Goal: Task Accomplishment & Management: Complete application form

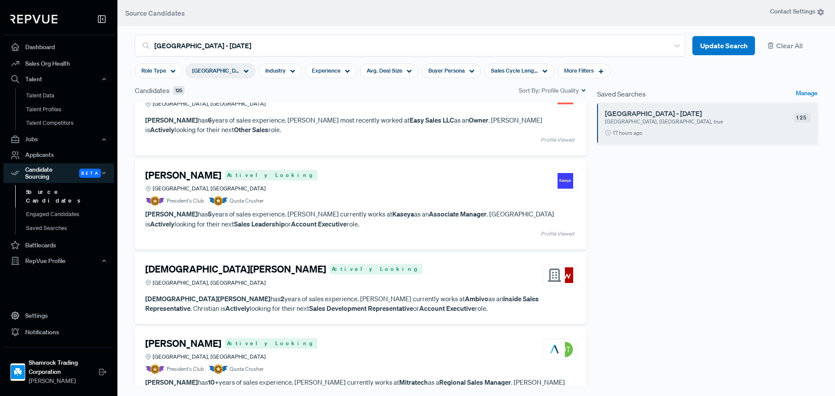
scroll to position [87, 0]
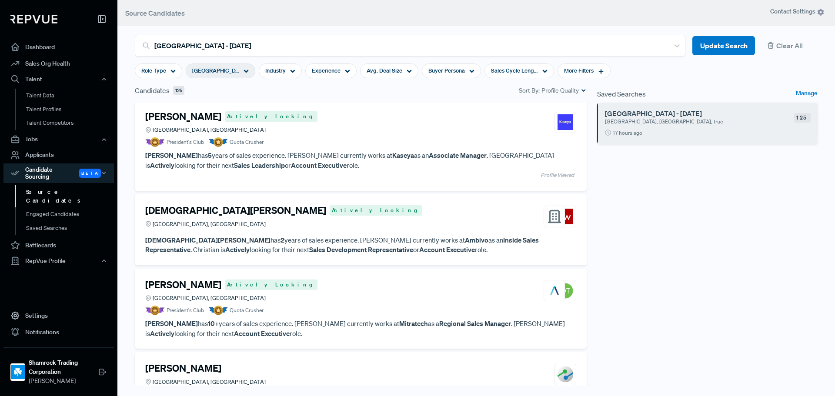
click at [238, 212] on h4 "[DEMOGRAPHIC_DATA][PERSON_NAME]" at bounding box center [235, 210] width 181 height 11
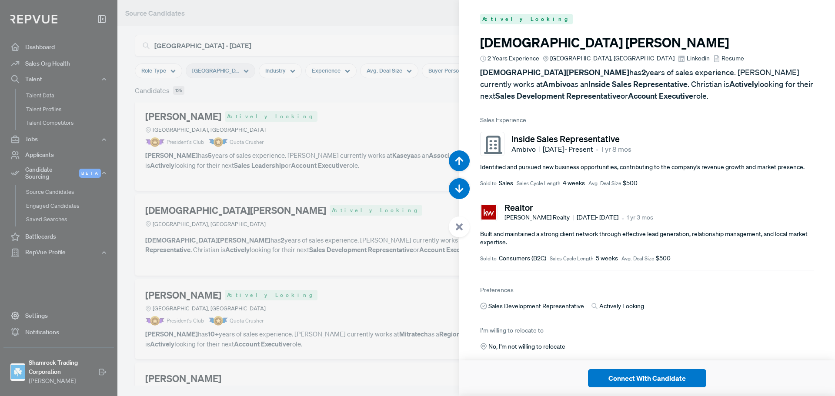
click at [687, 59] on span "Linkedin" at bounding box center [698, 58] width 23 height 9
click at [714, 57] on link "Resume" at bounding box center [729, 58] width 31 height 9
click at [374, 210] on div at bounding box center [417, 198] width 835 height 396
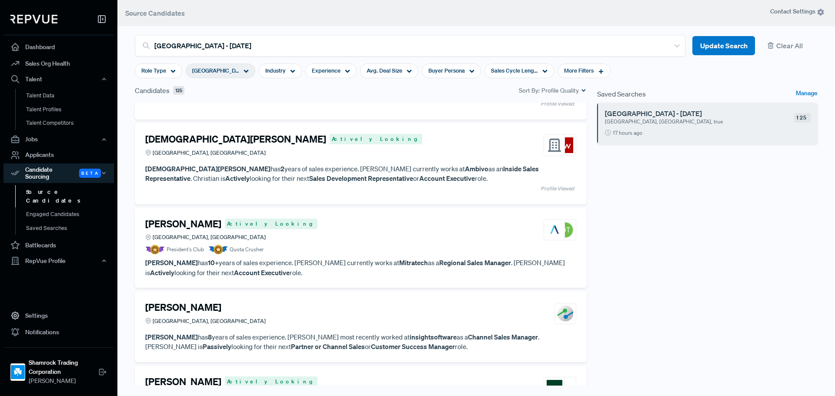
scroll to position [174, 0]
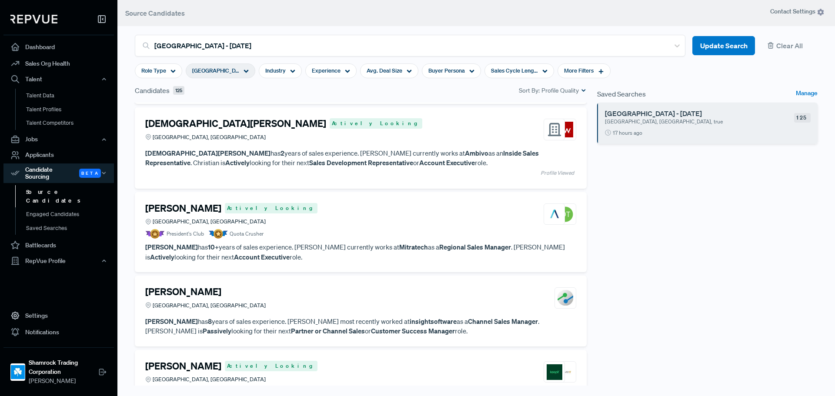
click at [185, 210] on h4 "[PERSON_NAME]" at bounding box center [183, 208] width 76 height 11
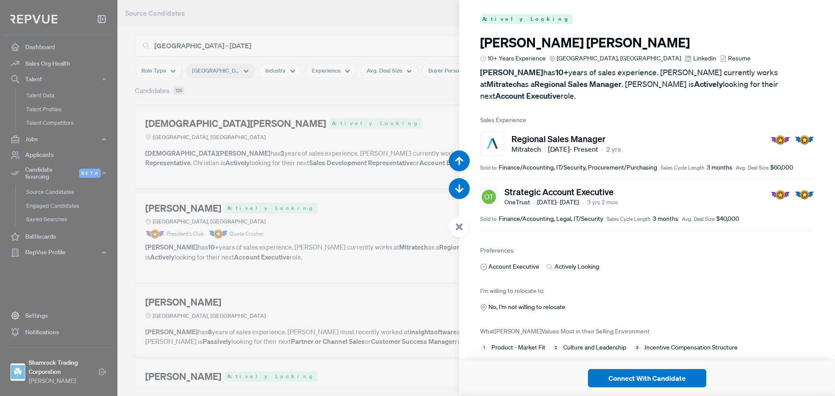
click at [694, 58] on span "Linkedin" at bounding box center [705, 58] width 23 height 9
click at [728, 60] on span "Resume" at bounding box center [739, 58] width 23 height 9
click at [327, 244] on div at bounding box center [417, 198] width 835 height 396
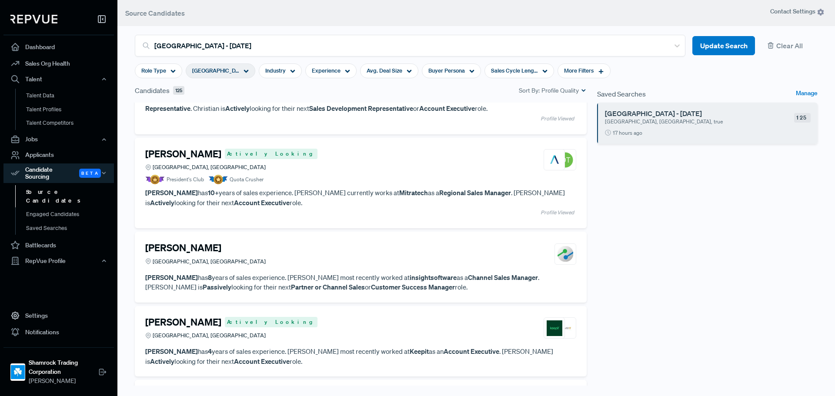
scroll to position [305, 0]
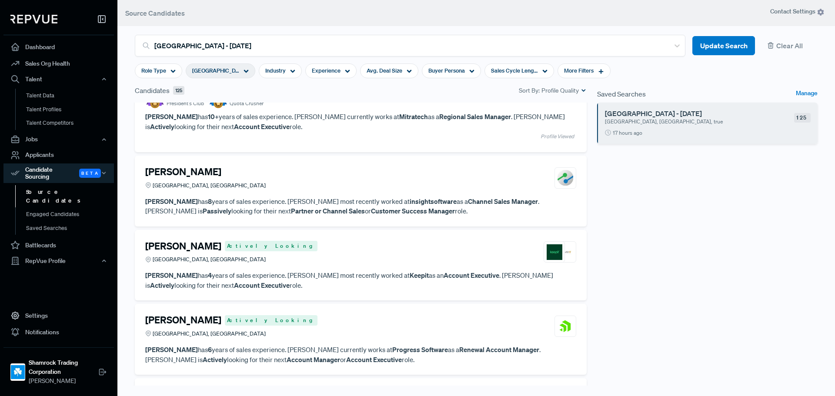
click at [255, 166] on div "Lucas Santos Greater Miami Area, FL" at bounding box center [360, 177] width 431 height 23
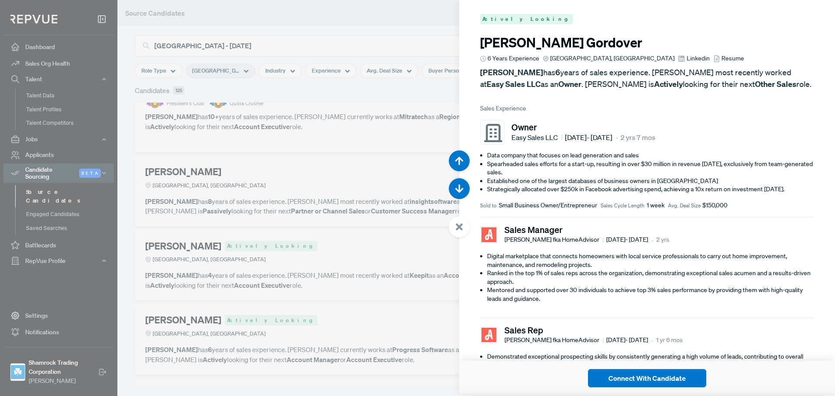
scroll to position [1586, 0]
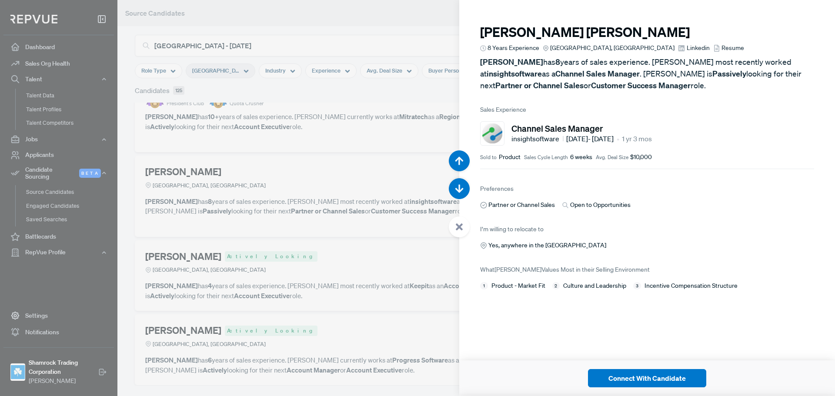
click at [687, 48] on span "Linkedin" at bounding box center [698, 48] width 23 height 9
click at [722, 48] on span "Resume" at bounding box center [733, 48] width 23 height 9
click at [295, 229] on div at bounding box center [417, 198] width 835 height 396
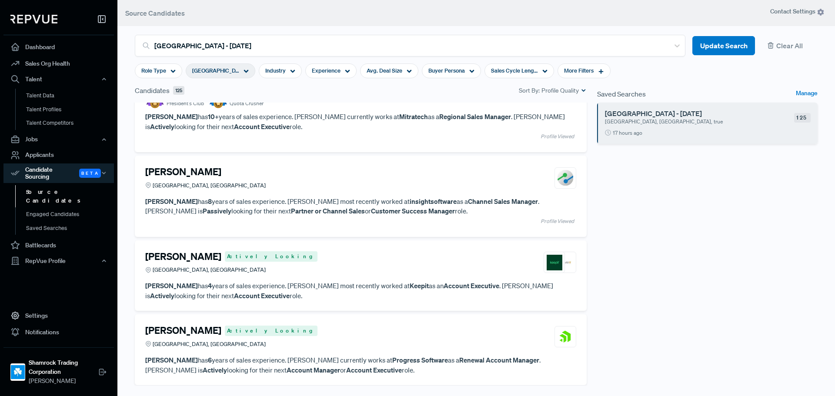
click at [265, 259] on div "Alain Corona Actively Looking Greater Miami Area, FL" at bounding box center [360, 262] width 431 height 23
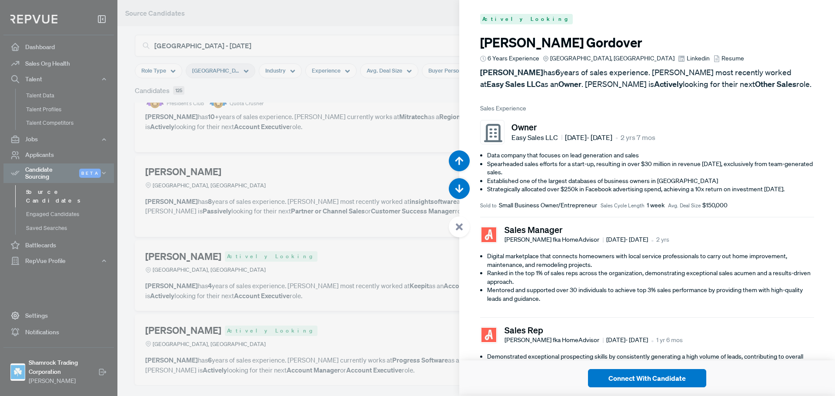
scroll to position [1982, 0]
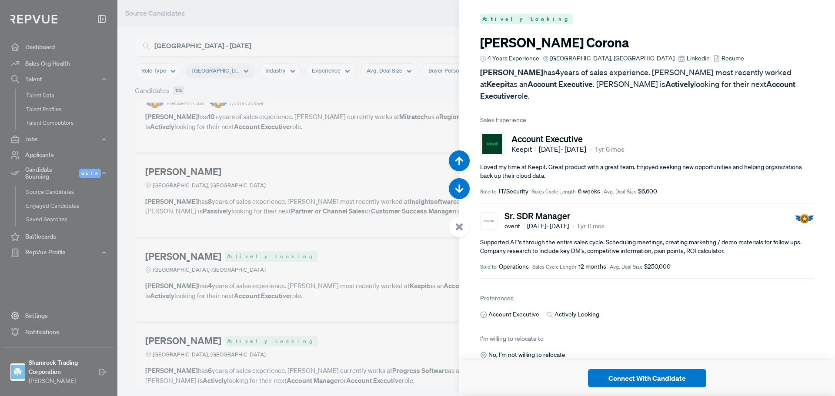
click at [687, 60] on span "Linkedin" at bounding box center [698, 58] width 23 height 9
click at [714, 56] on icon at bounding box center [717, 58] width 7 height 7
click at [342, 211] on div at bounding box center [417, 198] width 835 height 396
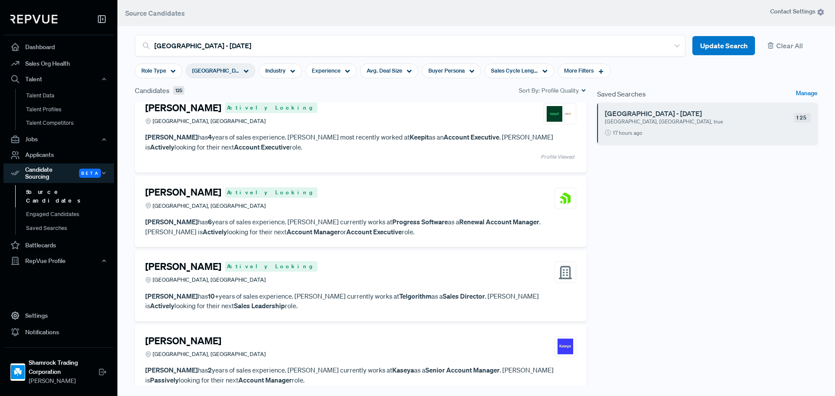
scroll to position [479, 0]
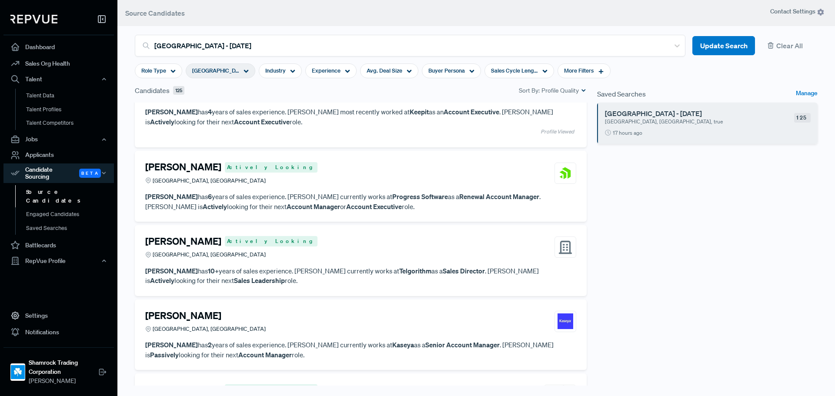
click at [336, 171] on div "Curtis Walker Actively Looking Greater Miami Area, FL" at bounding box center [360, 172] width 431 height 23
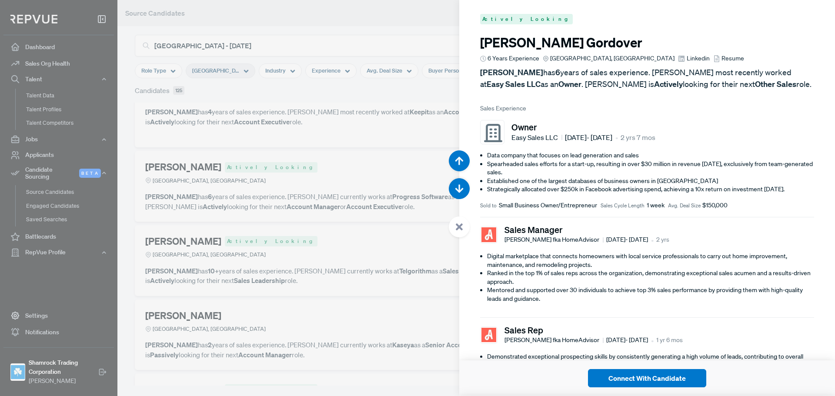
scroll to position [2379, 0]
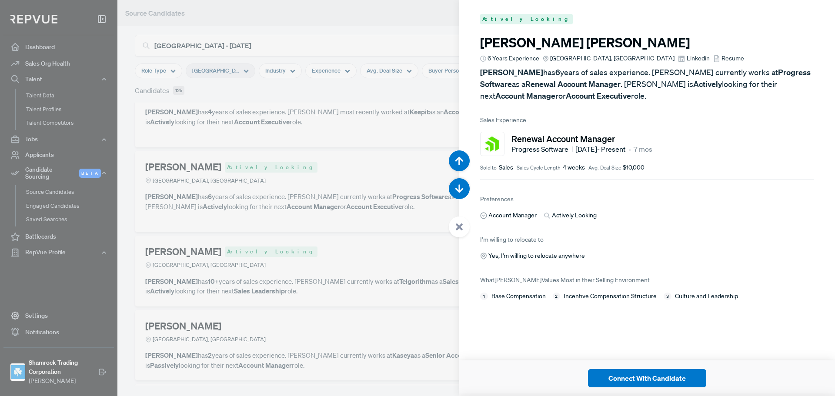
click at [317, 238] on div at bounding box center [417, 198] width 835 height 396
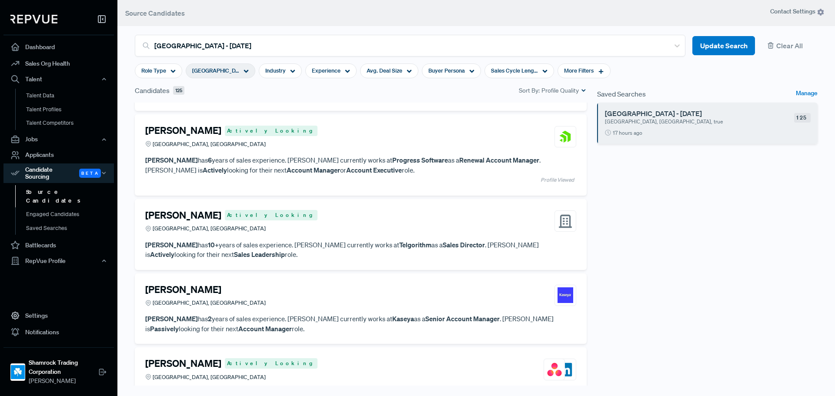
scroll to position [609, 0]
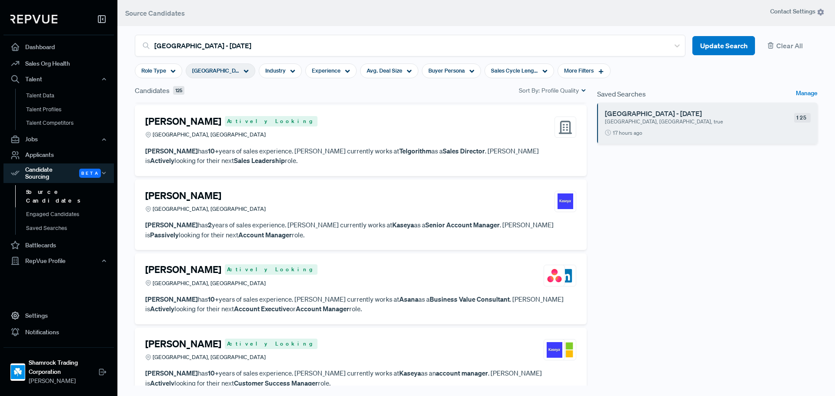
click at [283, 184] on div "Justin Liebman Greater Miami Area, FL Justin Liebman has 2 years of sales exper…" at bounding box center [361, 215] width 452 height 71
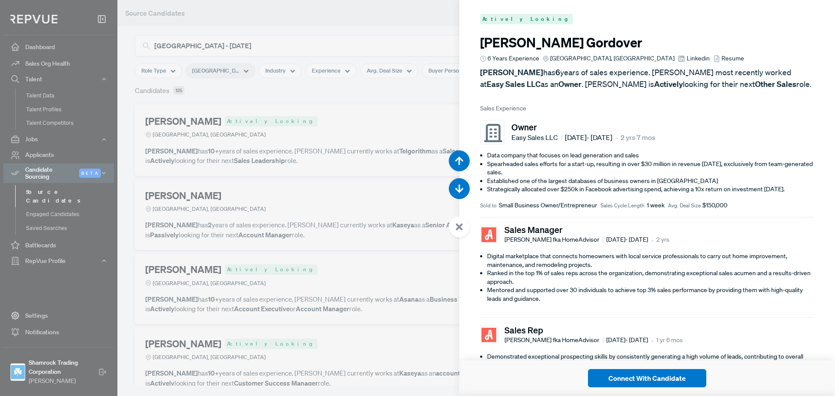
scroll to position [3171, 0]
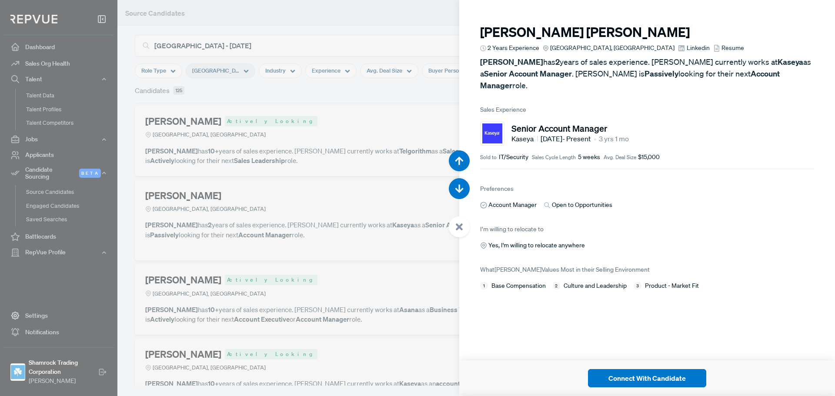
click at [687, 47] on span "Linkedin" at bounding box center [698, 48] width 23 height 9
click at [722, 47] on span "Resume" at bounding box center [733, 48] width 23 height 9
click at [267, 119] on div at bounding box center [417, 198] width 835 height 396
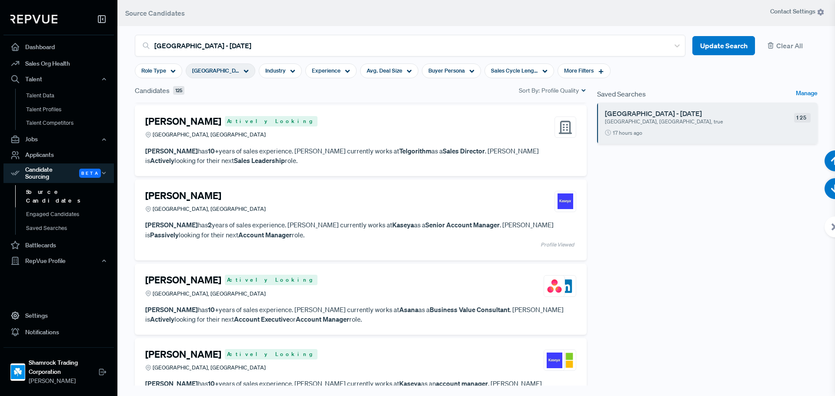
click at [262, 125] on div "Joshua Finly Actively Looking Greater Miami Area, FL" at bounding box center [360, 127] width 431 height 23
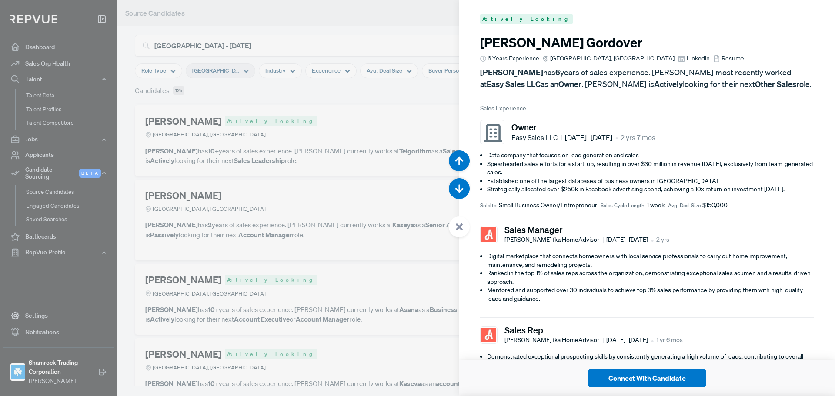
scroll to position [2775, 0]
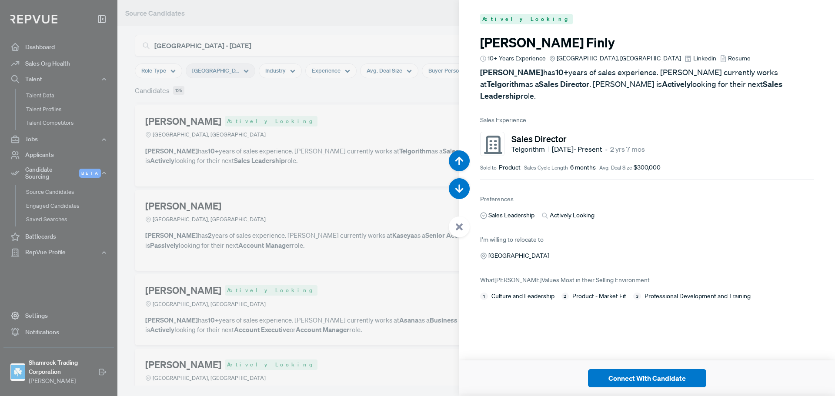
click at [694, 59] on span "Linkedin" at bounding box center [705, 58] width 23 height 9
click at [728, 60] on span "Resume" at bounding box center [739, 58] width 23 height 9
click at [342, 196] on div at bounding box center [417, 198] width 835 height 396
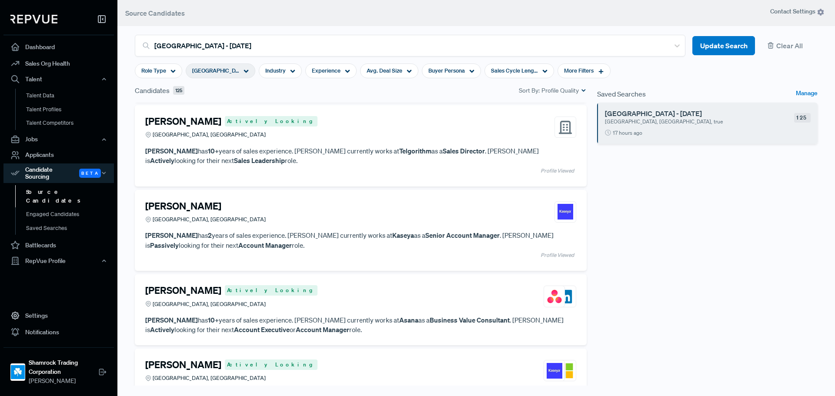
scroll to position [740, 0]
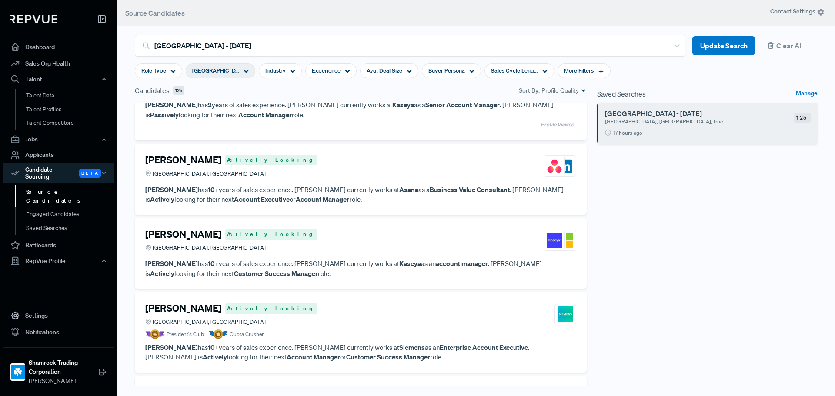
click at [277, 179] on article "Amy Konieczny Actively Looking Greater Miami Area, FL" at bounding box center [360, 167] width 431 height 27
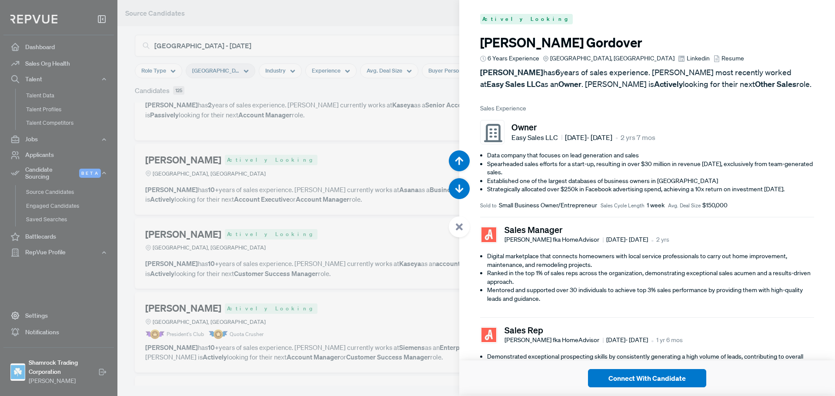
scroll to position [3568, 0]
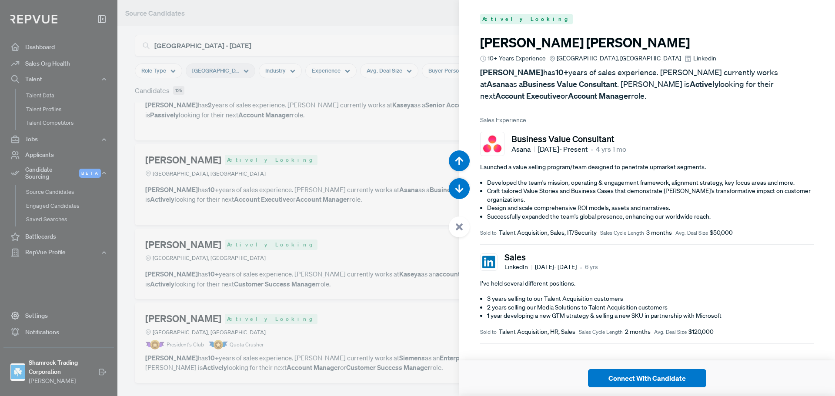
click at [694, 56] on span "Linkedin" at bounding box center [705, 58] width 23 height 9
click at [304, 141] on div at bounding box center [417, 198] width 835 height 396
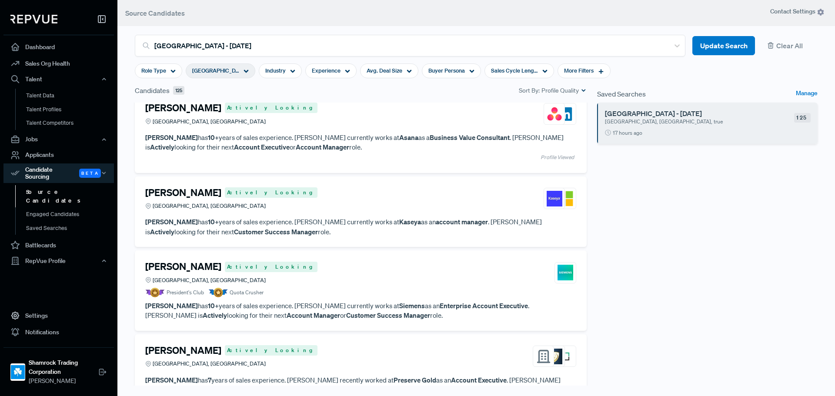
scroll to position [827, 0]
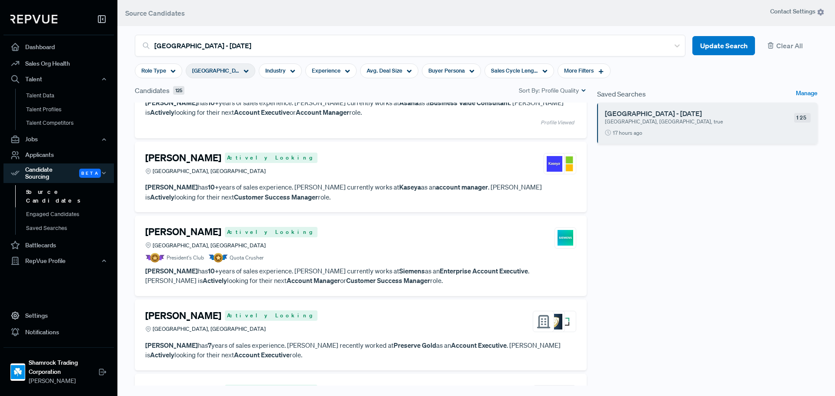
click at [306, 164] on div "Yesenia Polovitch Actively Looking Greater Miami Area, FL" at bounding box center [360, 163] width 431 height 23
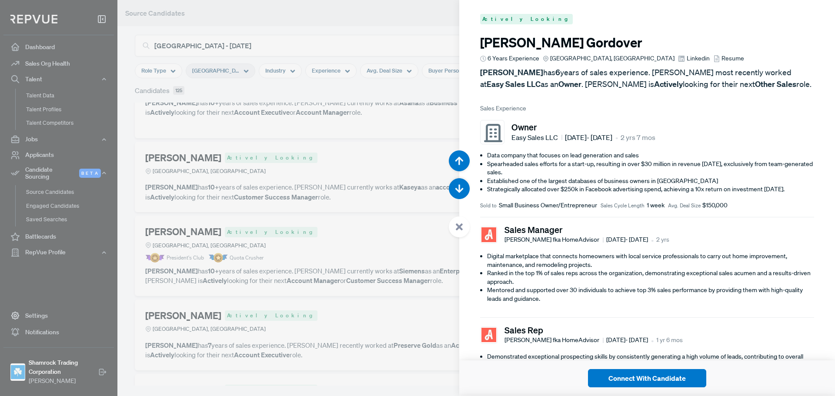
scroll to position [3964, 0]
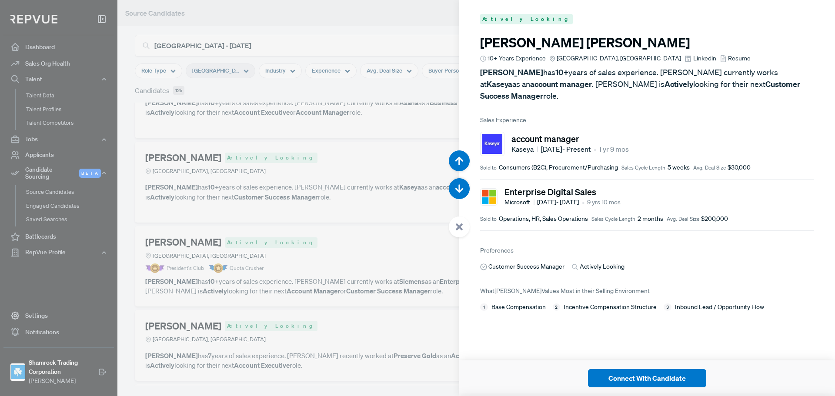
click at [694, 59] on span "Linkedin" at bounding box center [705, 58] width 23 height 9
click at [728, 60] on span "Resume" at bounding box center [739, 58] width 23 height 9
click at [306, 239] on div at bounding box center [417, 198] width 835 height 396
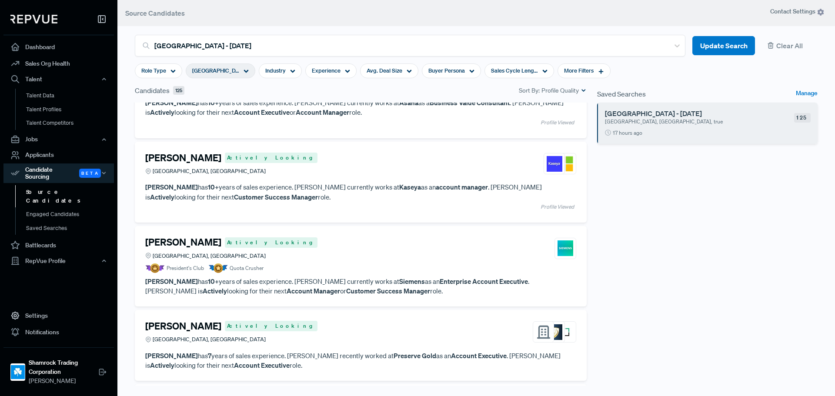
click at [299, 245] on div "David Sanabria Actively Looking Greater Miami Area, FL" at bounding box center [360, 248] width 431 height 23
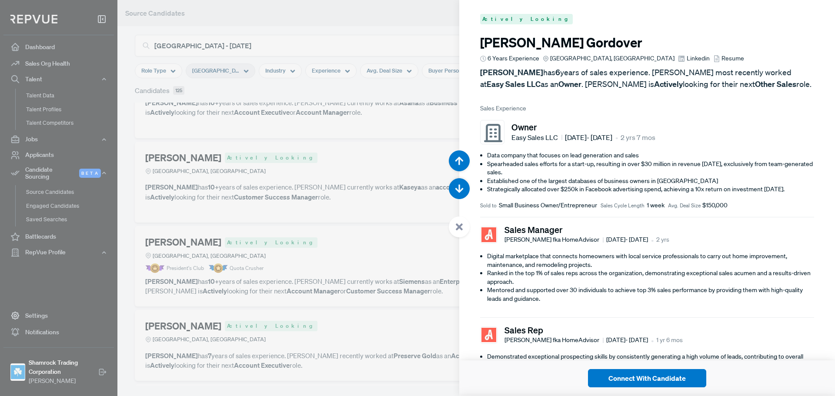
scroll to position [4361, 0]
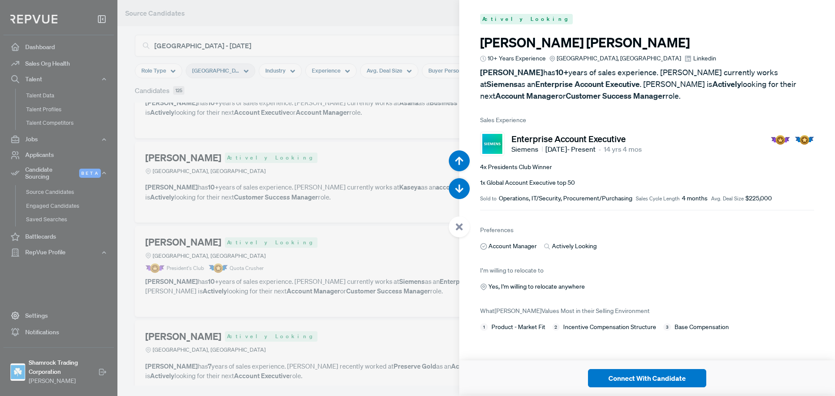
click at [694, 61] on span "Linkedin" at bounding box center [705, 58] width 23 height 9
click at [327, 252] on div at bounding box center [417, 198] width 835 height 396
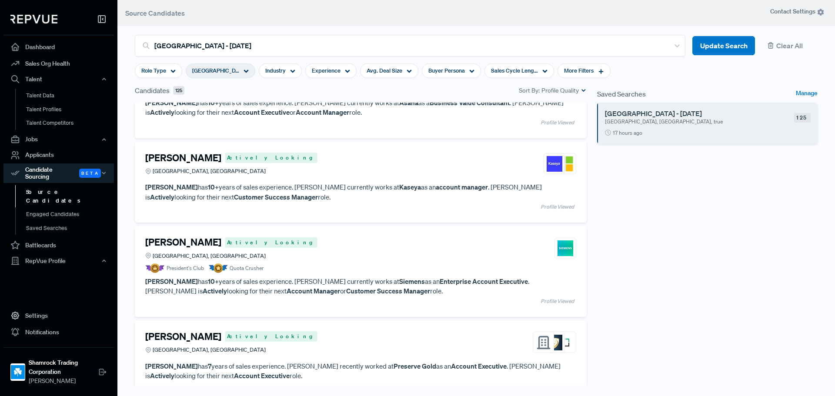
scroll to position [1001, 0]
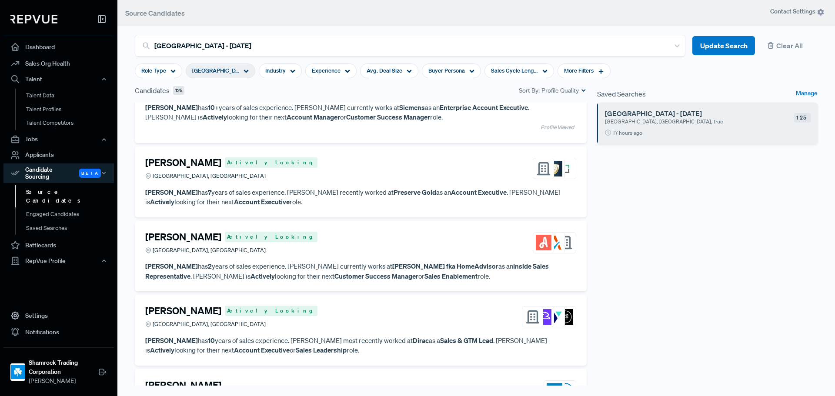
click at [301, 181] on article "John Glastonbury Actively Looking Greater Miami Area, FL" at bounding box center [360, 170] width 431 height 27
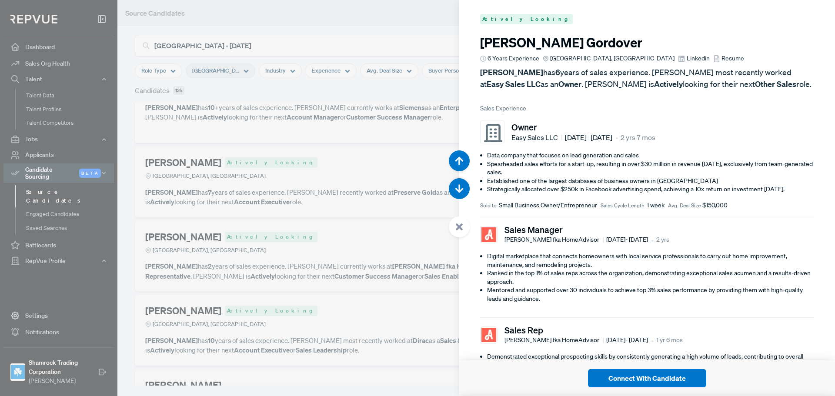
scroll to position [4757, 0]
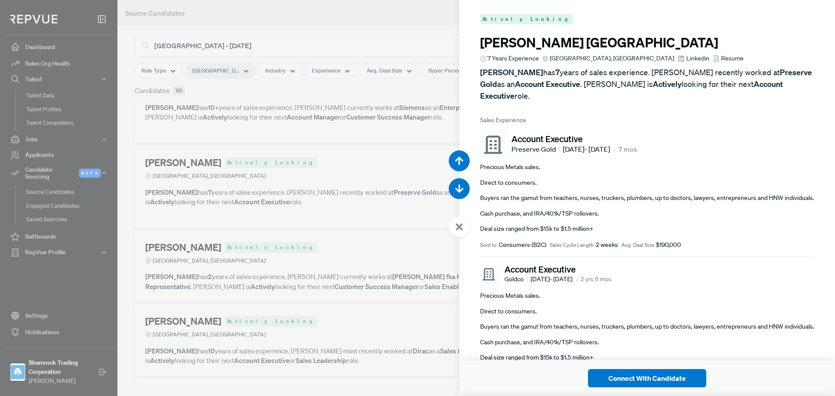
click at [687, 56] on span "Linkedin" at bounding box center [698, 58] width 23 height 9
click at [263, 219] on div at bounding box center [417, 198] width 835 height 396
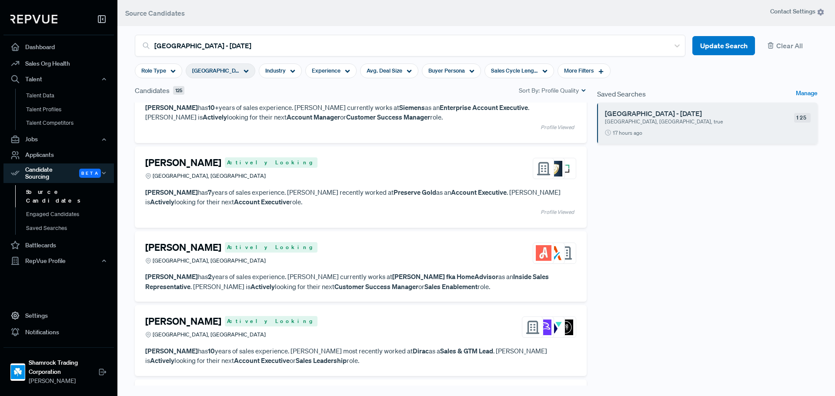
scroll to position [1131, 0]
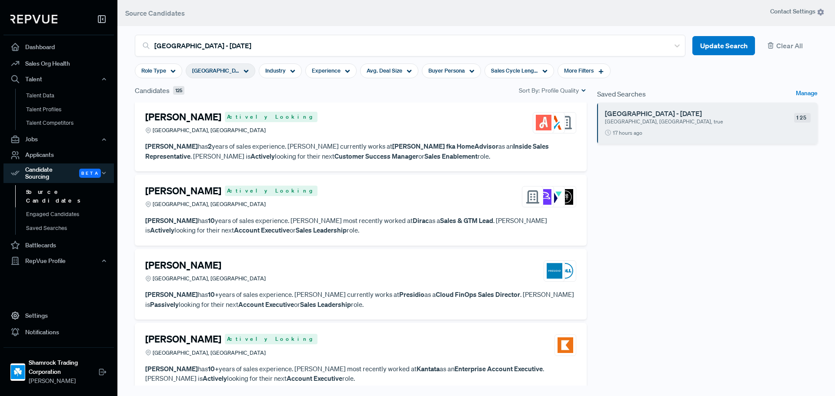
click at [339, 133] on div "Michael Becerril Actively Looking Greater Miami Area, FL" at bounding box center [360, 122] width 431 height 23
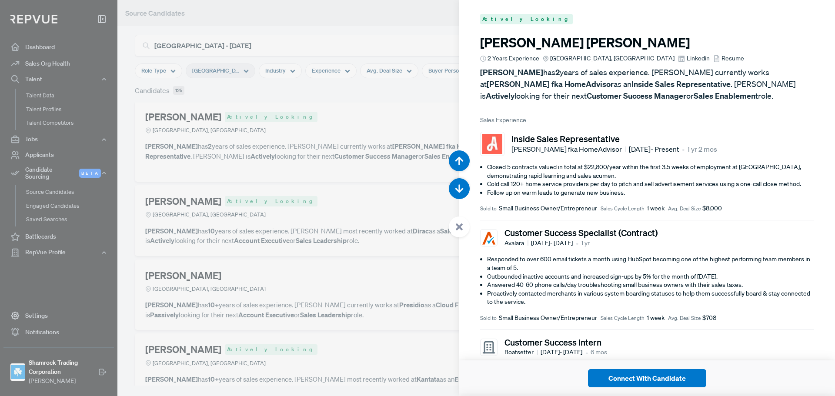
click at [687, 59] on span "Linkedin" at bounding box center [698, 58] width 23 height 9
click at [722, 60] on span "Resume" at bounding box center [733, 58] width 23 height 9
click at [633, 379] on button "Connect With Candidate" at bounding box center [647, 378] width 118 height 18
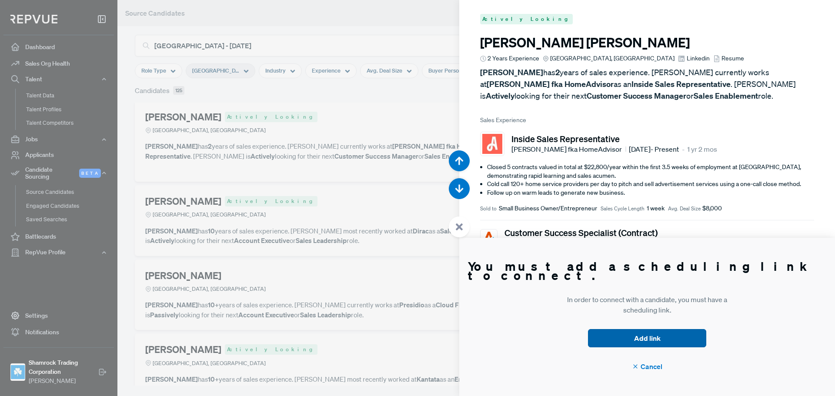
click at [633, 341] on button "Add link" at bounding box center [647, 338] width 118 height 18
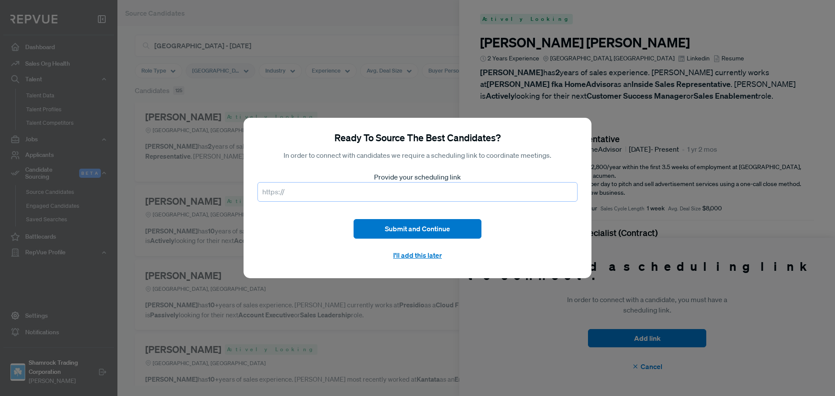
click at [410, 191] on input "text" at bounding box center [418, 192] width 320 height 20
paste input "https://outlook.office.com/bookwithme/user/b130df10c1884876ae1cf1376333a2fa%40r…"
type input "https://outlook.office.com/bookwithme/user/b130df10c1884876ae1cf1376333a2fa%40r…"
click at [431, 228] on button "Submit and Continue" at bounding box center [418, 229] width 128 height 20
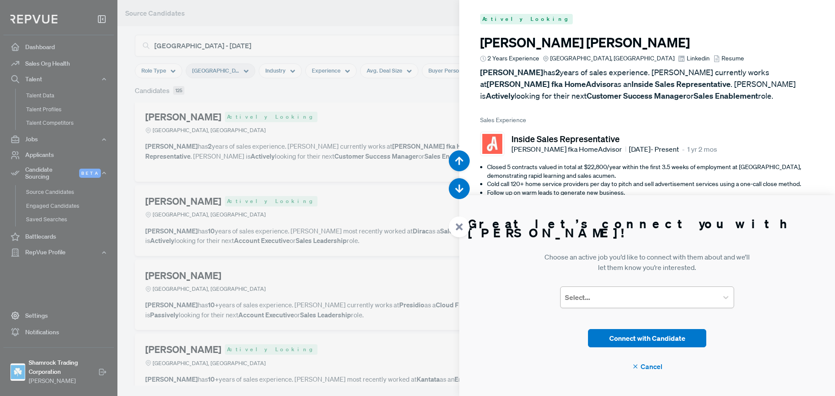
scroll to position [0, 0]
click at [668, 299] on div at bounding box center [639, 298] width 149 height 12
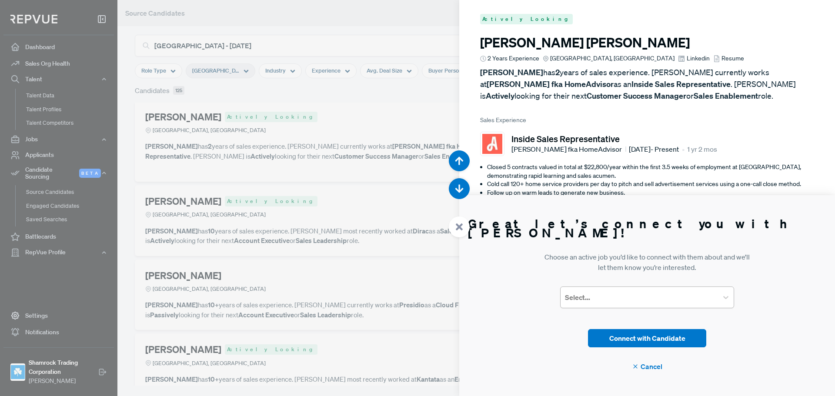
click at [715, 295] on div "Select..." at bounding box center [640, 298] width 158 height 16
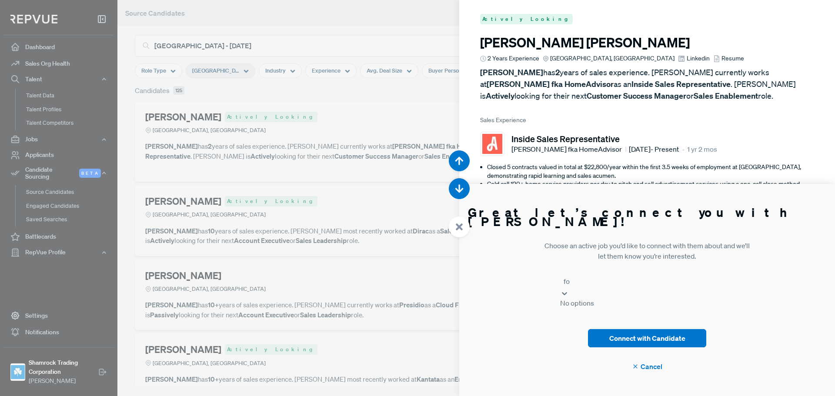
type input "f"
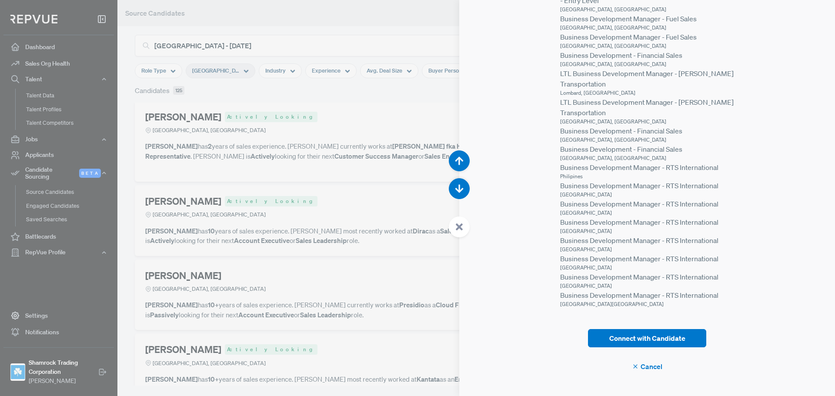
scroll to position [164, 0]
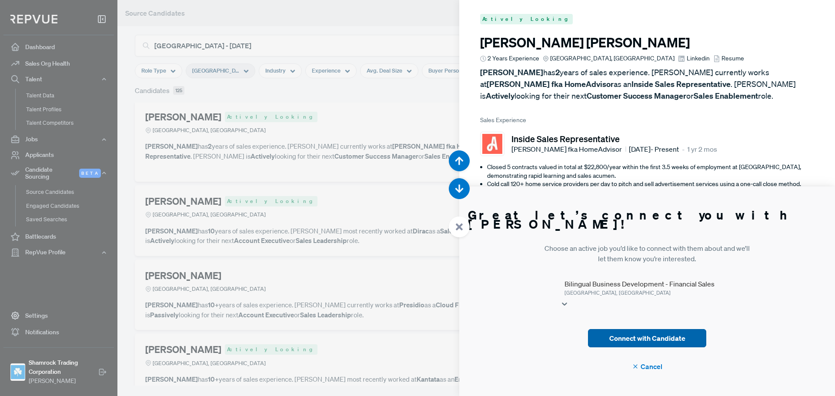
click at [649, 342] on button "Connect with Candidate" at bounding box center [647, 338] width 118 height 18
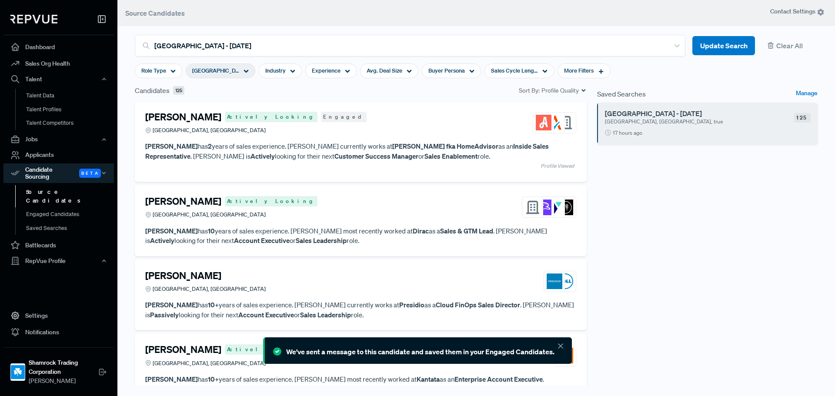
click at [559, 345] on use at bounding box center [561, 346] width 4 height 4
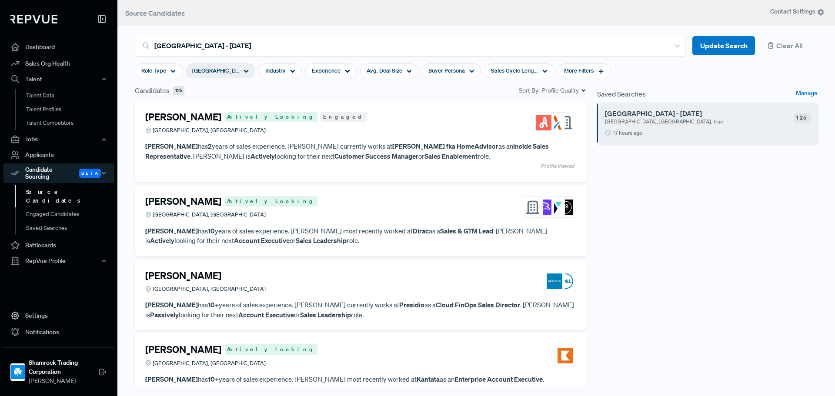
click at [188, 117] on h4 "[PERSON_NAME]" at bounding box center [183, 116] width 76 height 11
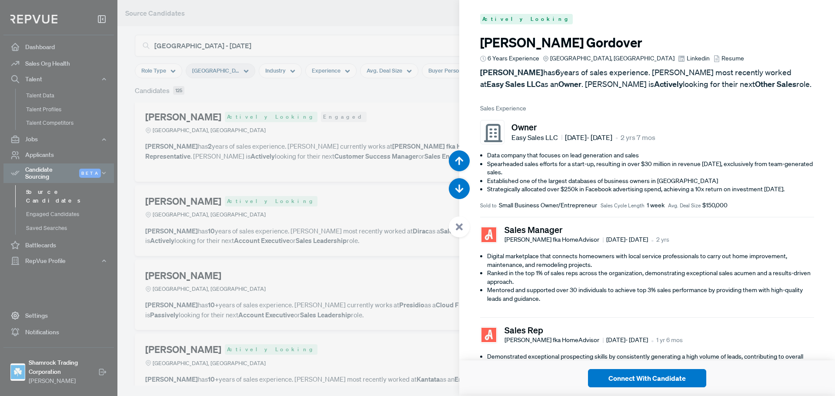
scroll to position [5153, 0]
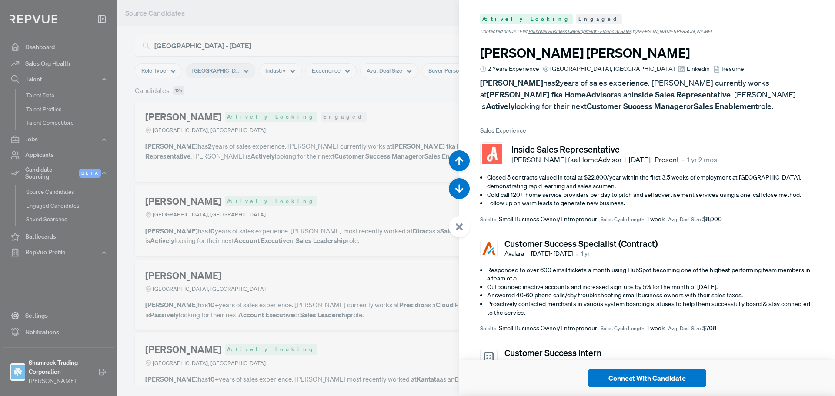
click at [687, 64] on span "Linkedin" at bounding box center [698, 68] width 23 height 9
click at [310, 254] on div at bounding box center [417, 198] width 835 height 396
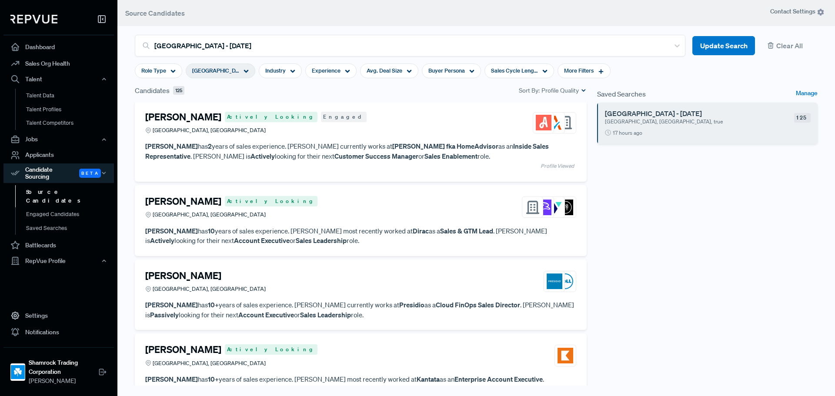
click at [287, 209] on div "Kyle Altshuler Actively Looking Greater Miami Area, FL" at bounding box center [360, 207] width 431 height 23
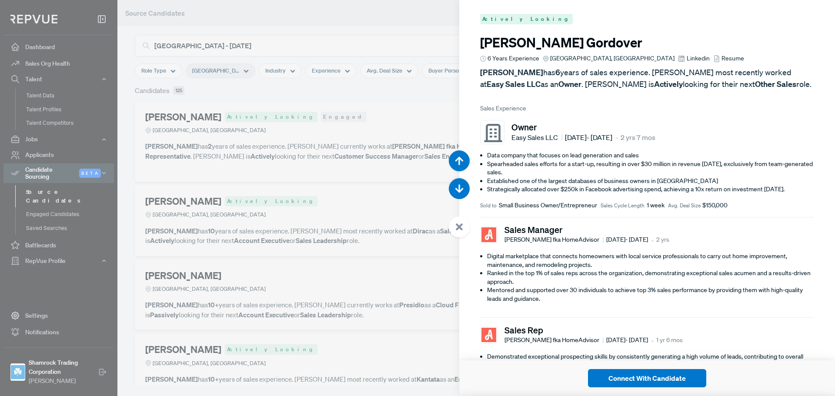
scroll to position [5550, 0]
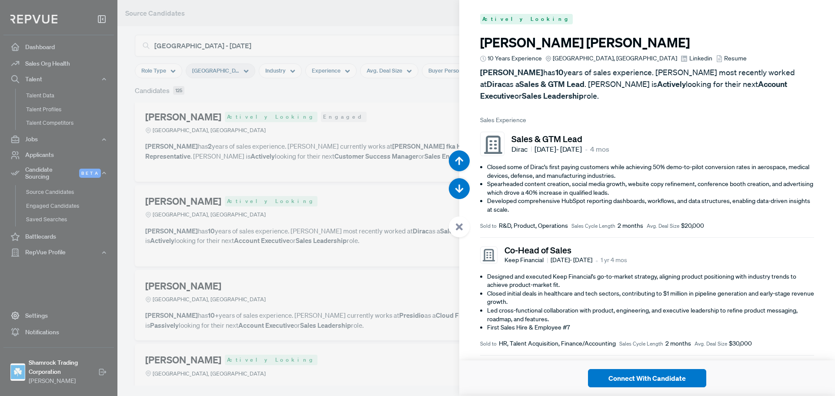
click at [300, 285] on div at bounding box center [417, 198] width 835 height 396
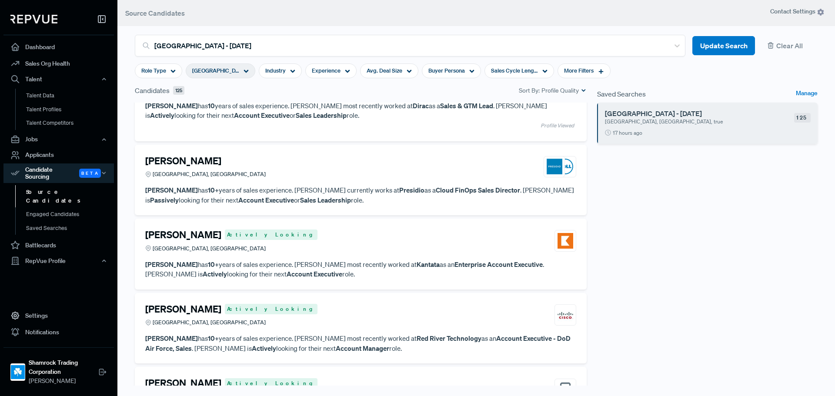
scroll to position [1262, 0]
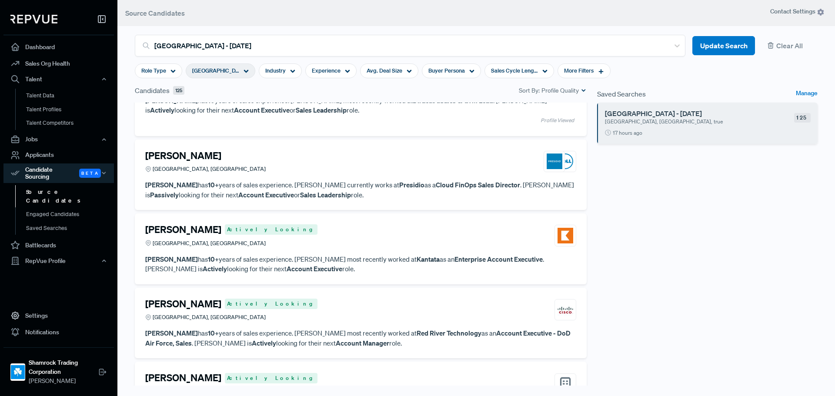
click at [245, 147] on div "Jose Perez Greater Miami Area, FL Jose Perez has 10+ years of sales experience.…" at bounding box center [361, 175] width 452 height 71
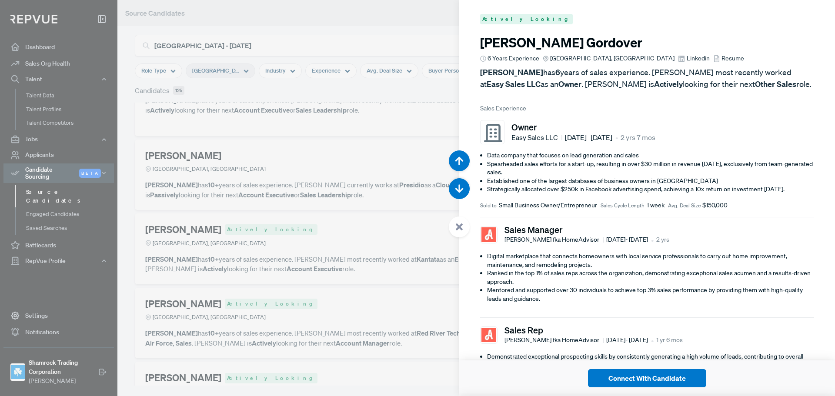
scroll to position [5946, 0]
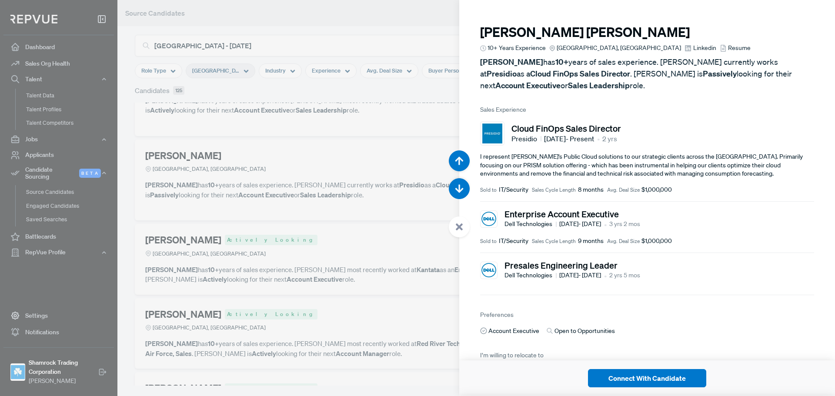
click at [257, 208] on div at bounding box center [417, 198] width 835 height 396
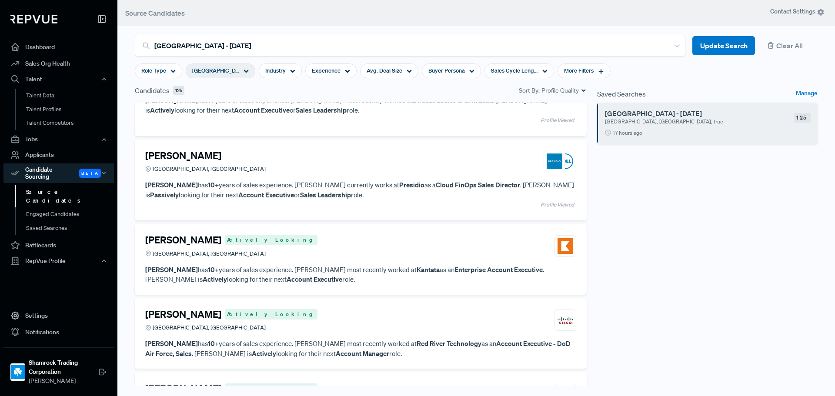
scroll to position [1349, 0]
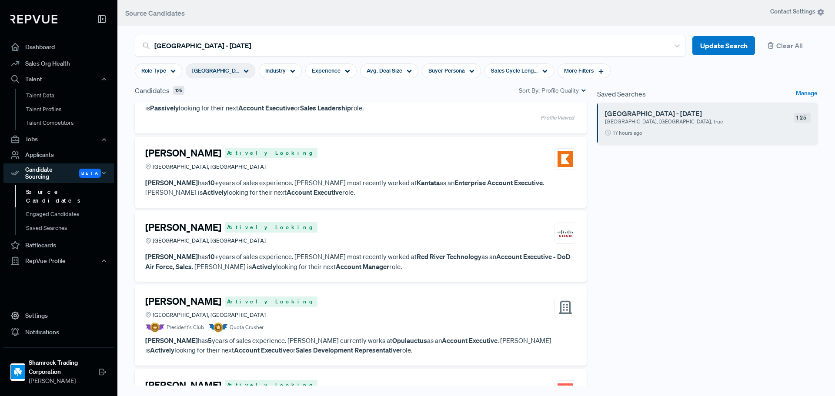
click at [264, 160] on div "Chris Rupert Actively Looking Greater Miami Area, FL" at bounding box center [360, 159] width 431 height 23
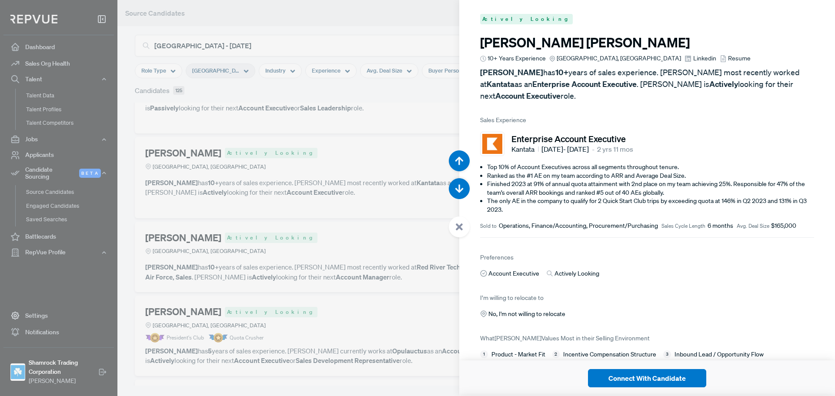
click at [694, 60] on span "Linkedin" at bounding box center [705, 58] width 23 height 9
click at [728, 56] on span "Resume" at bounding box center [739, 58] width 23 height 9
click at [277, 117] on div at bounding box center [417, 198] width 835 height 396
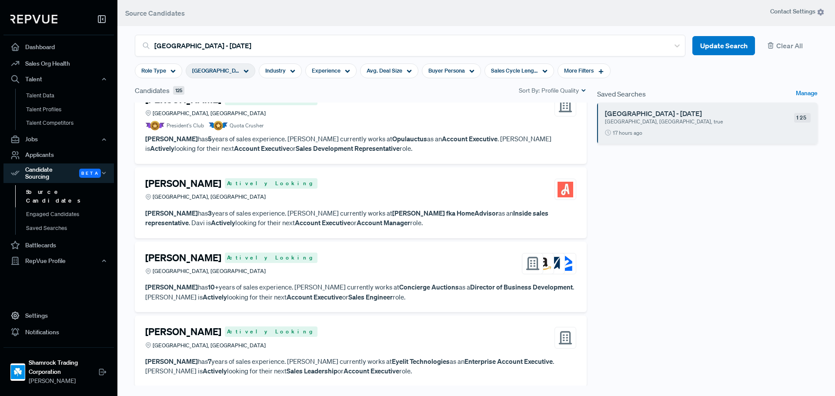
scroll to position [1567, 0]
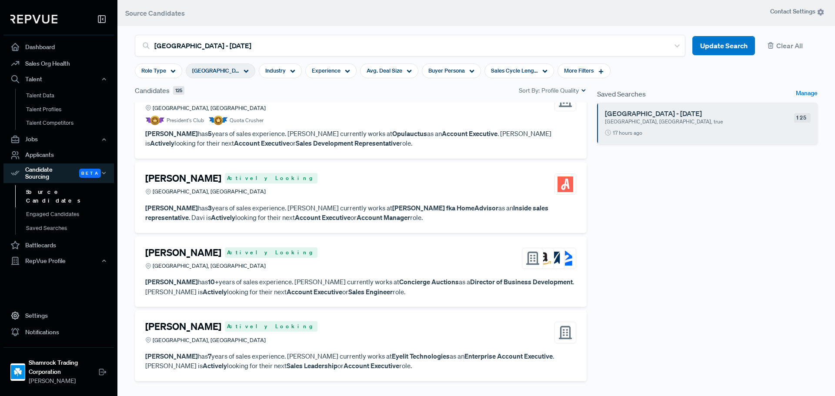
click at [321, 197] on article "Davi Leite Actively Looking Greater Miami Area, FL" at bounding box center [360, 186] width 431 height 27
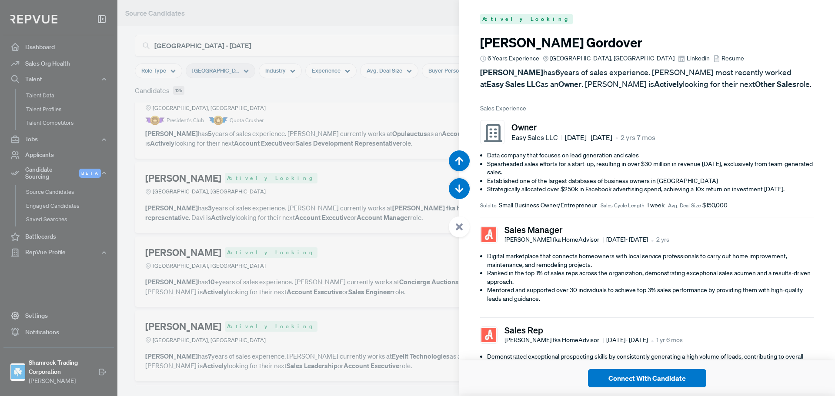
scroll to position [7532, 0]
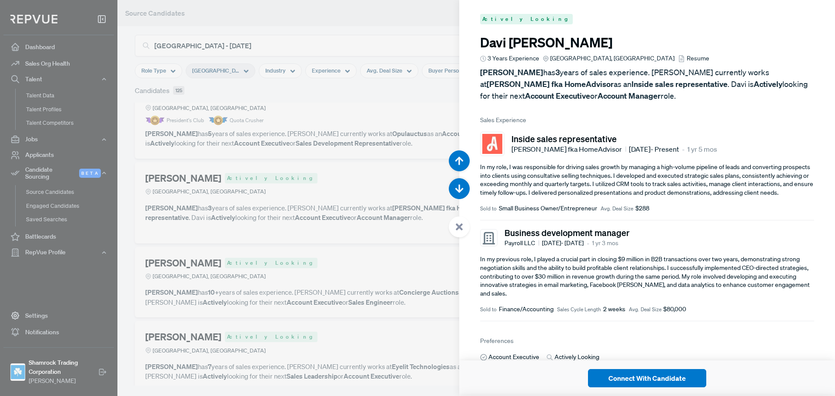
click at [687, 57] on span "Resume" at bounding box center [698, 58] width 23 height 9
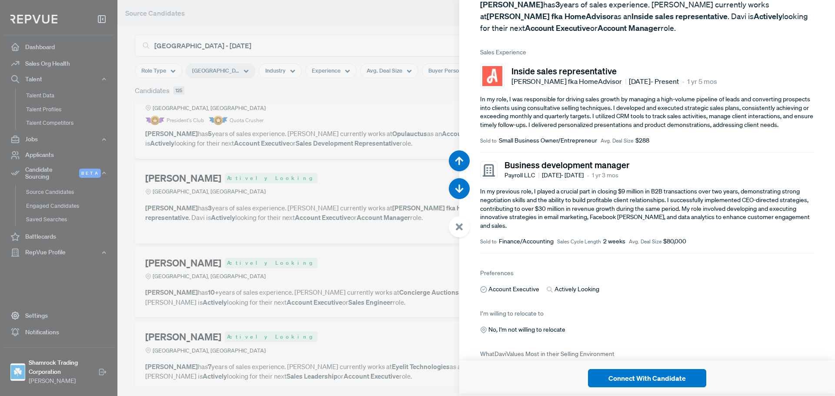
scroll to position [0, 0]
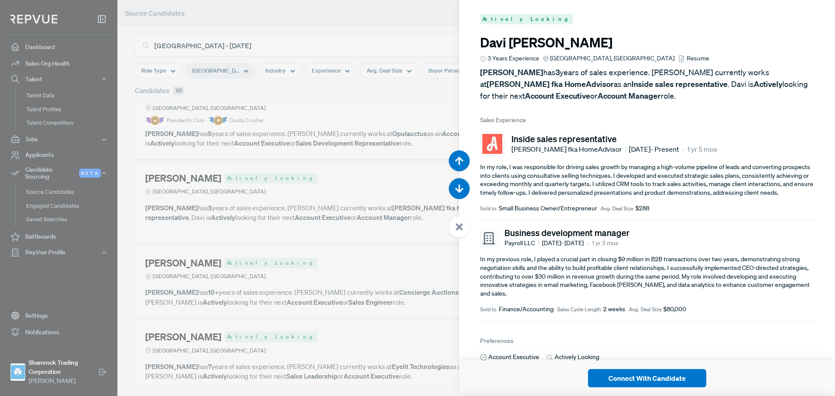
click at [687, 62] on span "Resume" at bounding box center [698, 58] width 23 height 9
click at [335, 187] on div at bounding box center [417, 198] width 835 height 396
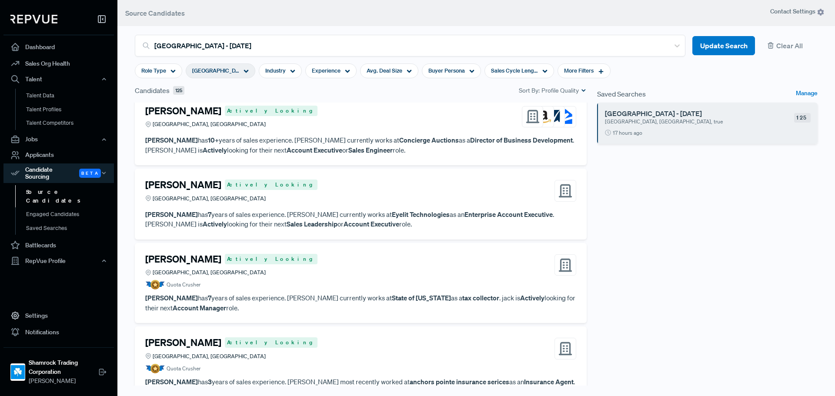
click at [289, 136] on div "Alexander Alavekios Actively Looking Greater Miami Area, FL Alexander Alavekios…" at bounding box center [361, 130] width 452 height 71
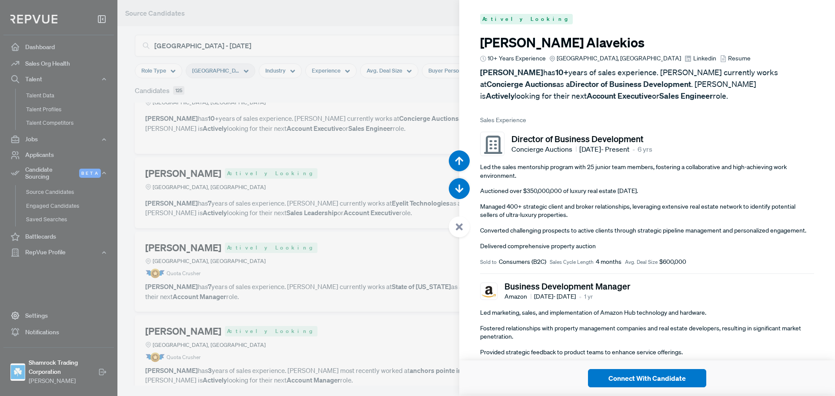
click at [694, 57] on span "Linkedin" at bounding box center [705, 58] width 23 height 9
click at [728, 62] on span "Resume" at bounding box center [739, 58] width 23 height 9
click at [299, 230] on div at bounding box center [417, 198] width 835 height 396
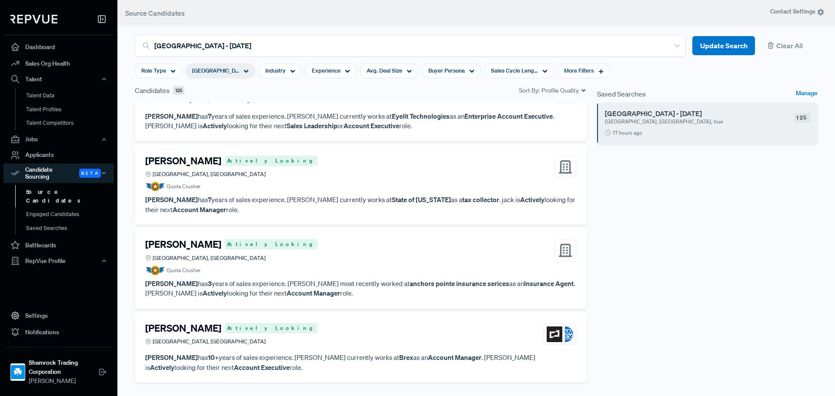
scroll to position [1784, 0]
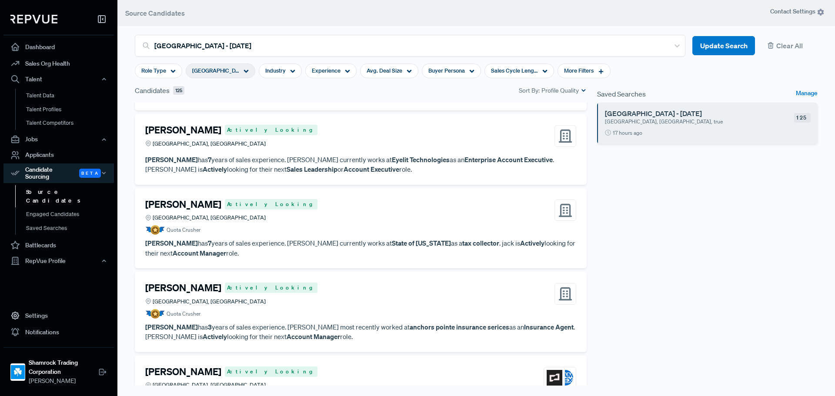
click at [189, 130] on h4 "[PERSON_NAME]" at bounding box center [183, 129] width 76 height 11
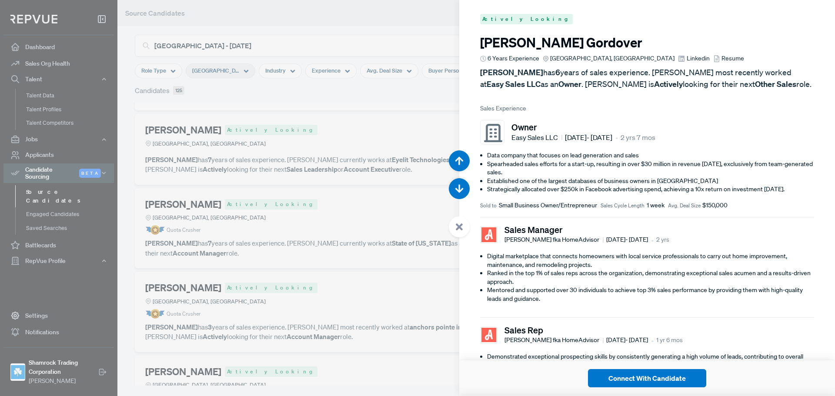
scroll to position [8325, 0]
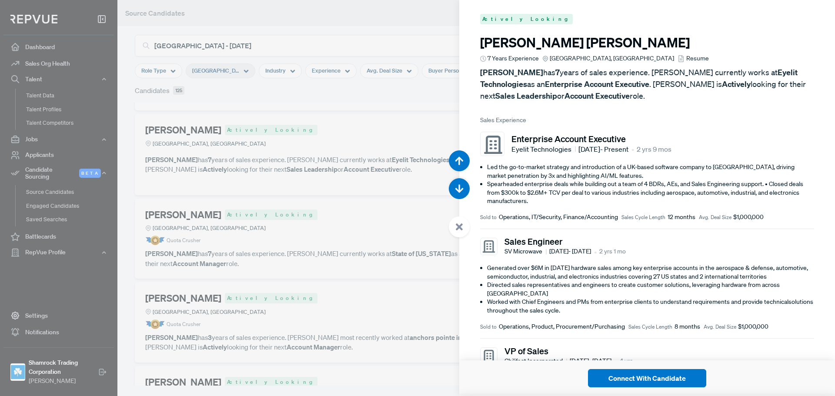
click at [260, 217] on div at bounding box center [417, 198] width 835 height 396
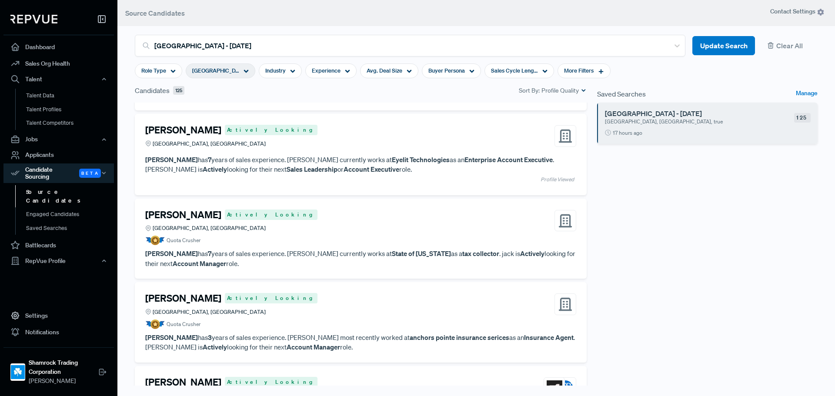
click at [185, 215] on h4 "[PERSON_NAME]" at bounding box center [183, 214] width 76 height 11
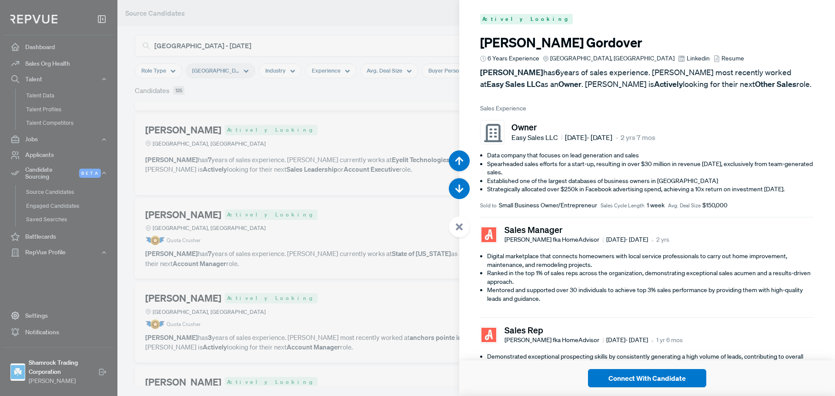
scroll to position [8721, 0]
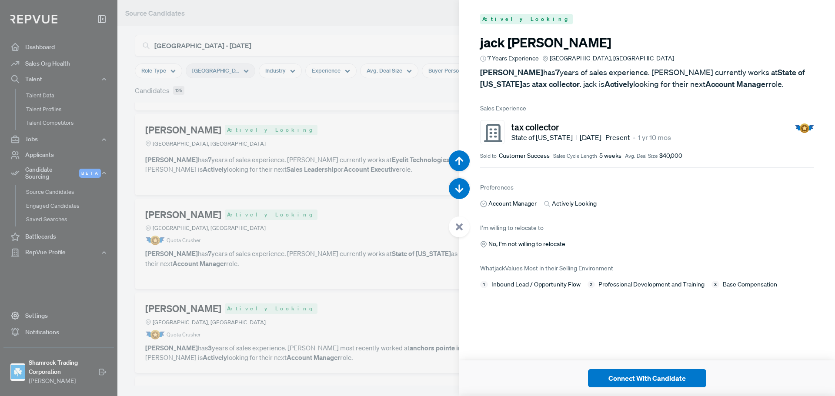
click at [347, 247] on div at bounding box center [417, 198] width 835 height 396
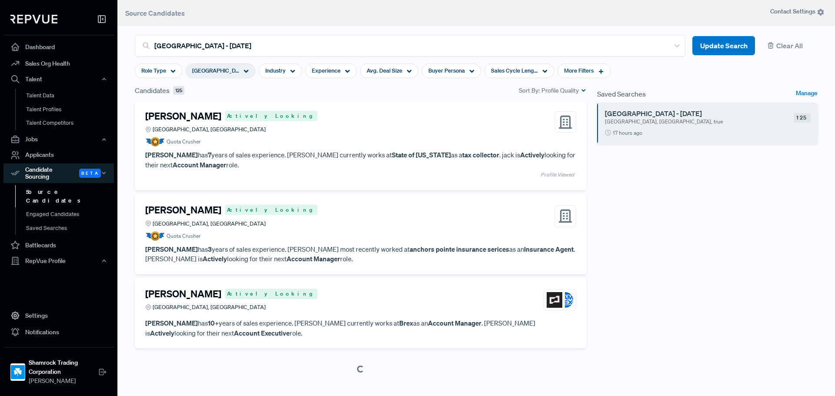
scroll to position [1888, 0]
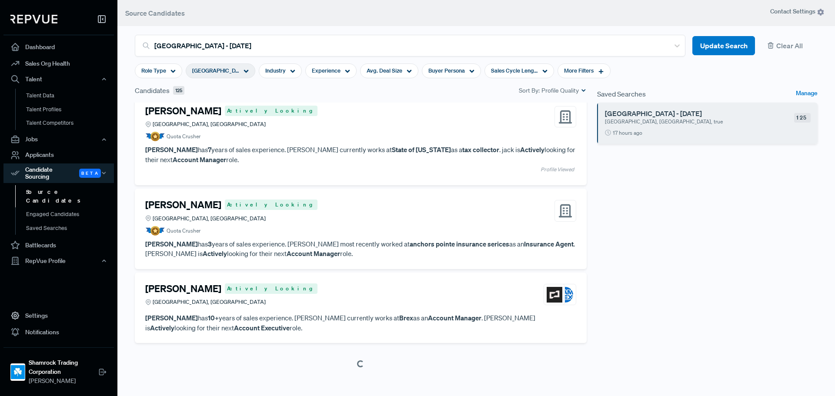
click at [187, 206] on h4 "[PERSON_NAME]" at bounding box center [183, 204] width 76 height 11
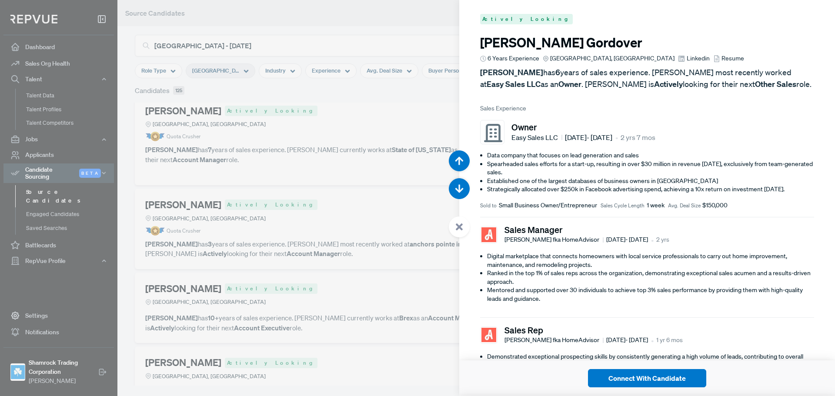
scroll to position [9118, 0]
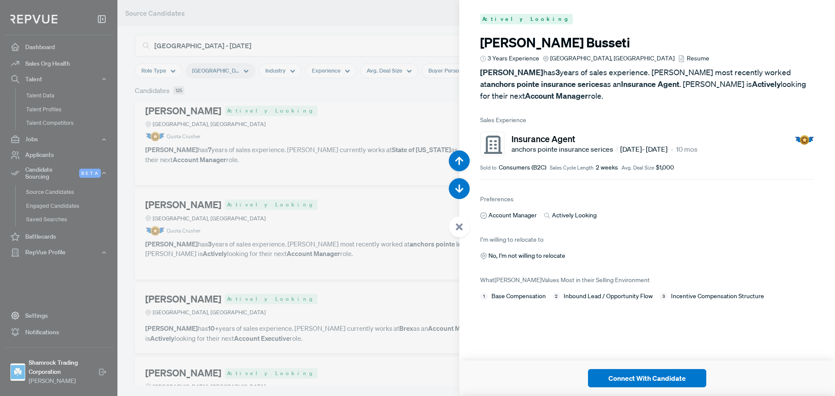
click at [687, 57] on span "Resume" at bounding box center [698, 58] width 23 height 9
click at [325, 210] on div at bounding box center [417, 198] width 835 height 396
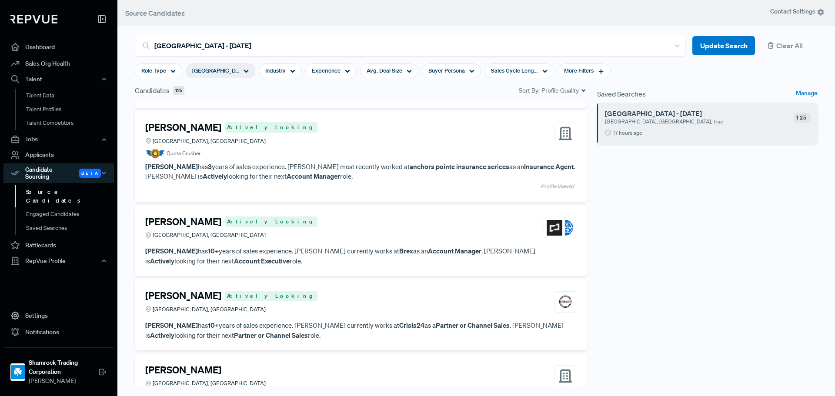
scroll to position [2019, 0]
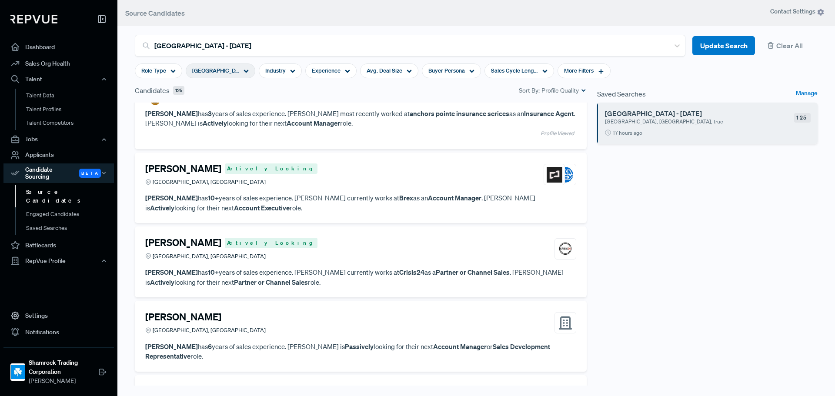
click at [232, 178] on div "[GEOGRAPHIC_DATA], [GEOGRAPHIC_DATA]" at bounding box center [231, 182] width 172 height 8
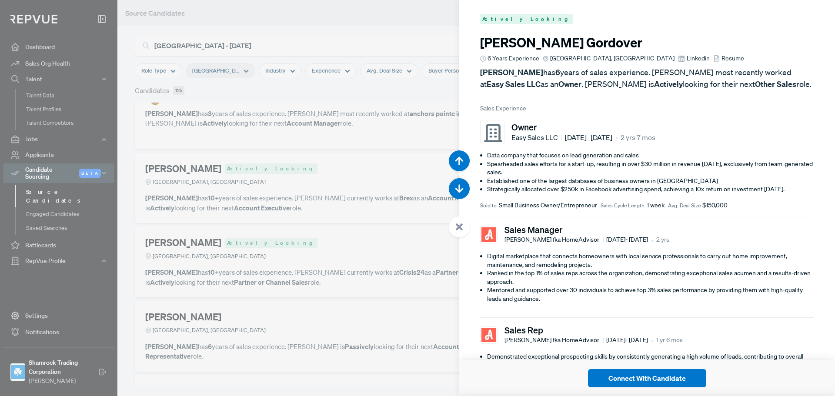
scroll to position [9514, 0]
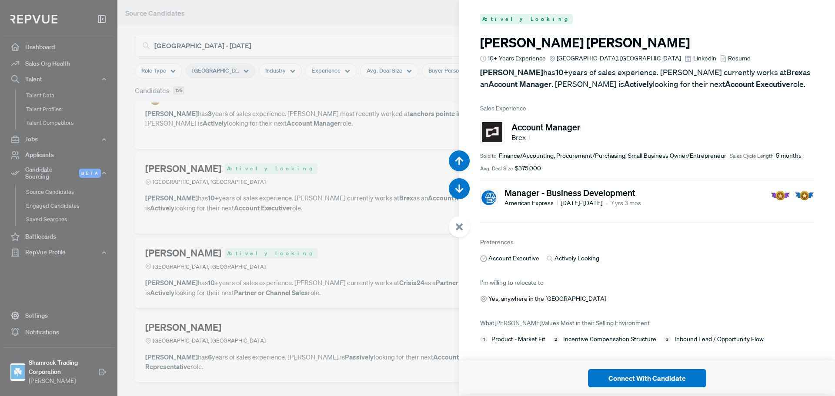
click at [694, 55] on span "Linkedin" at bounding box center [705, 58] width 23 height 9
click at [728, 59] on span "Resume" at bounding box center [739, 58] width 23 height 9
click at [355, 204] on div at bounding box center [417, 198] width 835 height 396
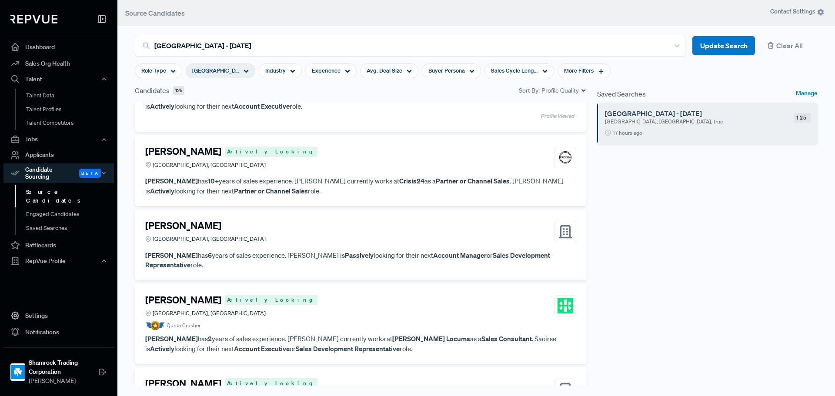
scroll to position [2149, 0]
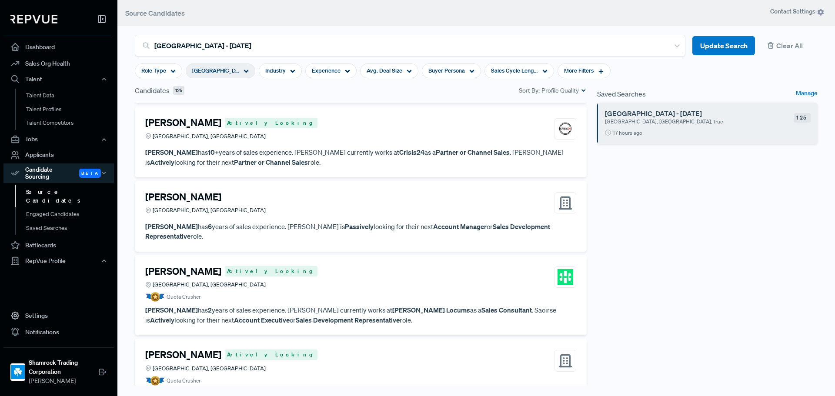
click at [190, 125] on h4 "[PERSON_NAME]" at bounding box center [183, 122] width 76 height 11
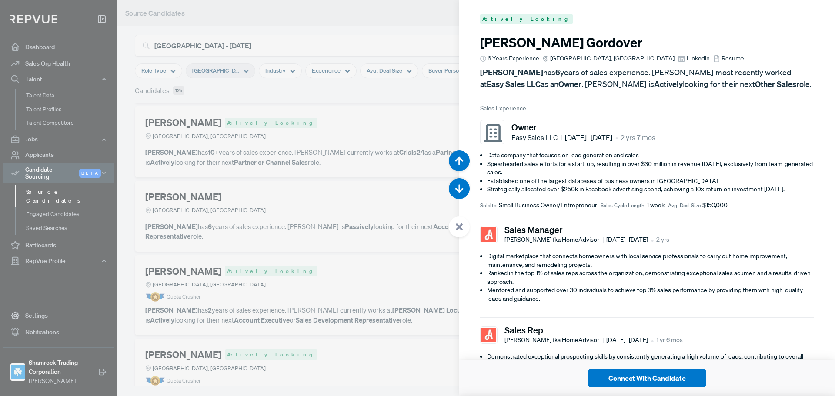
scroll to position [9911, 0]
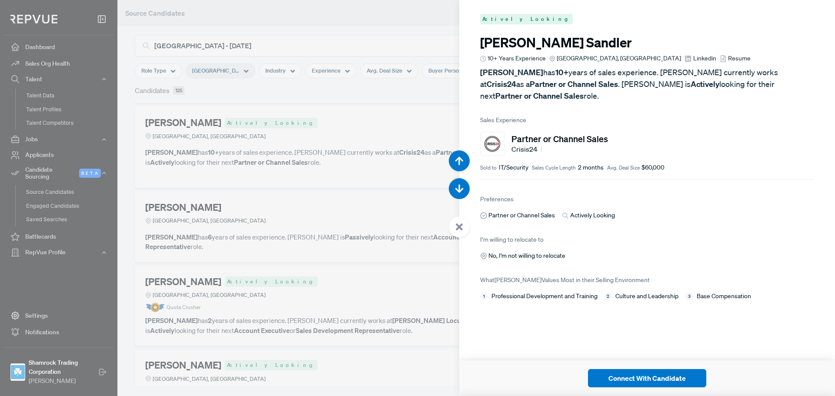
click at [636, 53] on article "Steve Sandler 10+ Years Experience Greater Miami Area, FL Linkedin Resume Steve…" at bounding box center [647, 68] width 334 height 67
click at [694, 59] on span "Linkedin" at bounding box center [705, 58] width 23 height 9
click at [227, 268] on div at bounding box center [417, 198] width 835 height 396
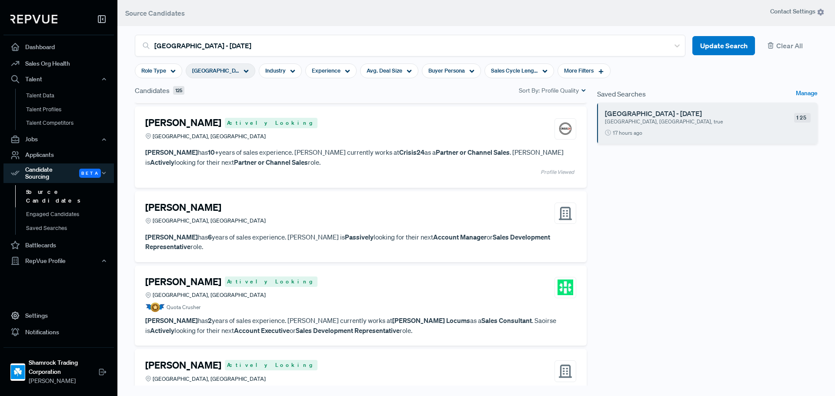
click at [192, 211] on h4 "[PERSON_NAME]" at bounding box center [183, 207] width 76 height 11
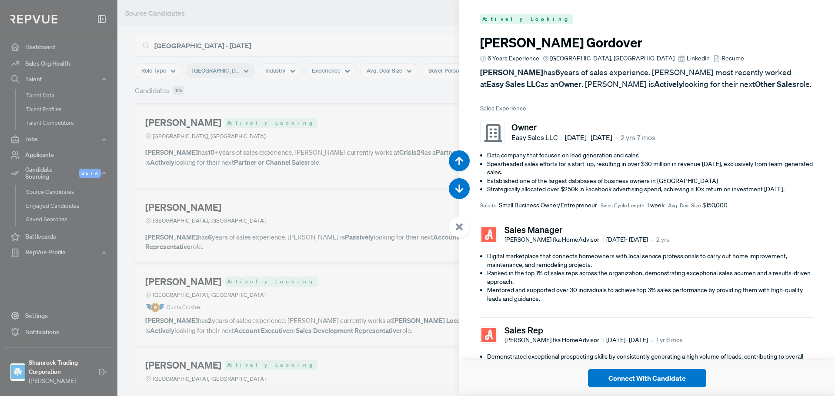
scroll to position [10307, 0]
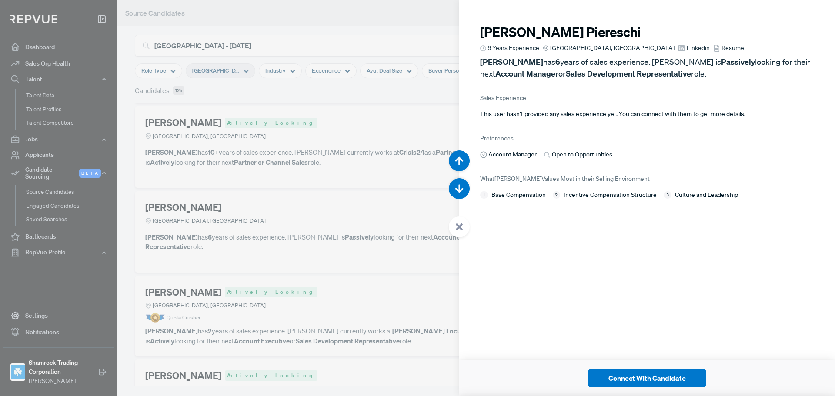
click at [687, 49] on span "Linkedin" at bounding box center [698, 48] width 23 height 9
click at [715, 47] on use at bounding box center [717, 48] width 5 height 7
click at [360, 138] on div at bounding box center [417, 198] width 835 height 396
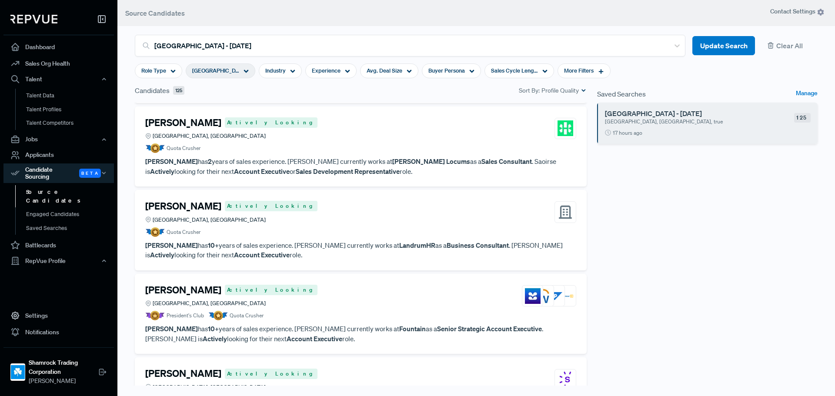
scroll to position [2323, 0]
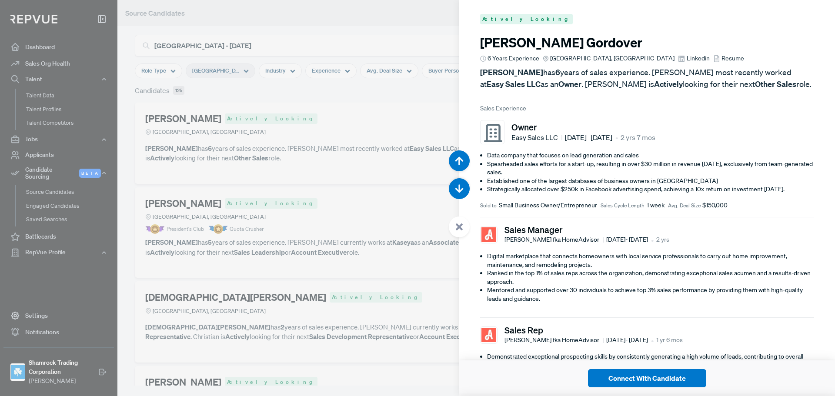
scroll to position [10703, 0]
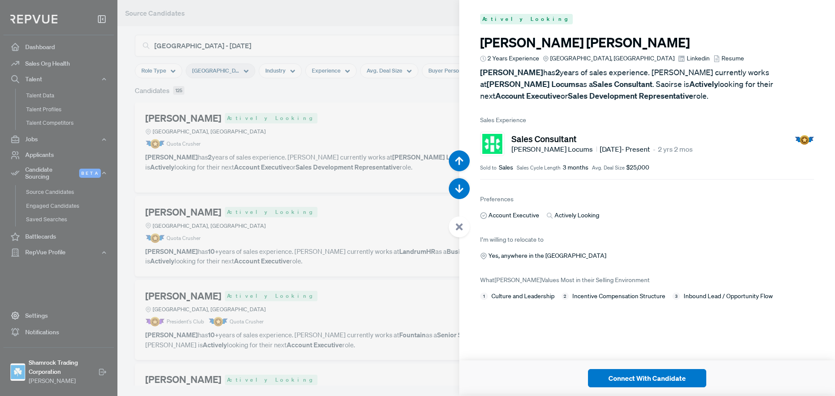
click at [714, 56] on icon at bounding box center [717, 58] width 7 height 7
click at [687, 60] on span "Linkedin" at bounding box center [698, 58] width 23 height 9
click at [285, 165] on div at bounding box center [417, 198] width 835 height 396
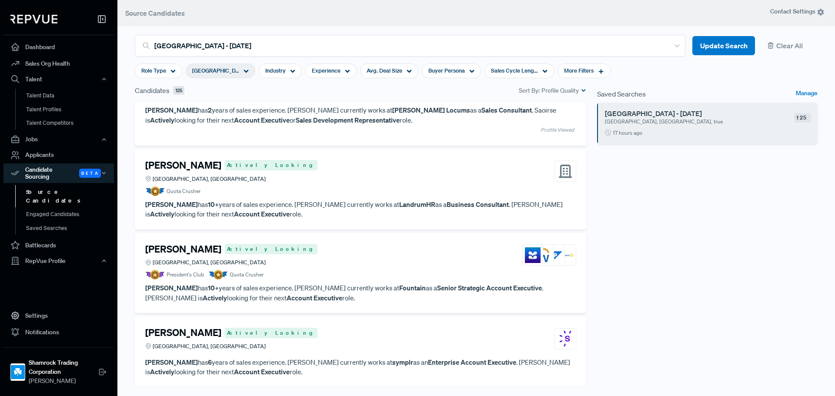
scroll to position [2410, 0]
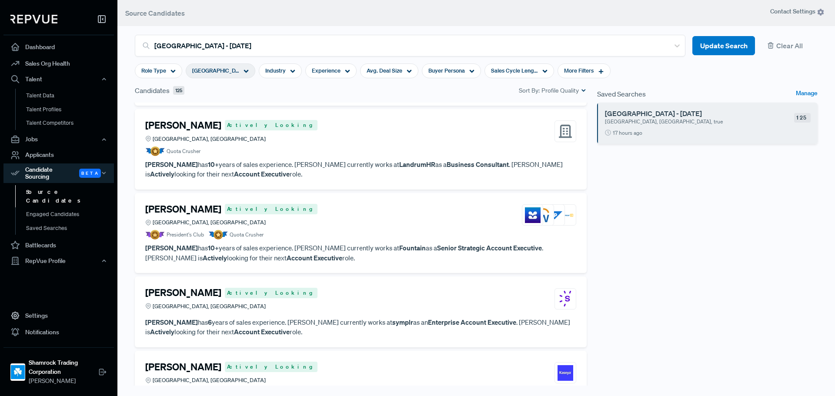
click at [278, 147] on article "Quota Crusher" at bounding box center [360, 152] width 431 height 10
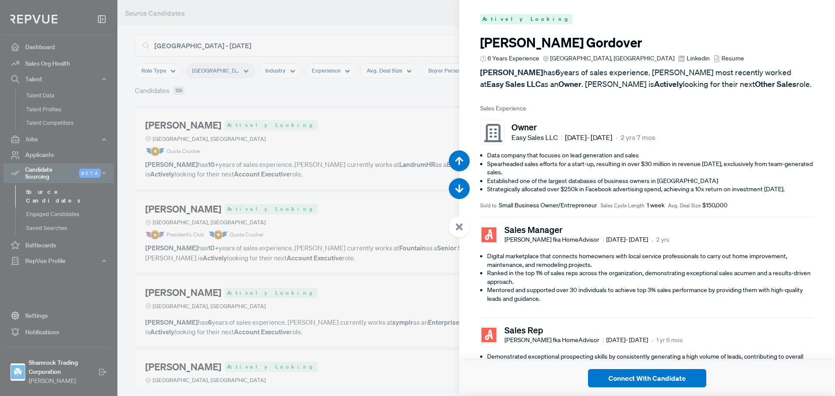
scroll to position [11100, 0]
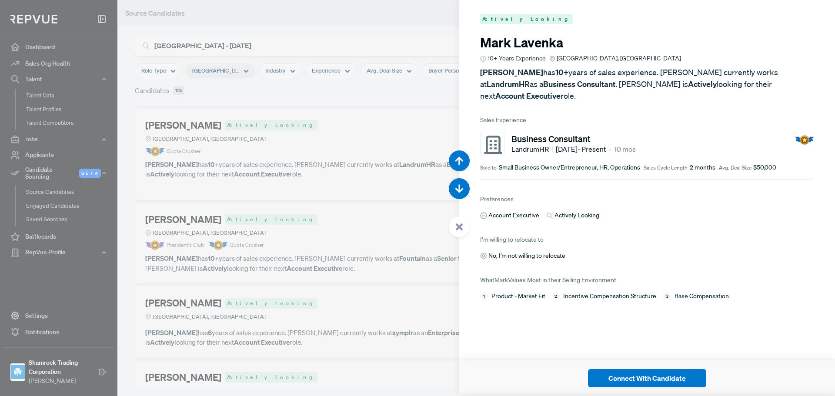
click at [349, 231] on div at bounding box center [417, 198] width 835 height 396
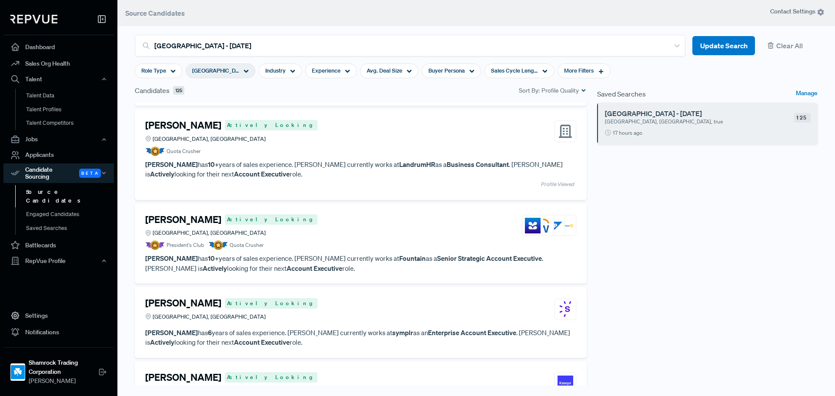
click at [277, 226] on div "Chad Browne Actively Looking Greater Miami Area, FL" at bounding box center [360, 225] width 431 height 23
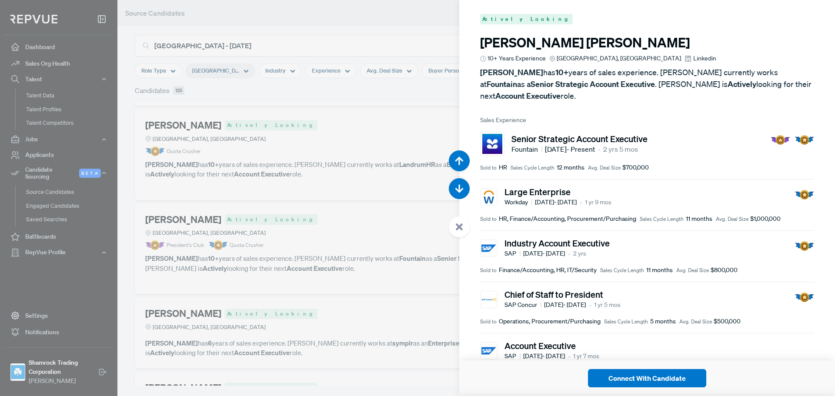
click at [286, 229] on div at bounding box center [417, 198] width 835 height 396
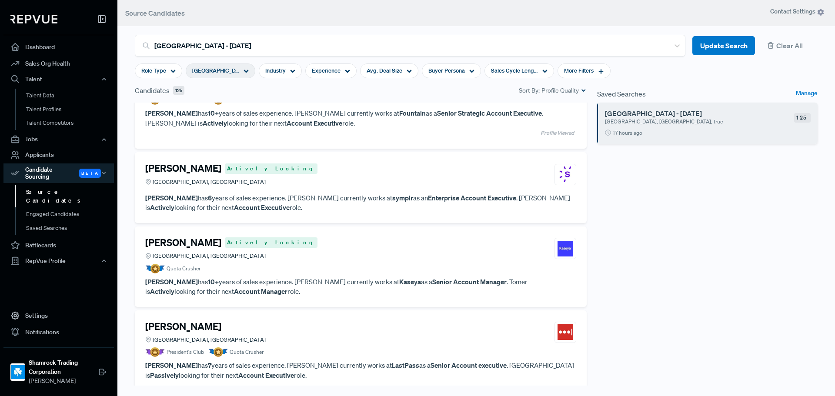
scroll to position [2584, 0]
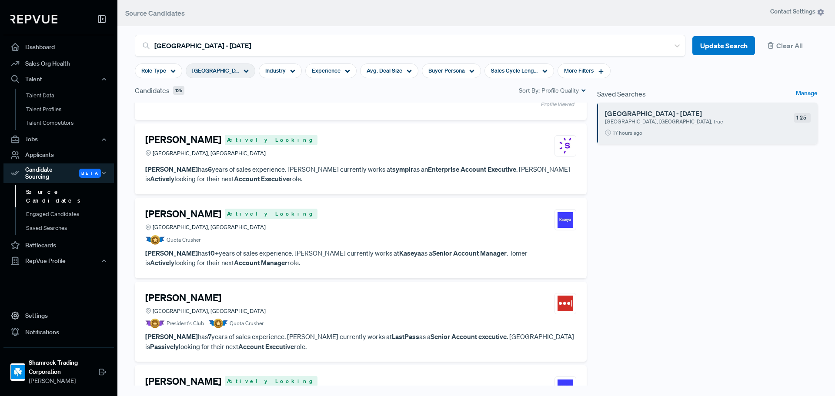
click at [292, 228] on div "Tomer Avital Actively Looking Greater Miami Area, FL" at bounding box center [360, 219] width 431 height 23
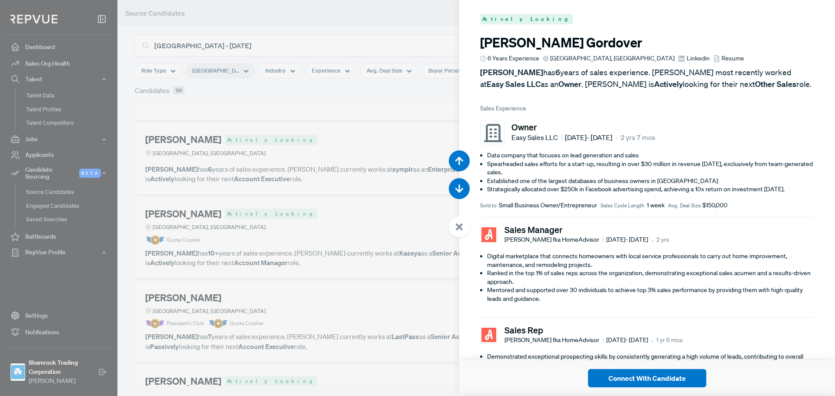
scroll to position [12289, 0]
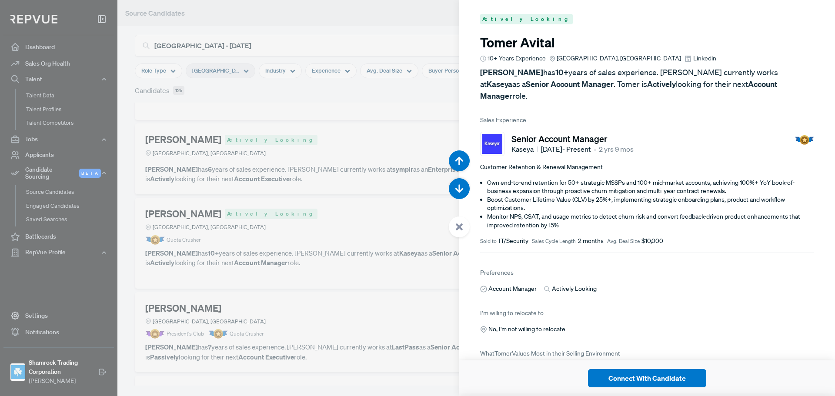
click at [694, 60] on span "Linkedin" at bounding box center [705, 58] width 23 height 9
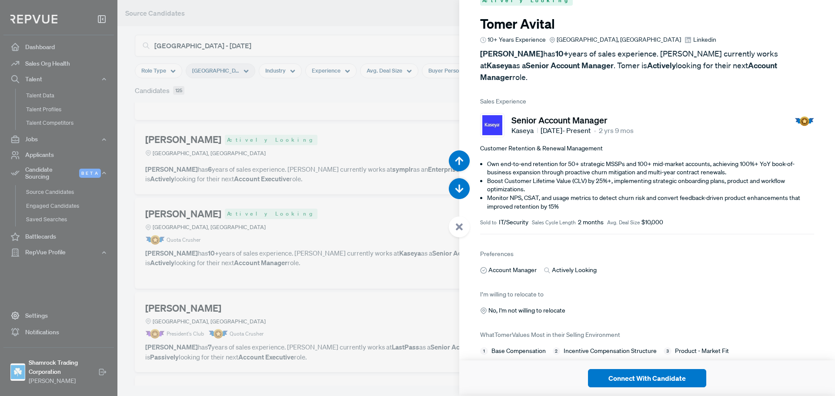
scroll to position [29, 0]
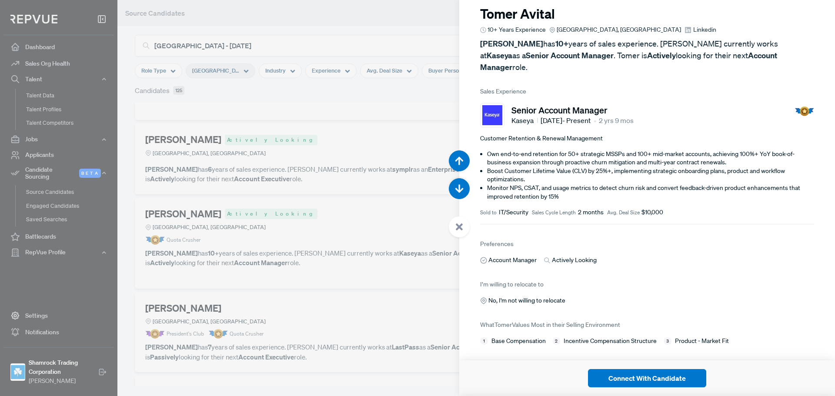
click at [261, 185] on div at bounding box center [417, 198] width 835 height 396
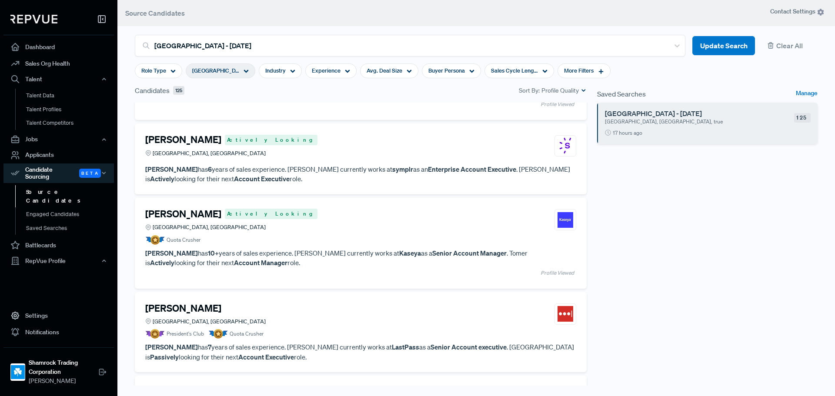
scroll to position [2628, 0]
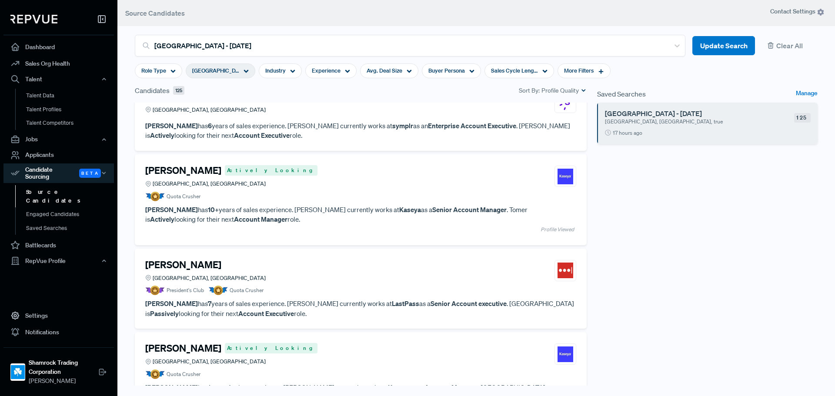
click at [186, 260] on h4 "[PERSON_NAME]" at bounding box center [183, 264] width 76 height 11
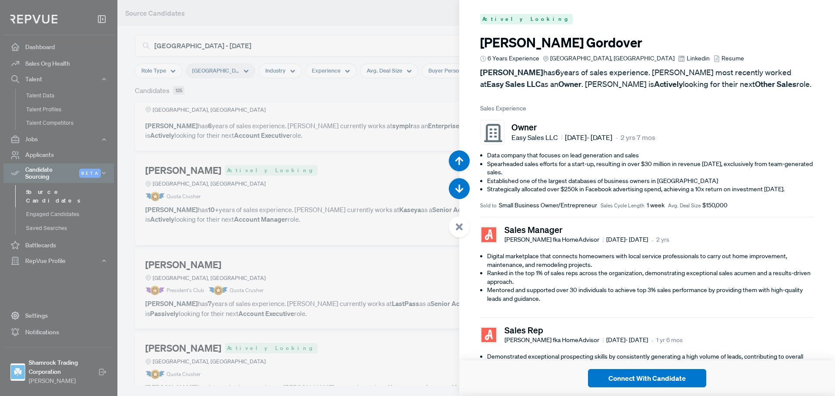
scroll to position [12685, 0]
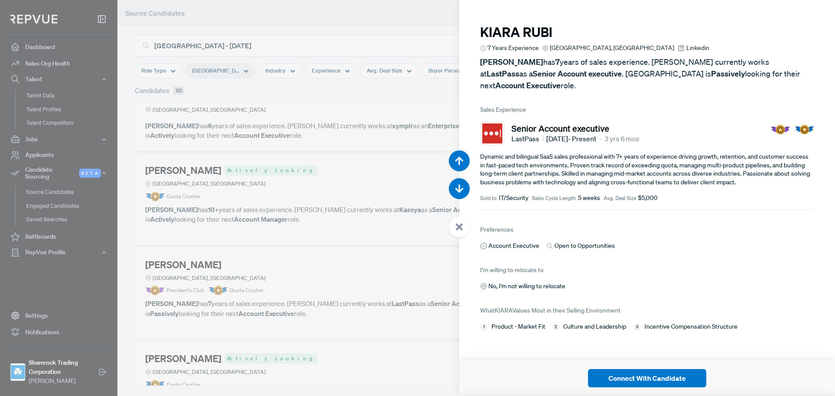
click at [678, 50] on link "Linkedin" at bounding box center [693, 48] width 31 height 9
click at [275, 203] on div at bounding box center [417, 198] width 835 height 396
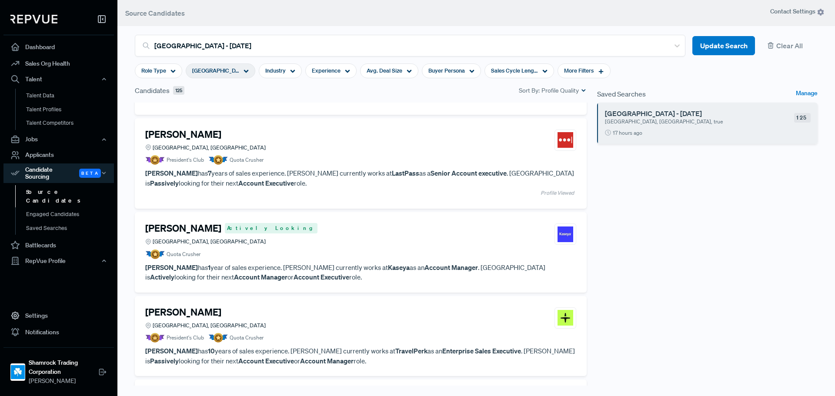
scroll to position [2802, 0]
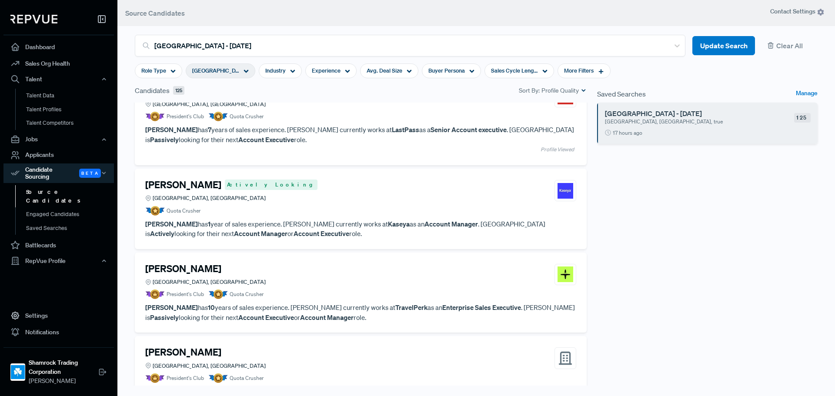
click at [199, 185] on h4 "[PERSON_NAME]" at bounding box center [183, 184] width 76 height 11
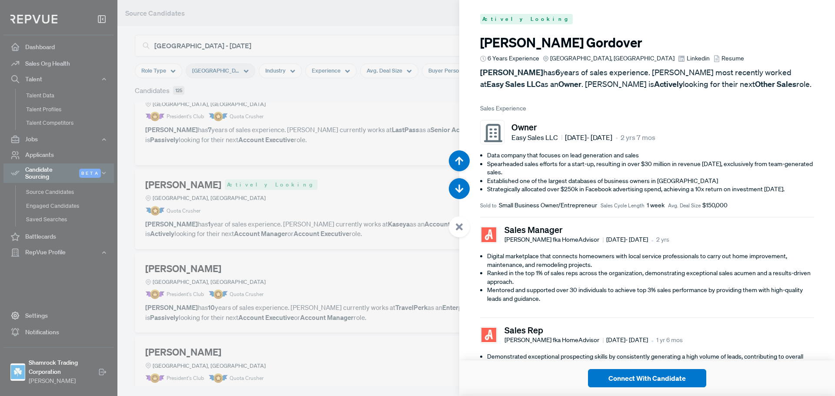
scroll to position [13082, 0]
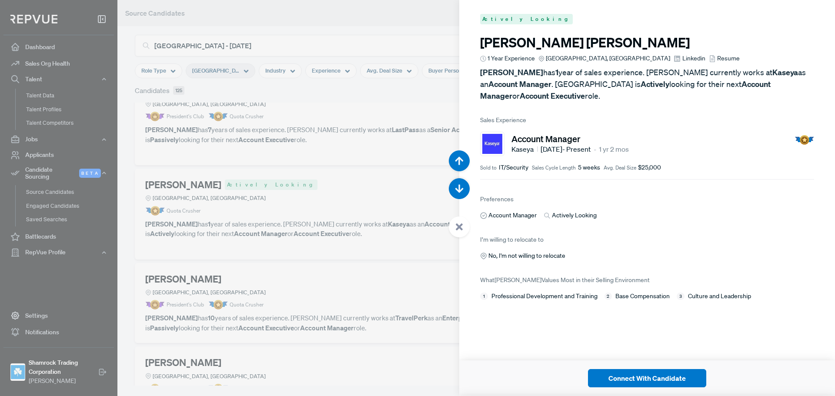
click at [683, 56] on span "Linkedin" at bounding box center [694, 58] width 23 height 9
click at [718, 56] on span "Resume" at bounding box center [729, 58] width 23 height 9
click at [272, 175] on div at bounding box center [417, 198] width 835 height 396
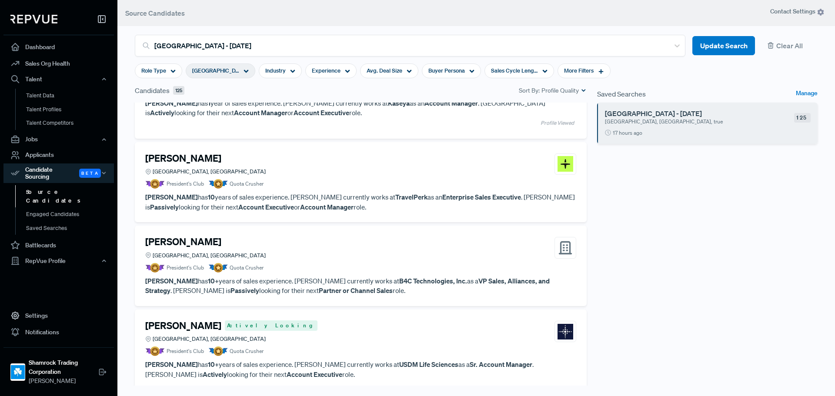
scroll to position [2932, 0]
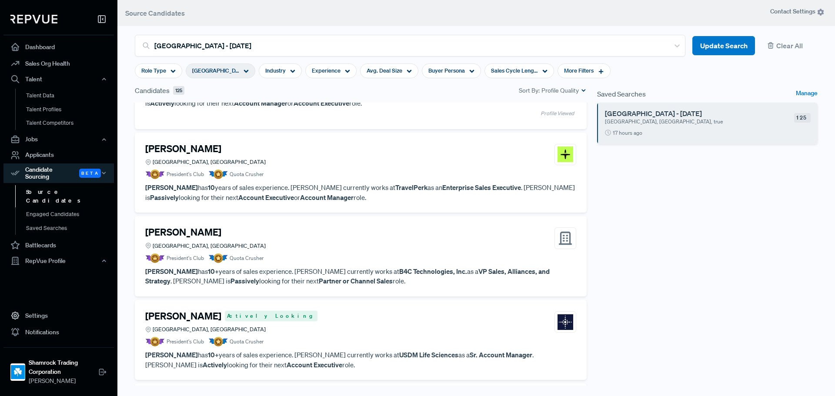
click at [271, 235] on div "Carlos Barberena Greater Miami Area, FL" at bounding box center [360, 238] width 431 height 23
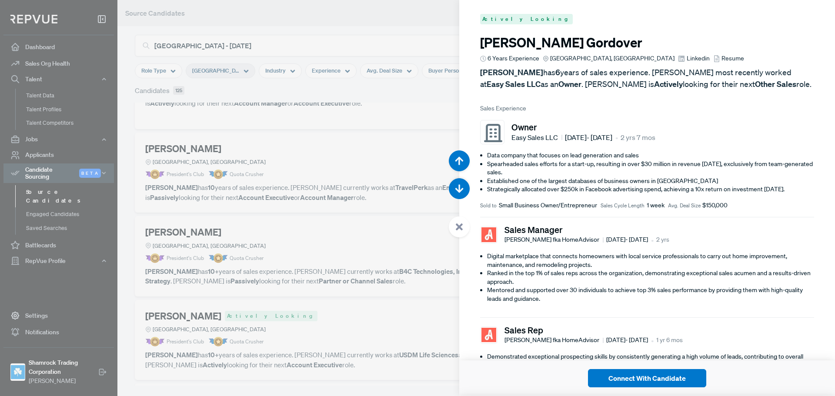
scroll to position [13875, 0]
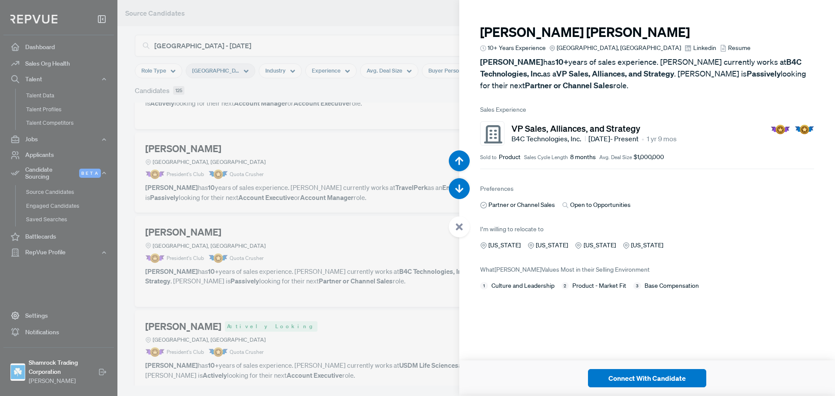
click at [694, 49] on span "Linkedin" at bounding box center [705, 48] width 23 height 9
click at [728, 48] on span "Resume" at bounding box center [739, 48] width 23 height 9
drag, startPoint x: 273, startPoint y: 259, endPoint x: 268, endPoint y: 261, distance: 4.9
click at [273, 259] on div at bounding box center [417, 198] width 835 height 396
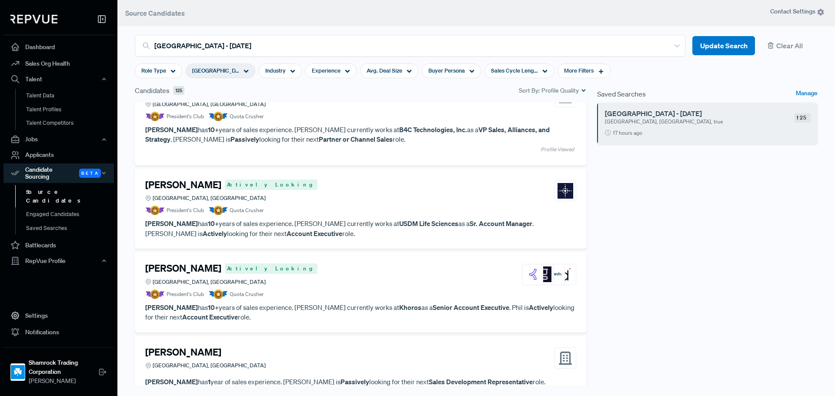
scroll to position [3150, 0]
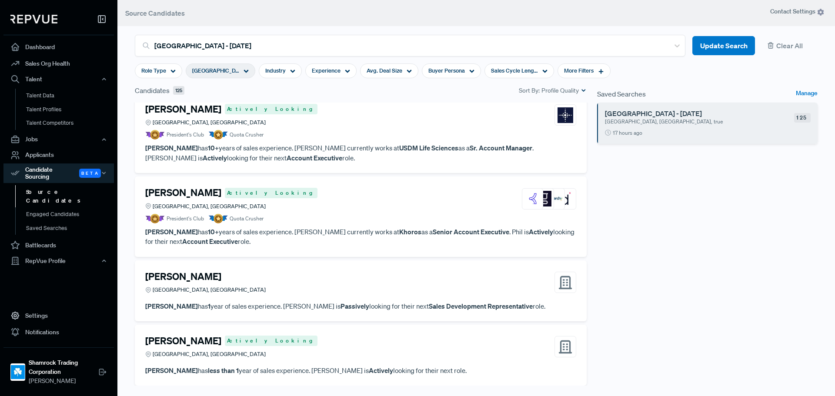
click at [248, 207] on div "[GEOGRAPHIC_DATA], [GEOGRAPHIC_DATA]" at bounding box center [231, 206] width 172 height 8
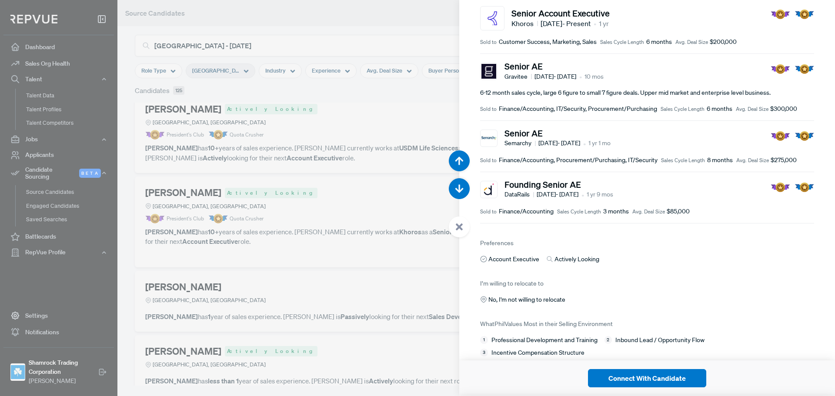
scroll to position [131, 0]
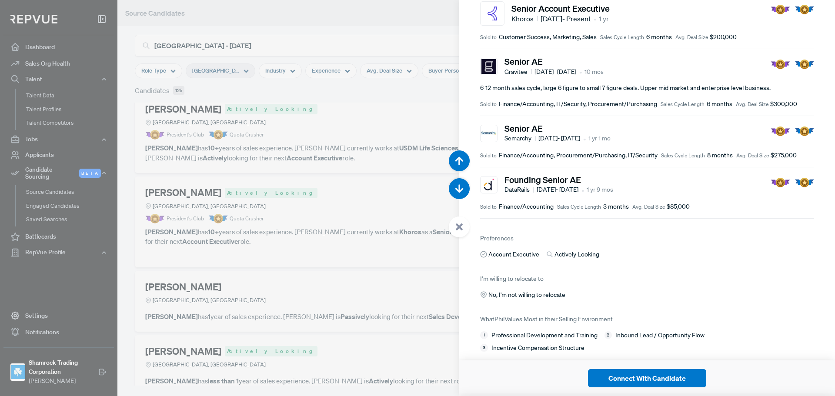
click at [340, 255] on div at bounding box center [417, 198] width 835 height 396
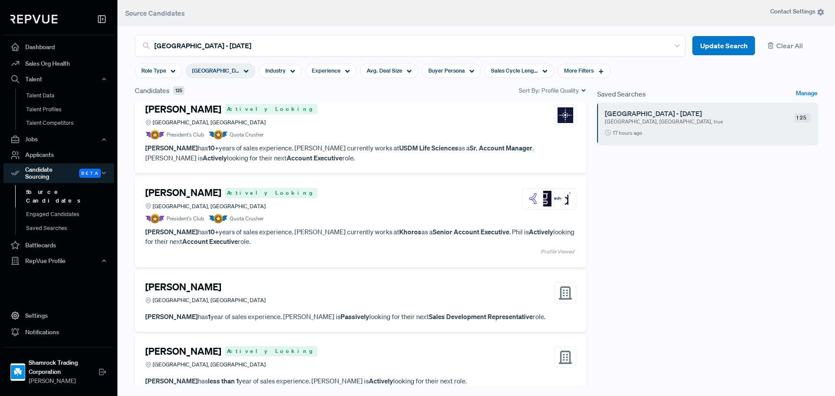
click at [289, 298] on div "Sebastian Gonzalez Greater Miami Area, FL" at bounding box center [360, 293] width 431 height 23
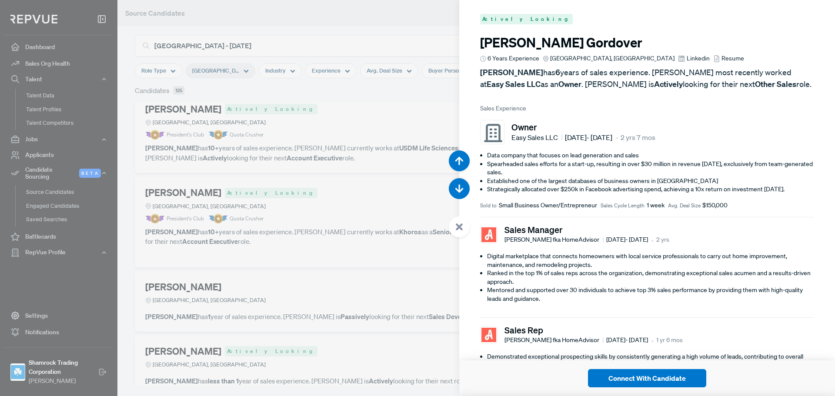
scroll to position [15064, 0]
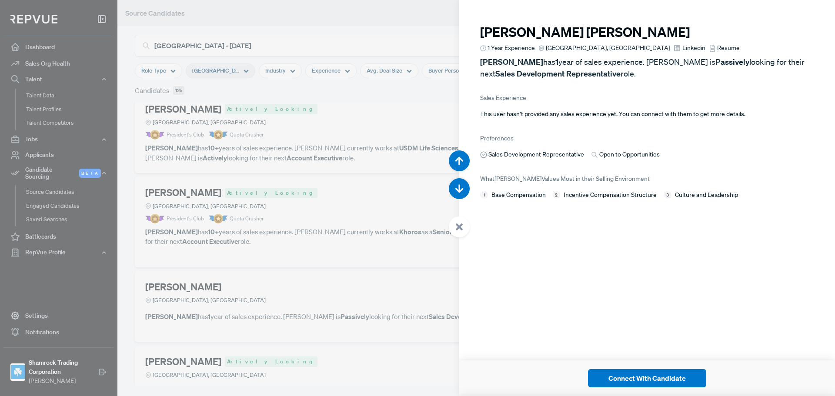
click at [683, 46] on span "Linkedin" at bounding box center [694, 48] width 23 height 9
click at [718, 48] on span "Resume" at bounding box center [729, 48] width 23 height 9
click at [327, 209] on div at bounding box center [417, 198] width 835 height 396
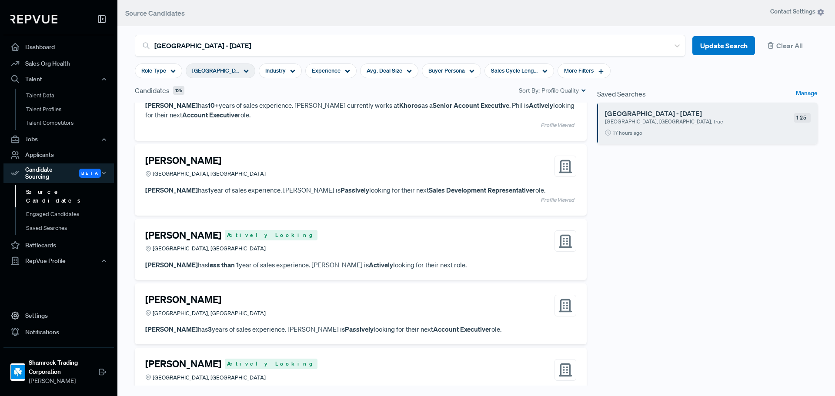
scroll to position [3324, 0]
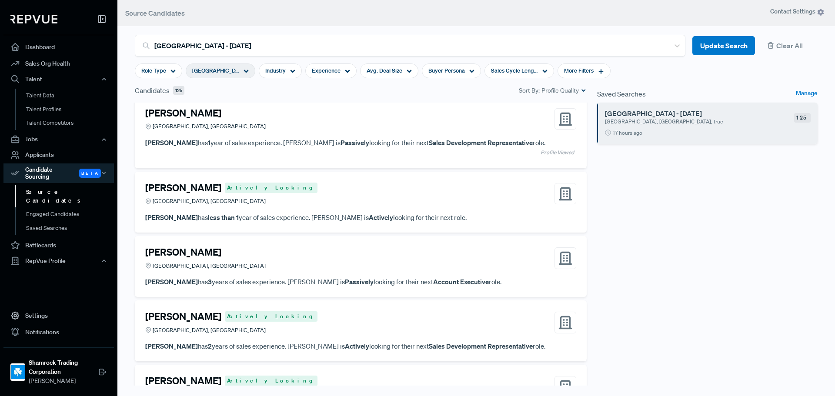
click at [280, 195] on div "Edwin Tukpeyi Actively Looking Greater Miami Area, FL" at bounding box center [360, 193] width 431 height 23
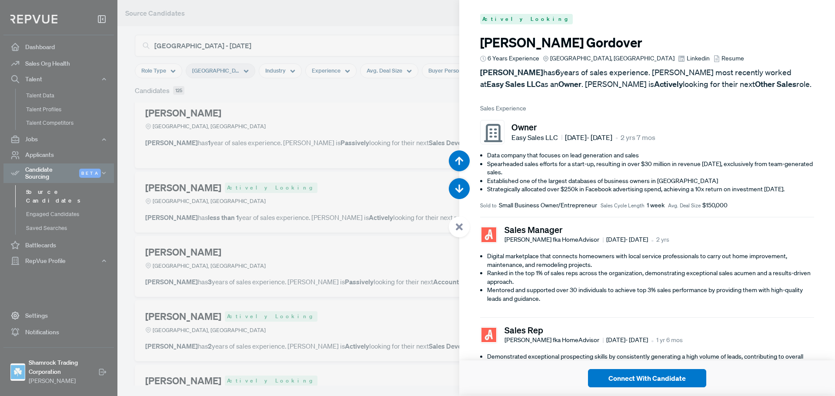
scroll to position [15460, 0]
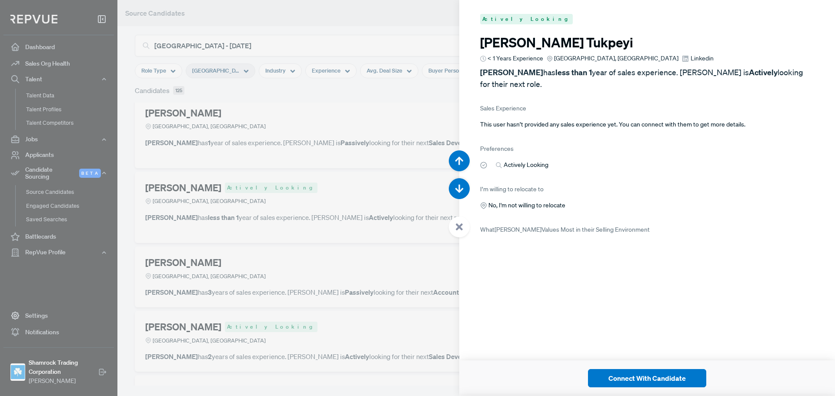
click at [635, 54] on article "Edwin Tukpeyi < 1 Years Experience Greater Miami Area, FL Linkedin Edwin Tukpey…" at bounding box center [647, 62] width 334 height 55
click at [691, 57] on span "Linkedin" at bounding box center [702, 58] width 23 height 9
drag, startPoint x: 226, startPoint y: 277, endPoint x: 210, endPoint y: 282, distance: 17.3
click at [214, 281] on div at bounding box center [417, 198] width 835 height 396
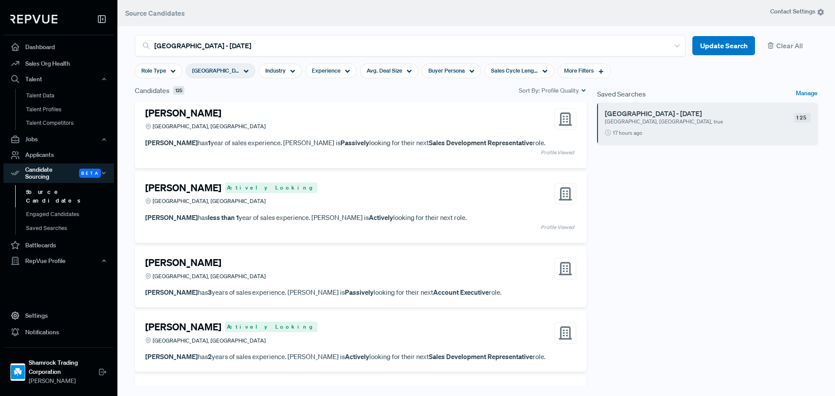
click at [197, 262] on h4 "[PERSON_NAME]" at bounding box center [183, 262] width 76 height 11
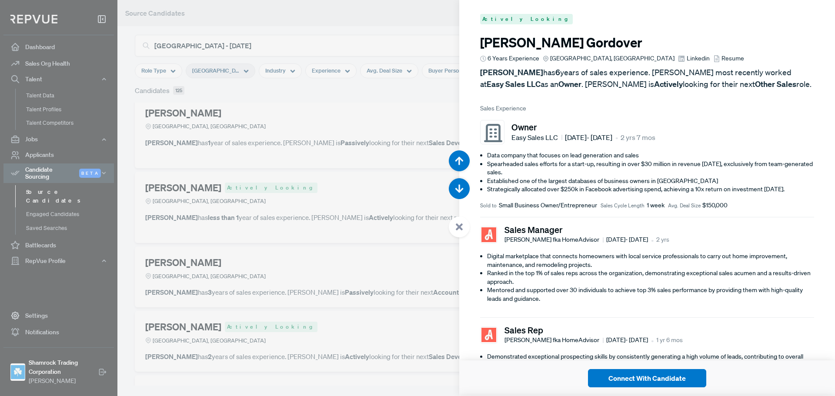
scroll to position [15857, 0]
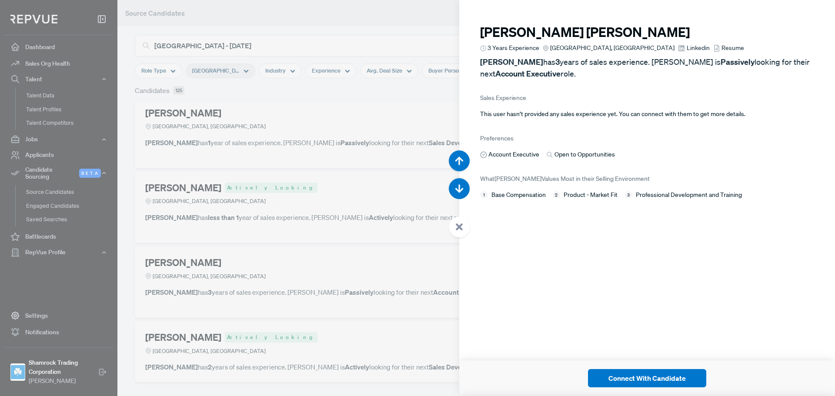
click at [615, 47] on div "3 Years Experience Greater Miami Area, FL Linkedin Resume" at bounding box center [647, 48] width 334 height 9
click at [687, 48] on span "Linkedin" at bounding box center [698, 48] width 23 height 9
click at [254, 228] on div at bounding box center [417, 198] width 835 height 396
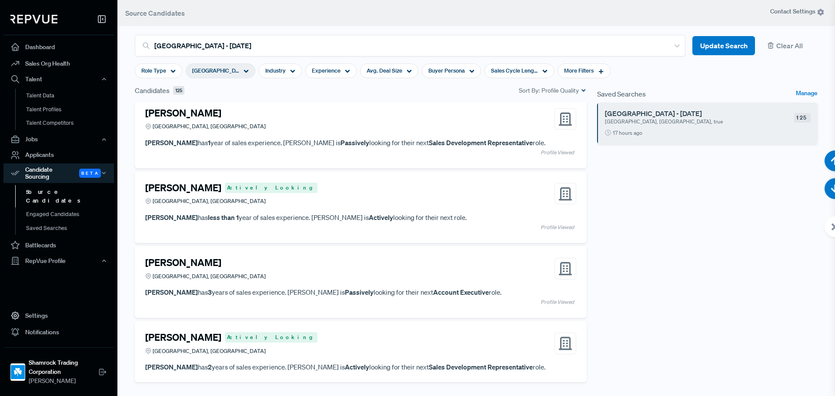
click at [256, 198] on div "Edwin Tukpeyi Actively Looking Greater Miami Area, FL" at bounding box center [360, 193] width 431 height 23
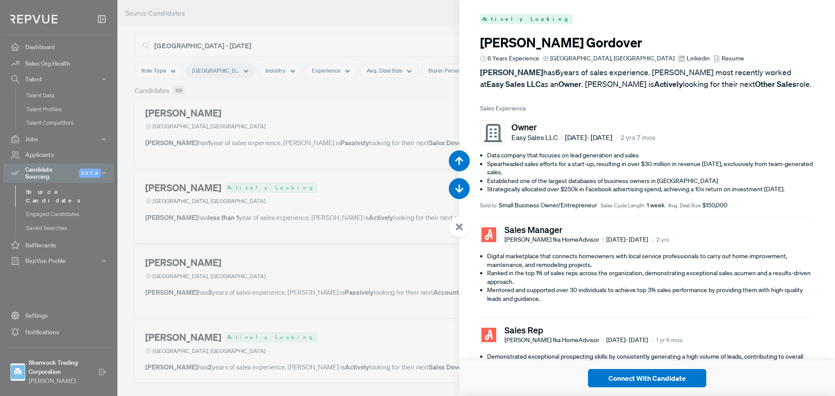
click at [258, 197] on div at bounding box center [417, 198] width 835 height 396
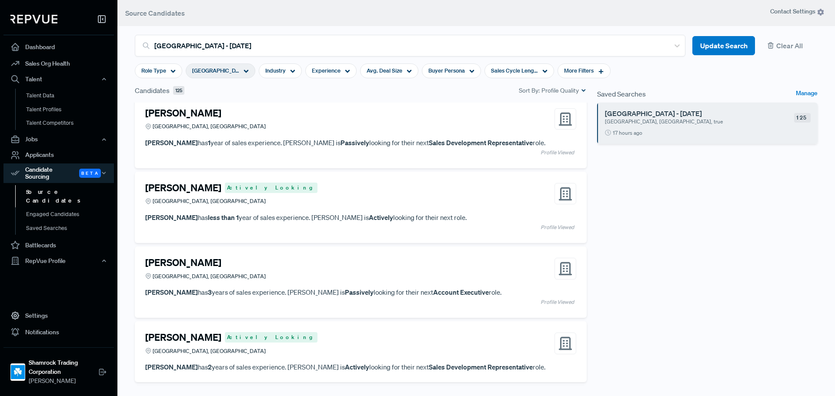
click at [247, 182] on div "Edwin Tukpeyi Actively Looking" at bounding box center [231, 187] width 172 height 11
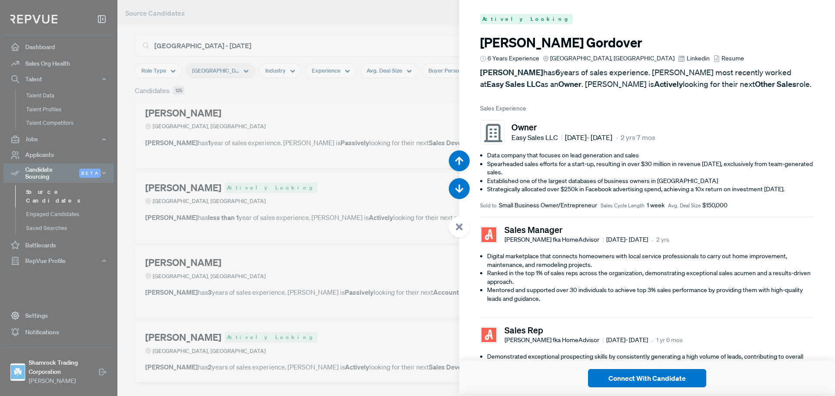
scroll to position [15460, 0]
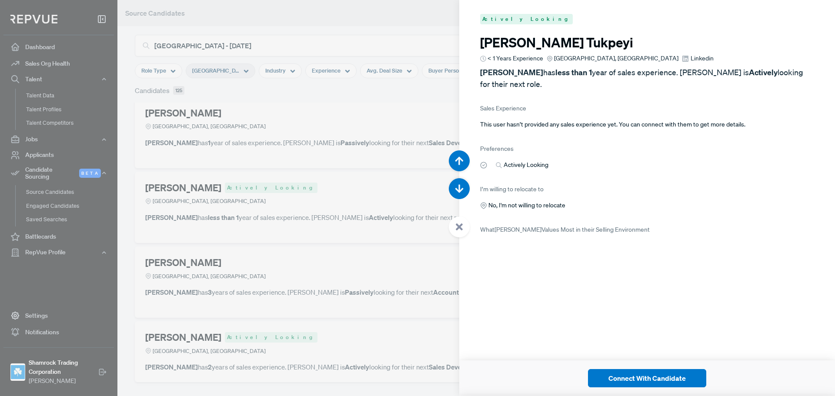
click at [359, 239] on div at bounding box center [417, 198] width 835 height 396
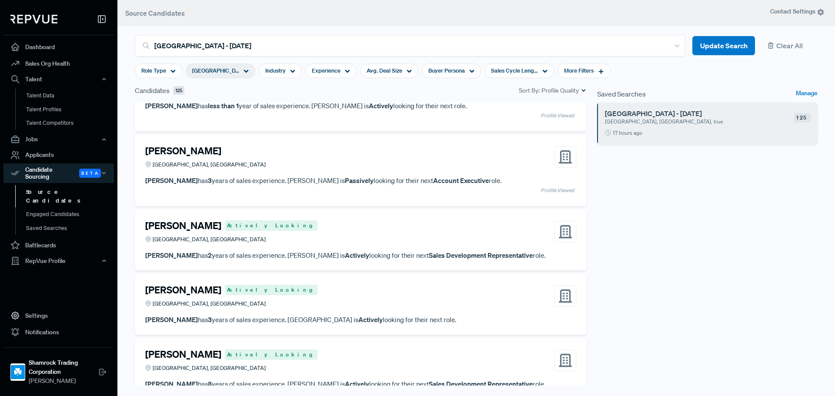
scroll to position [3498, 0]
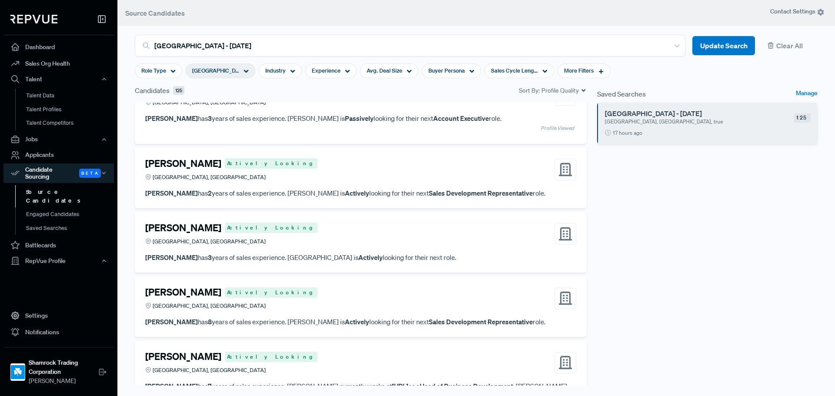
click at [302, 179] on div "[GEOGRAPHIC_DATA], [GEOGRAPHIC_DATA]" at bounding box center [231, 177] width 172 height 8
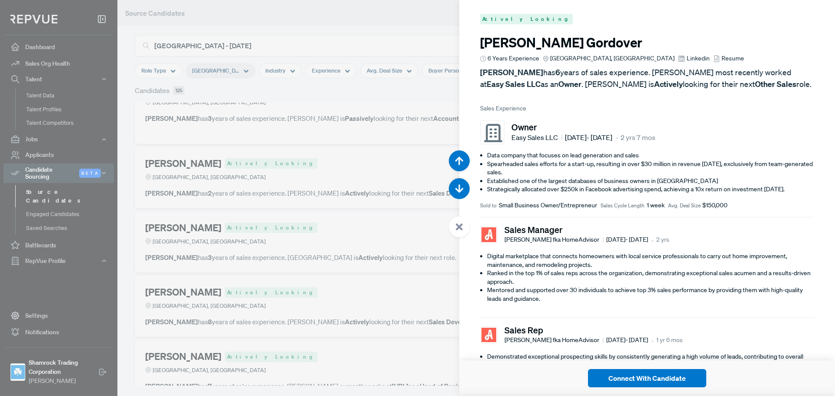
scroll to position [16253, 0]
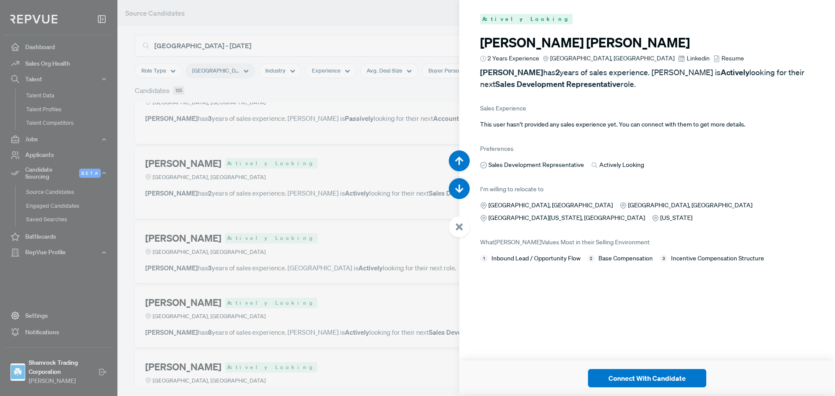
click at [722, 55] on span "Resume" at bounding box center [733, 58] width 23 height 9
click at [636, 63] on article "Max-Olivier Ducoste-Amedee 2 Years Experience Greater Miami Area, FL Linkedin R…" at bounding box center [647, 62] width 334 height 55
click at [687, 61] on span "Linkedin" at bounding box center [698, 58] width 23 height 9
click at [319, 163] on div at bounding box center [417, 198] width 835 height 396
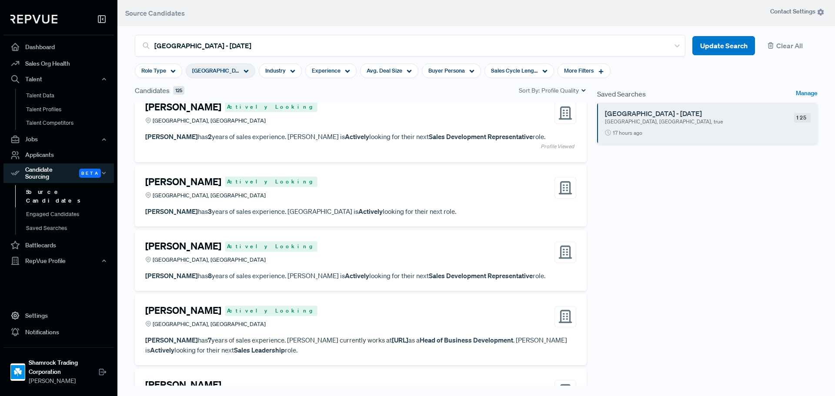
scroll to position [3585, 0]
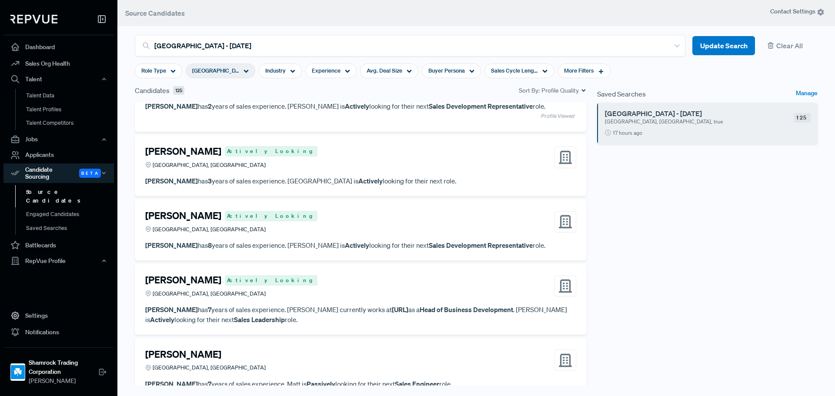
click at [327, 183] on article "Marino Pavicic Actively Looking Greater Miami Area, FL Marino Pavicic has 3 yea…" at bounding box center [360, 166] width 431 height 40
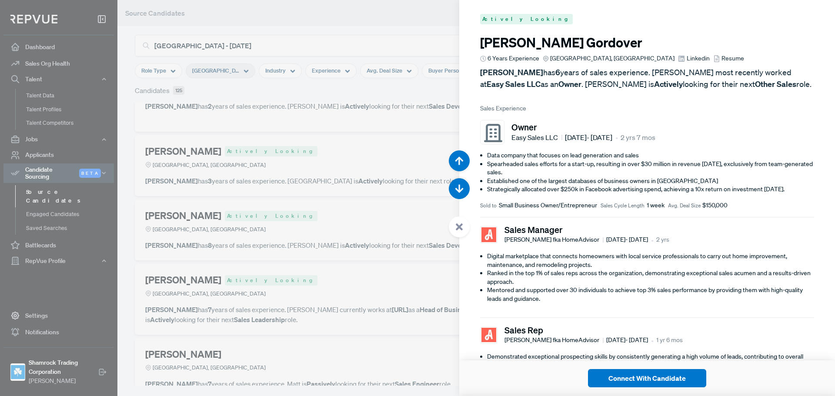
scroll to position [16650, 0]
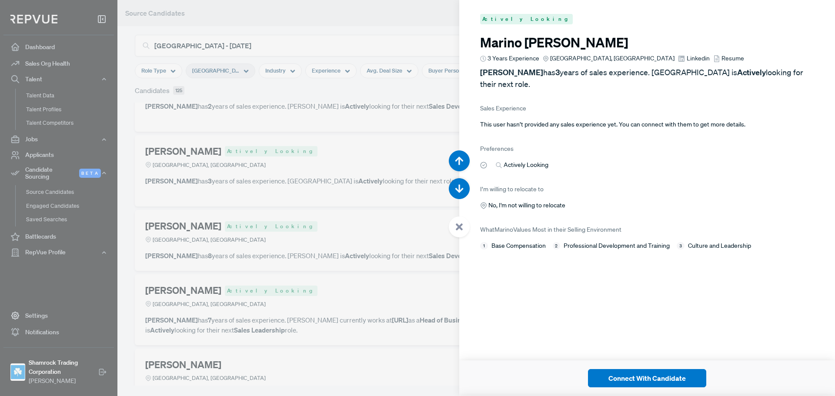
click at [714, 56] on icon at bounding box center [717, 58] width 7 height 7
click at [260, 205] on div at bounding box center [417, 198] width 835 height 396
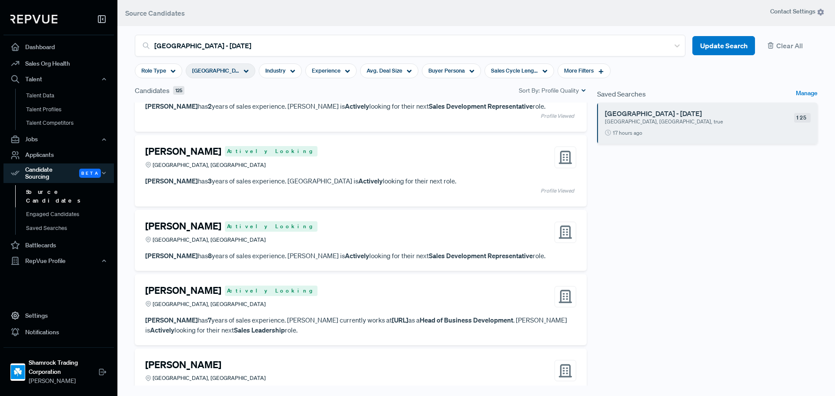
click at [181, 244] on div "Carlos Madera Actively Looking Greater Miami Area, FL" at bounding box center [231, 232] width 172 height 23
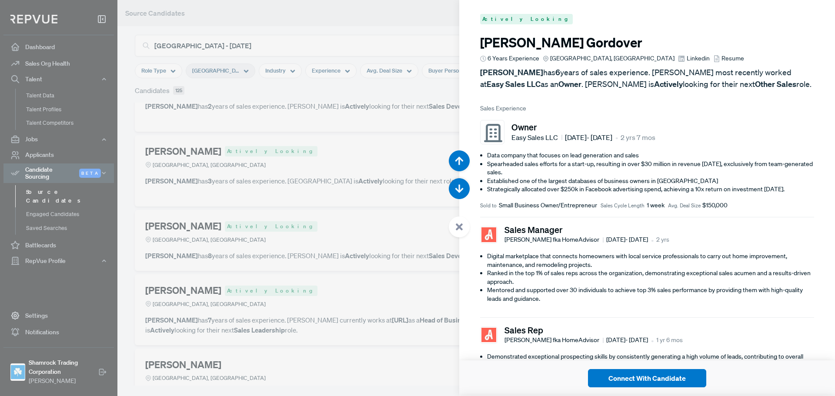
scroll to position [17046, 0]
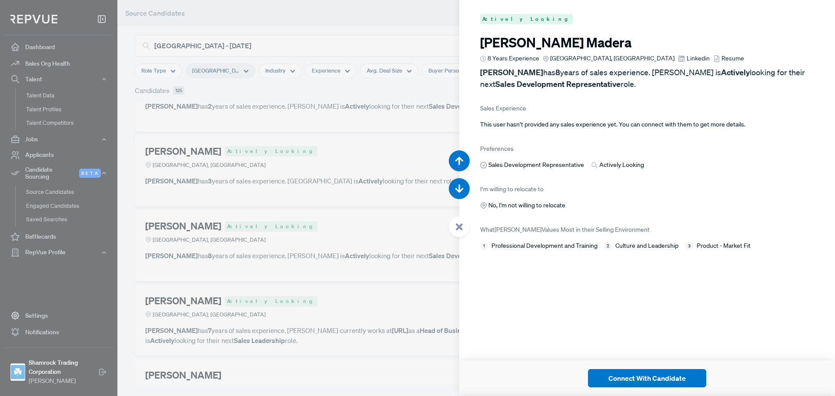
click at [687, 60] on span "Linkedin" at bounding box center [698, 58] width 23 height 9
click at [722, 59] on span "Resume" at bounding box center [733, 58] width 23 height 9
click at [329, 190] on div at bounding box center [417, 198] width 835 height 396
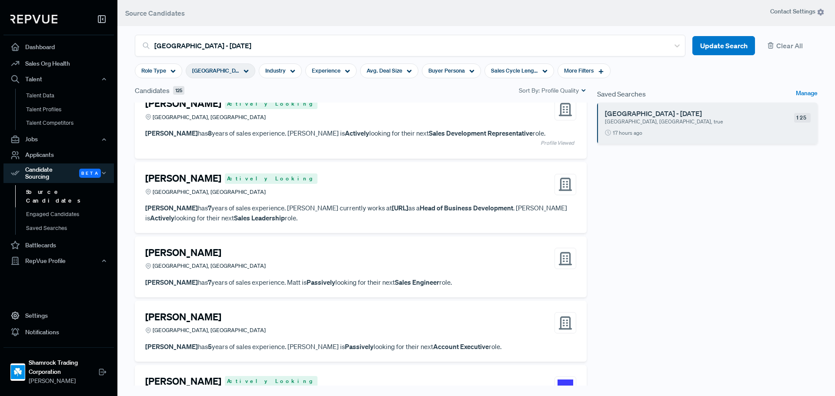
scroll to position [3716, 0]
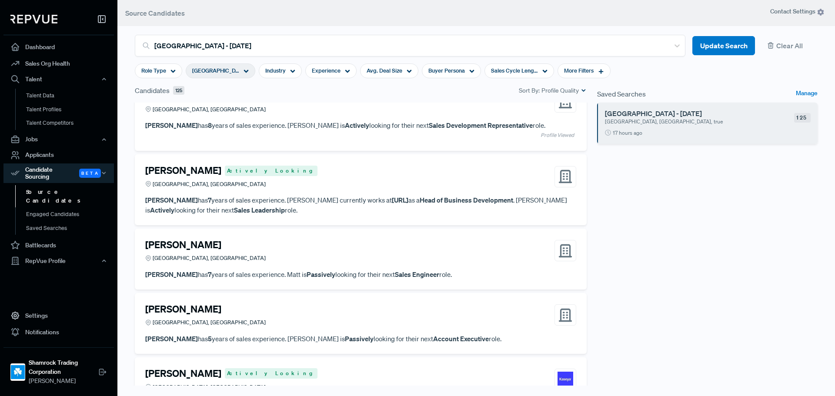
click at [299, 188] on div "Michael Masson Actively Looking Greater Miami Area, FL" at bounding box center [360, 176] width 431 height 23
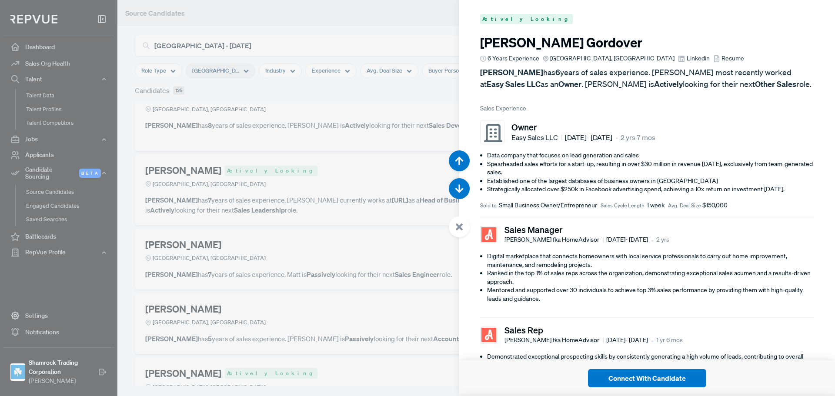
scroll to position [17443, 0]
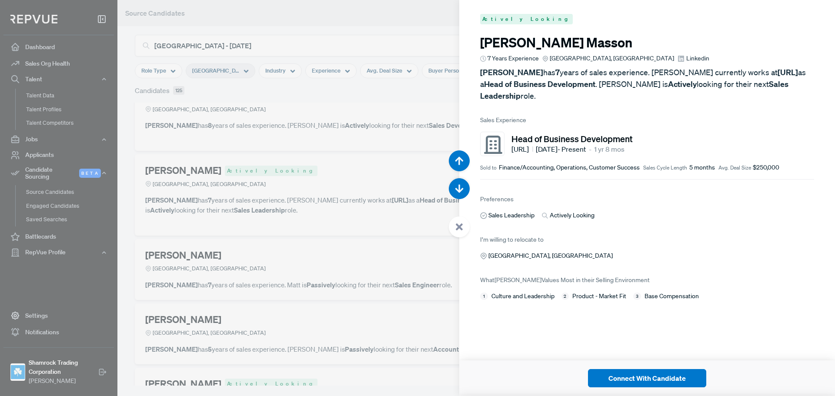
click at [274, 198] on div at bounding box center [417, 198] width 835 height 396
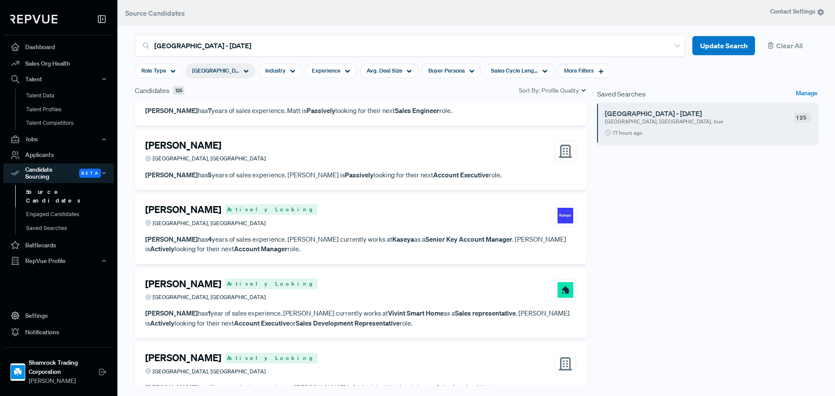
scroll to position [3846, 0]
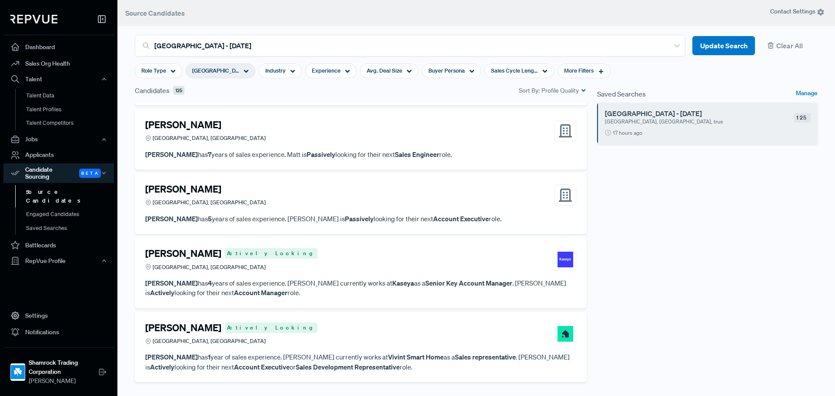
click at [248, 200] on div "Evelyn Aleman Greater Miami Area, FL" at bounding box center [360, 195] width 431 height 23
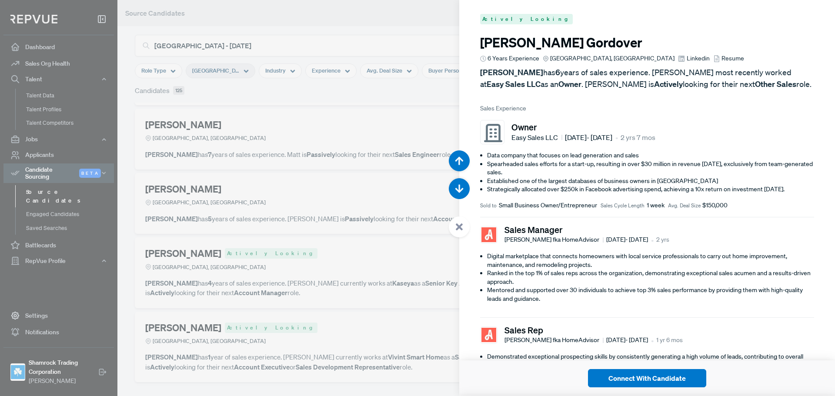
scroll to position [18235, 0]
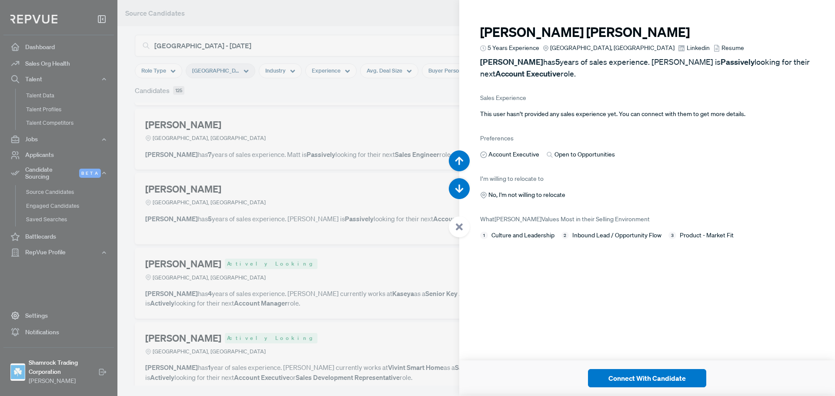
click at [722, 49] on span "Resume" at bounding box center [733, 48] width 23 height 9
click at [687, 48] on span "Linkedin" at bounding box center [698, 48] width 23 height 9
click at [302, 227] on div at bounding box center [417, 198] width 835 height 396
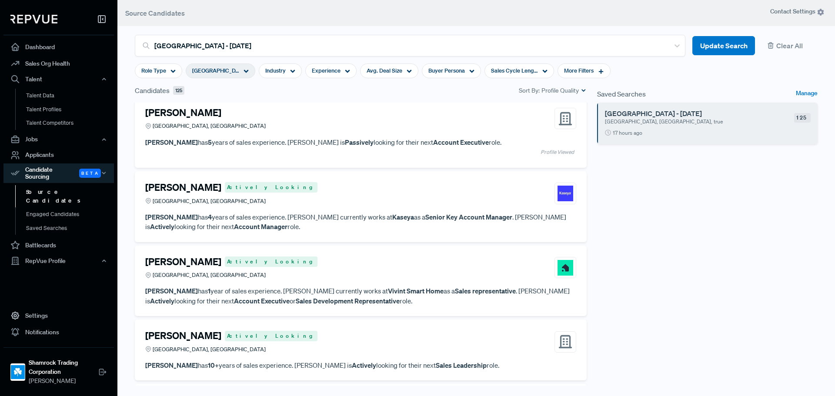
scroll to position [3977, 0]
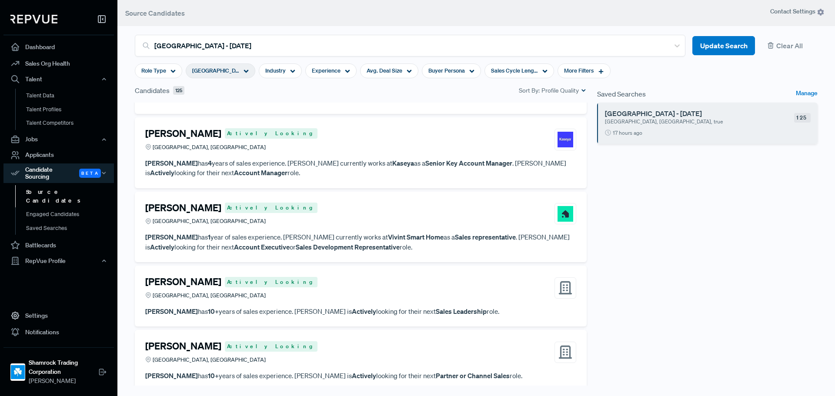
click at [271, 150] on div "Jorge Perez Actively Looking Greater Miami Area, FL" at bounding box center [360, 139] width 431 height 23
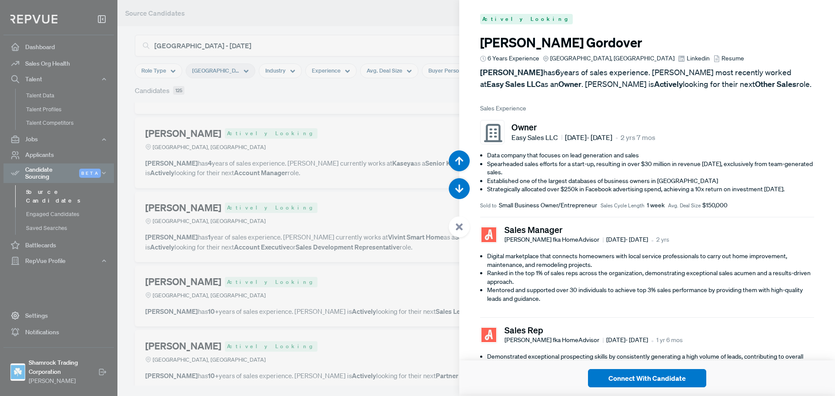
scroll to position [18632, 0]
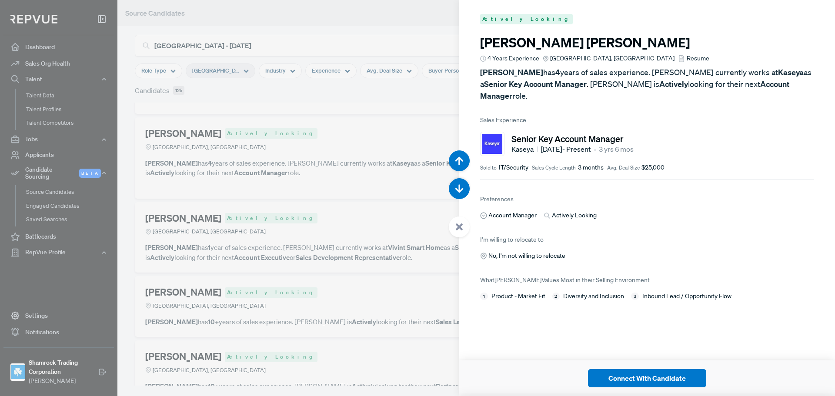
click at [687, 57] on span "Resume" at bounding box center [698, 58] width 23 height 9
drag, startPoint x: 650, startPoint y: 381, endPoint x: 654, endPoint y: 5, distance: 376.4
click at [665, 81] on div "Actively Looking Joshua Gordover 6 Years Experience Greater Miami Area, FL Link…" at bounding box center [648, 198] width 376 height 396
click at [637, 378] on button "Connect With Candidate" at bounding box center [647, 378] width 118 height 18
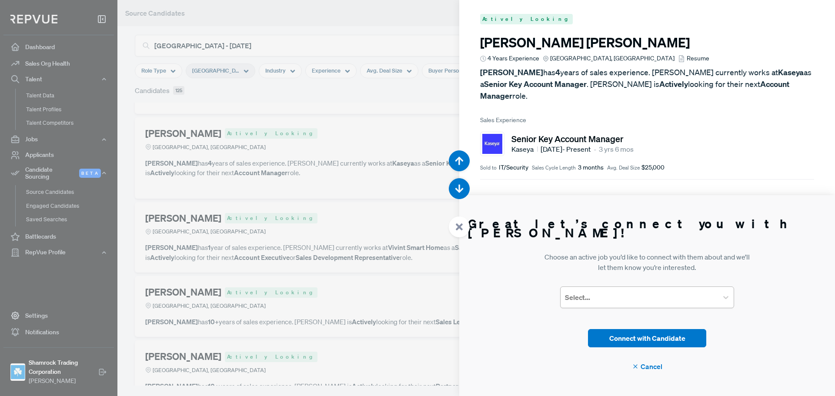
click at [652, 299] on div at bounding box center [639, 298] width 149 height 12
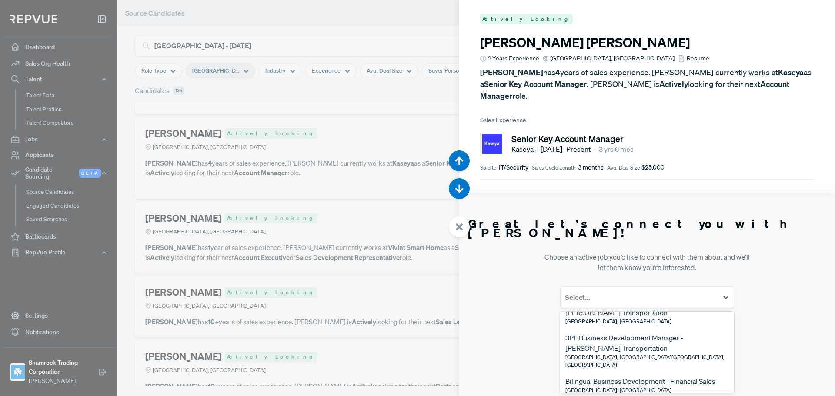
scroll to position [131, 0]
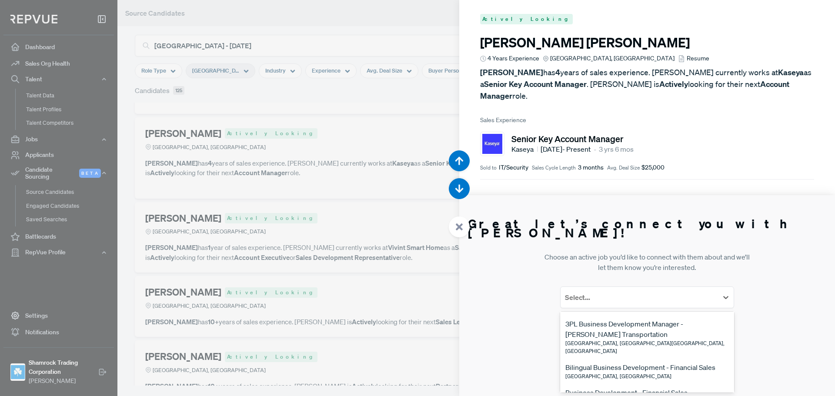
click at [645, 362] on div "Bilingual Business Development - Financial Sales" at bounding box center [641, 367] width 150 height 10
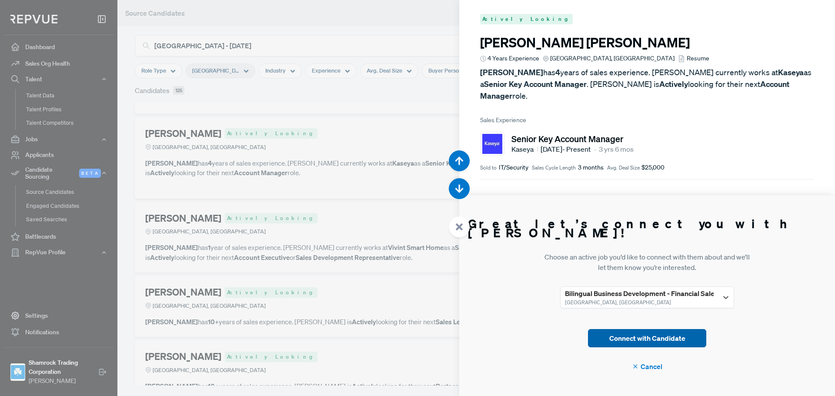
click at [664, 342] on button "Connect with Candidate" at bounding box center [647, 338] width 118 height 18
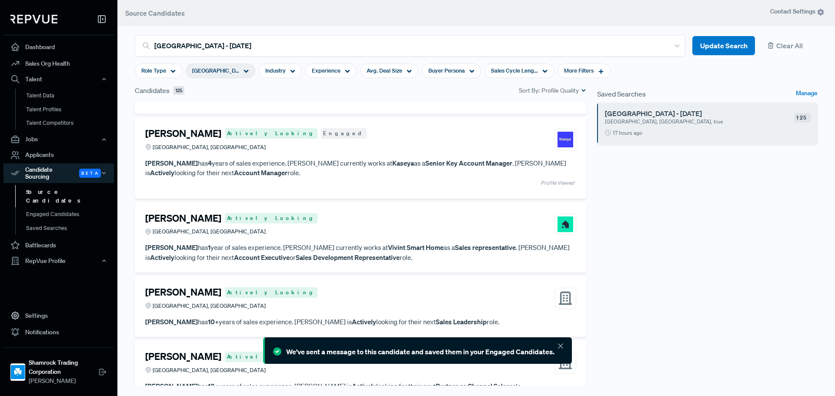
click at [562, 346] on icon at bounding box center [561, 346] width 9 height 9
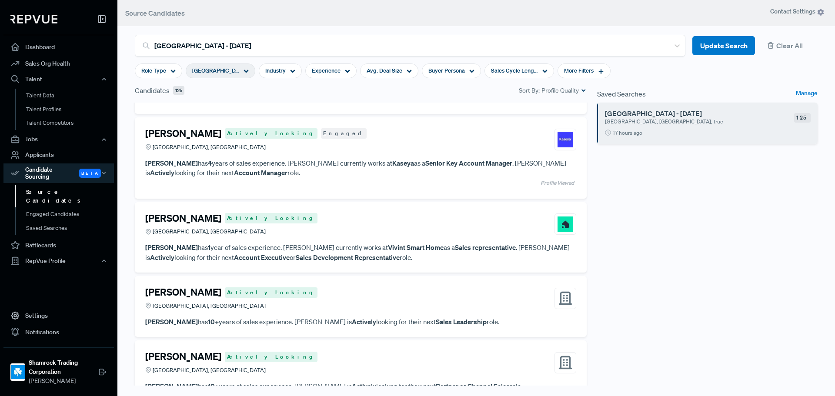
click at [749, 254] on div "Saved Searches Manage Fort Lauderdale - 09/09/2025 Greater Miami Area, FL, true…" at bounding box center [707, 243] width 231 height 317
click at [290, 236] on div "Marlon Lofton Actively Looking Greater Miami Area, FL" at bounding box center [360, 224] width 431 height 23
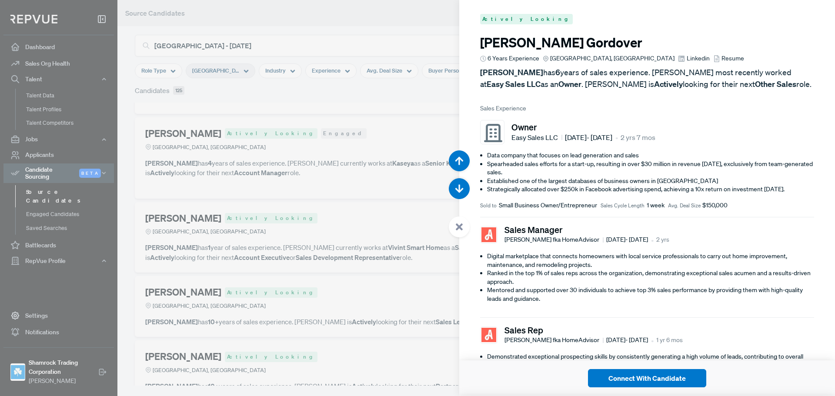
scroll to position [19028, 0]
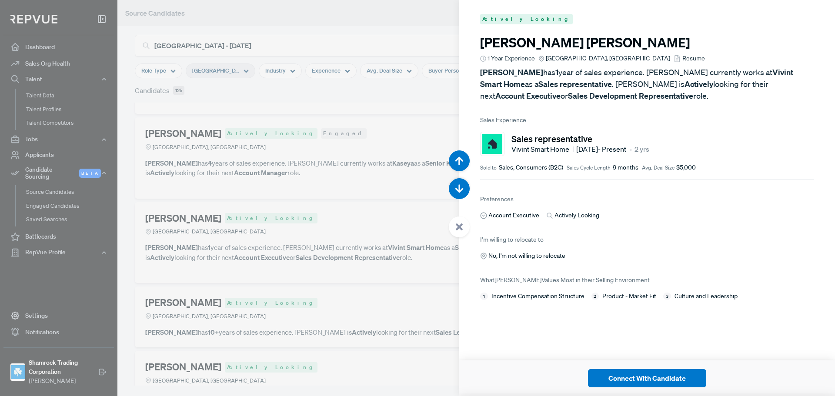
click at [683, 57] on span "Resume" at bounding box center [694, 58] width 23 height 9
click at [336, 216] on div at bounding box center [417, 198] width 835 height 396
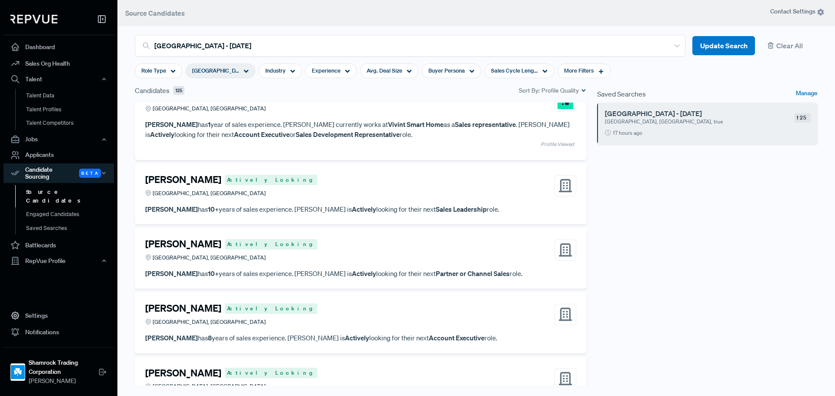
scroll to position [4107, 0]
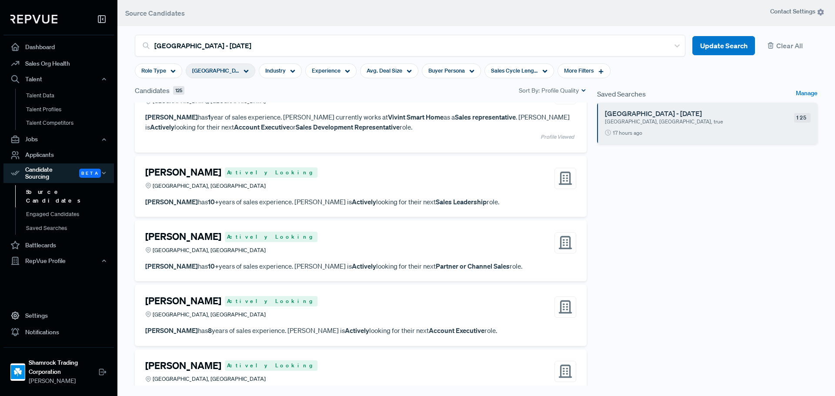
click at [203, 190] on span "[GEOGRAPHIC_DATA], [GEOGRAPHIC_DATA]" at bounding box center [209, 186] width 113 height 8
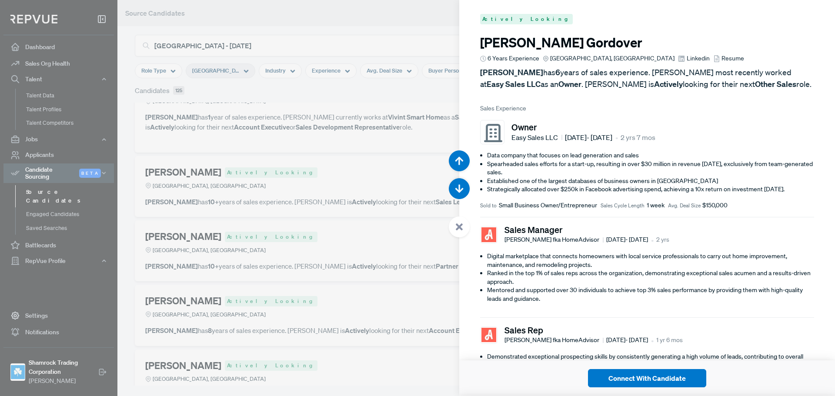
scroll to position [19425, 0]
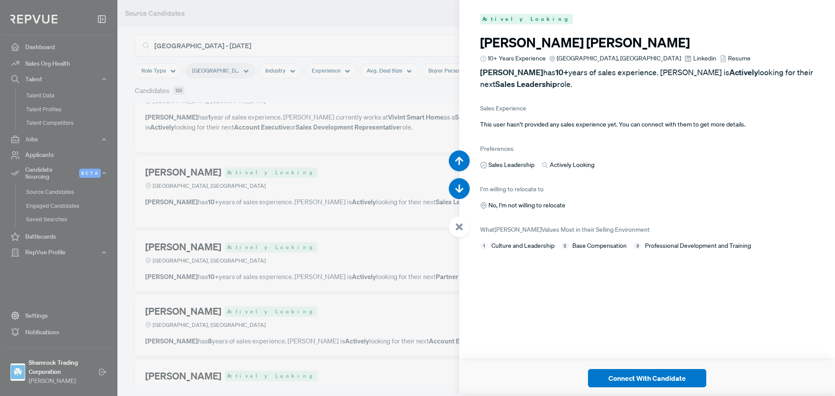
click at [720, 55] on icon at bounding box center [723, 58] width 7 height 7
click at [694, 61] on span "Linkedin" at bounding box center [705, 58] width 23 height 9
click at [320, 192] on div at bounding box center [417, 198] width 835 height 396
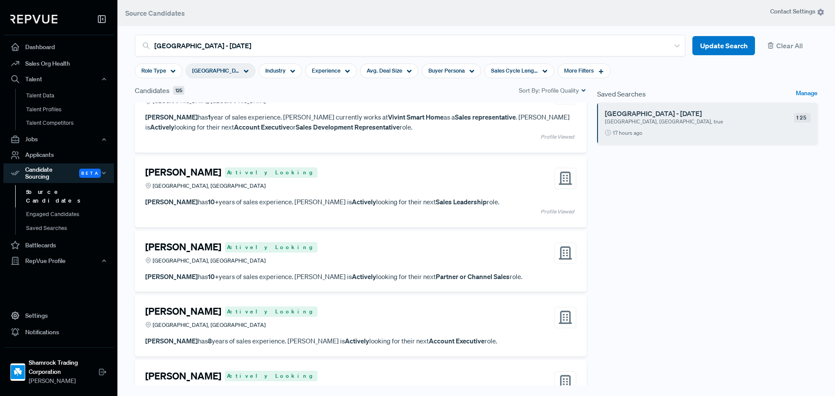
scroll to position [4238, 0]
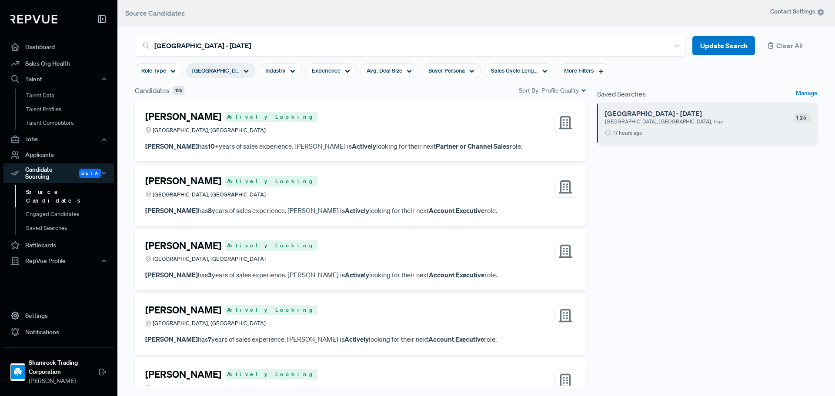
click at [340, 199] on div "Bryan Gonzalez Actively Looking Greater Miami Area, FL" at bounding box center [360, 186] width 431 height 23
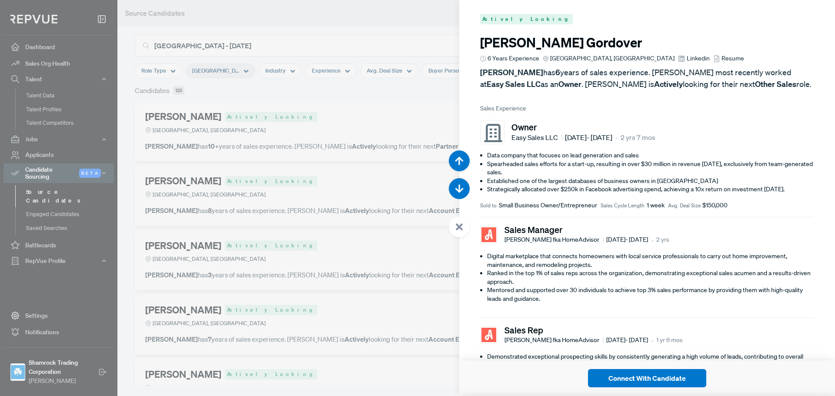
scroll to position [20217, 0]
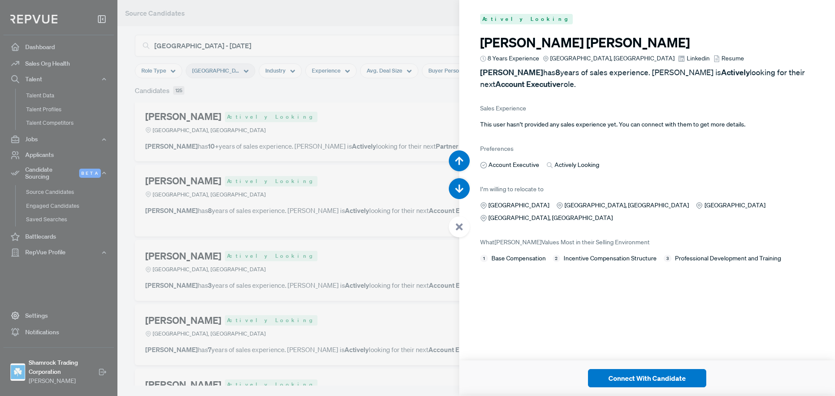
click at [687, 58] on span "Linkedin" at bounding box center [698, 58] width 23 height 9
click at [722, 56] on span "Resume" at bounding box center [733, 58] width 23 height 9
click at [461, 190] on use "button" at bounding box center [460, 189] width 8 height 8
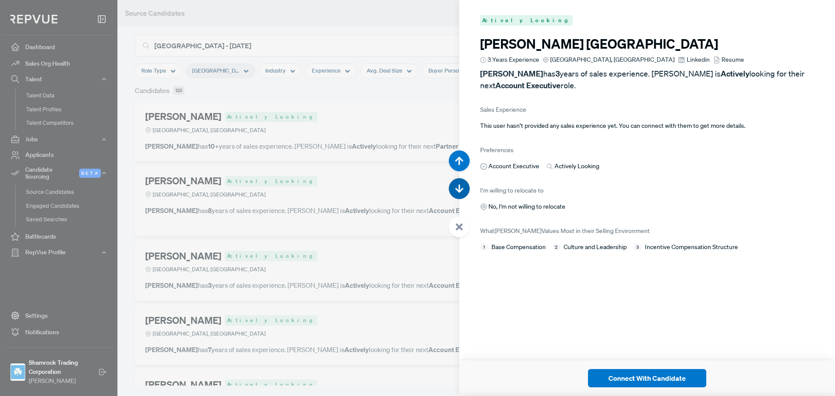
scroll to position [20614, 0]
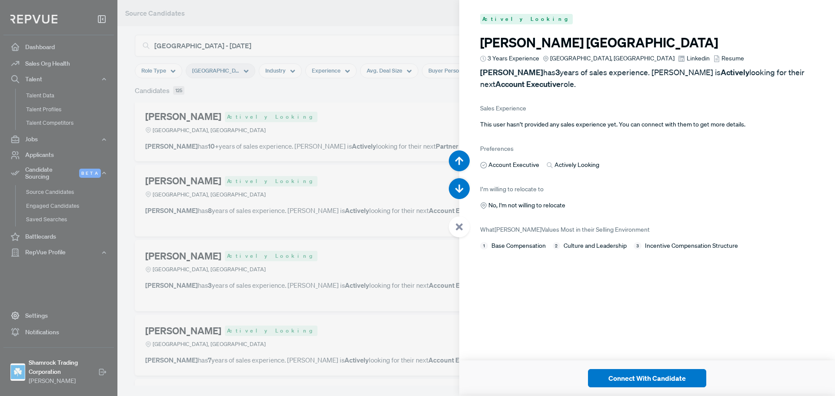
click at [722, 58] on span "Resume" at bounding box center [733, 58] width 23 height 9
click at [687, 57] on span "Linkedin" at bounding box center [698, 58] width 23 height 9
click at [368, 197] on div at bounding box center [417, 198] width 835 height 396
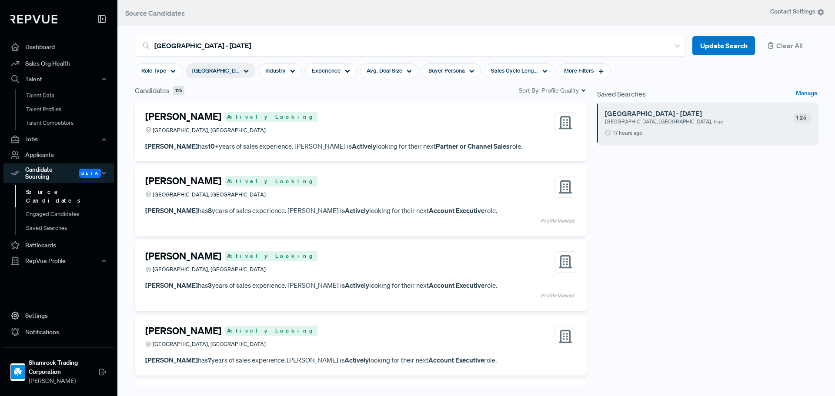
click at [366, 265] on div "Monica Messina Actively Looking Greater Miami Area, FL" at bounding box center [360, 262] width 431 height 23
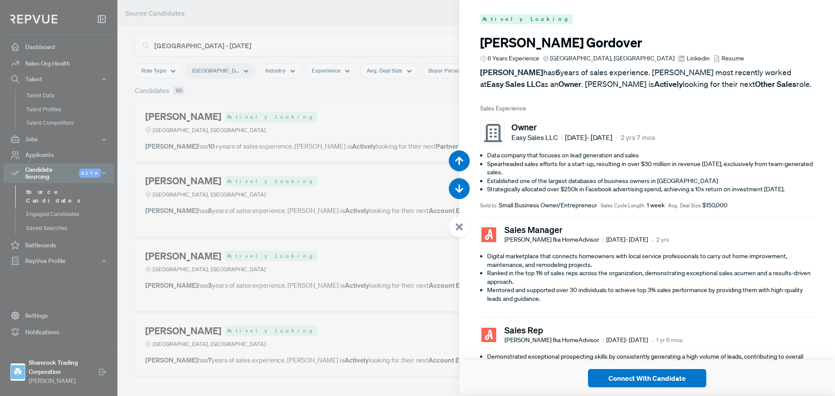
scroll to position [20614, 0]
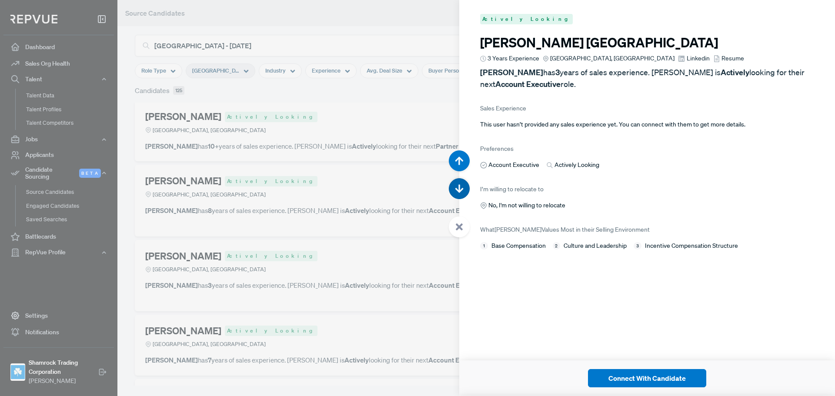
click at [462, 191] on icon "button" at bounding box center [459, 189] width 9 height 9
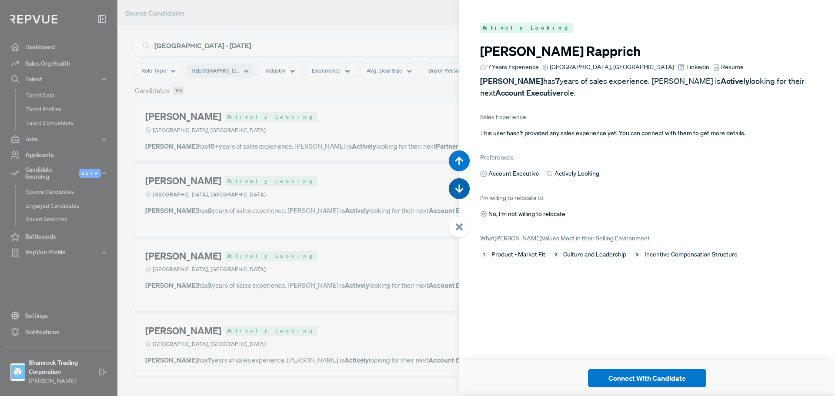
scroll to position [21010, 0]
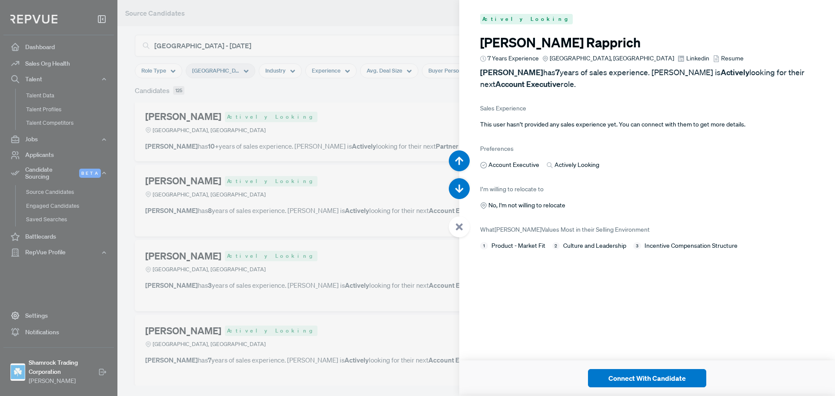
click at [721, 60] on span "Resume" at bounding box center [732, 58] width 23 height 9
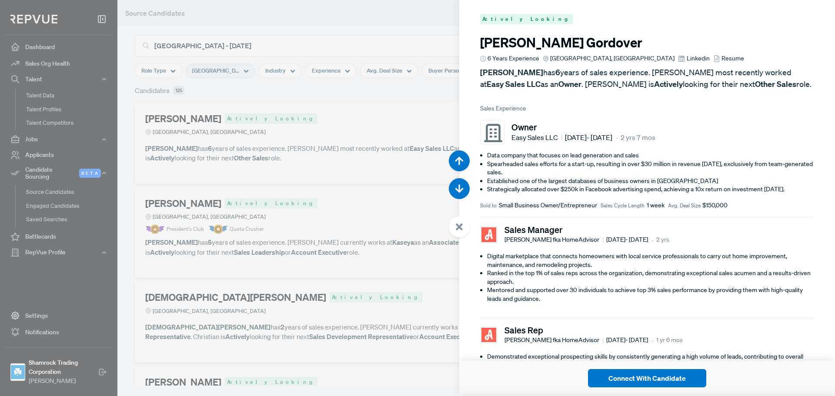
scroll to position [21010, 0]
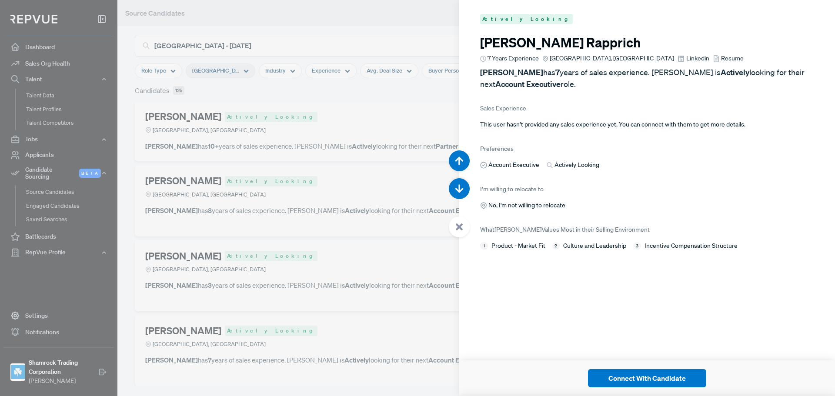
click at [687, 60] on span "Linkedin" at bounding box center [698, 58] width 23 height 9
click at [463, 191] on icon "button" at bounding box center [459, 189] width 9 height 9
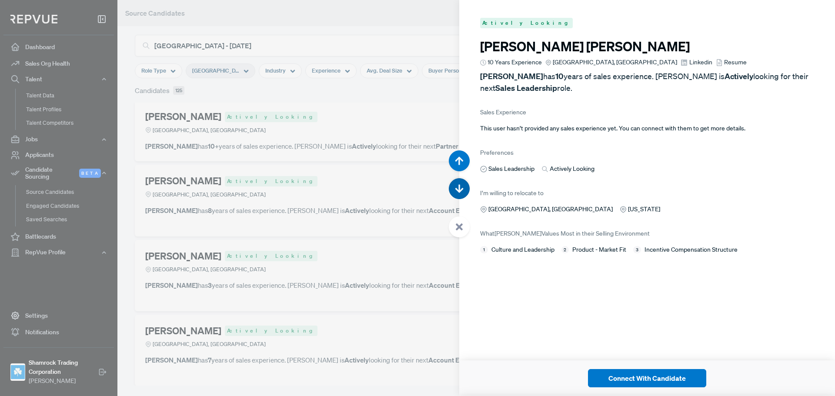
scroll to position [21407, 0]
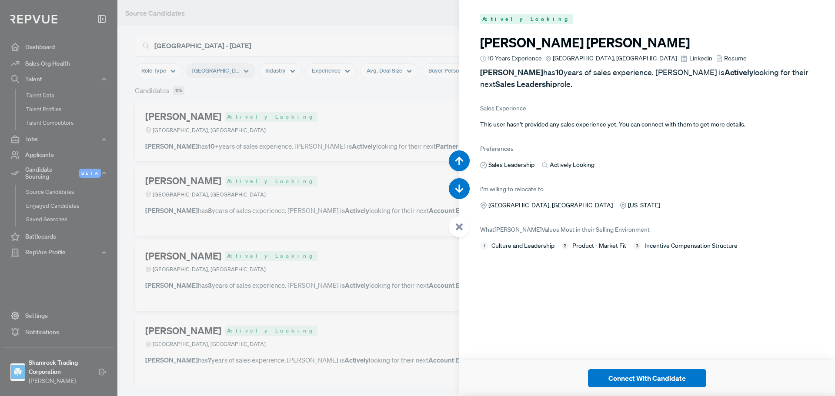
click at [717, 59] on use at bounding box center [719, 58] width 5 height 7
click at [461, 192] on icon "button" at bounding box center [459, 189] width 9 height 9
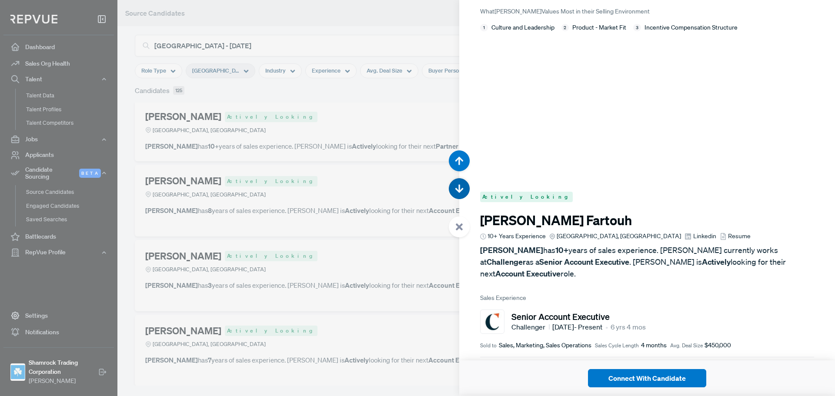
scroll to position [21803, 0]
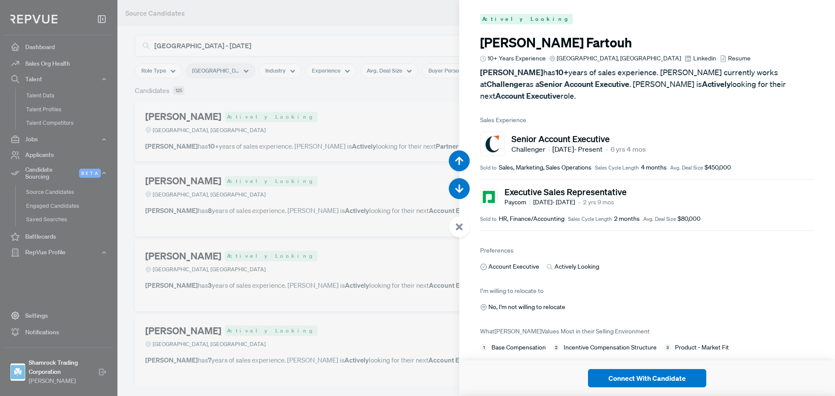
click at [694, 62] on span "Linkedin" at bounding box center [705, 58] width 23 height 9
click at [462, 192] on icon "button" at bounding box center [459, 189] width 9 height 9
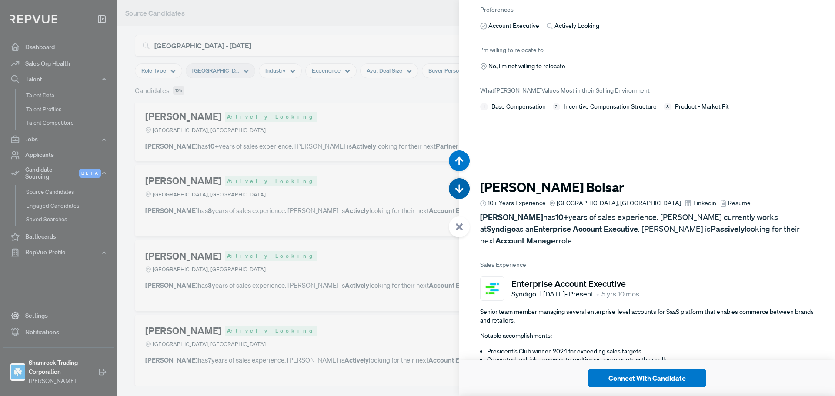
scroll to position [22200, 0]
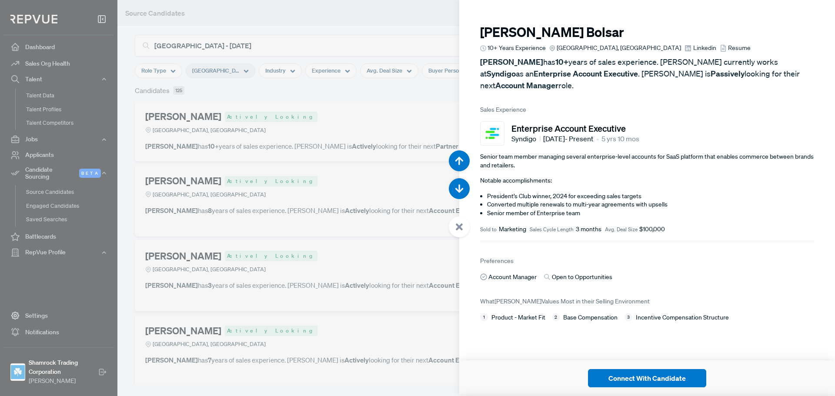
click at [720, 46] on icon at bounding box center [723, 48] width 7 height 7
click at [694, 45] on span "Linkedin" at bounding box center [705, 48] width 23 height 9
click at [459, 186] on icon "button" at bounding box center [459, 189] width 9 height 9
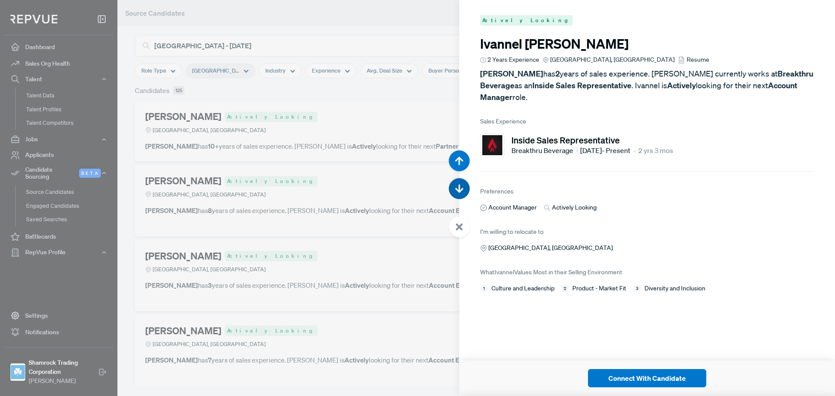
scroll to position [22596, 0]
click at [687, 55] on span "Resume" at bounding box center [698, 58] width 23 height 9
click at [467, 193] on button "button" at bounding box center [459, 188] width 21 height 21
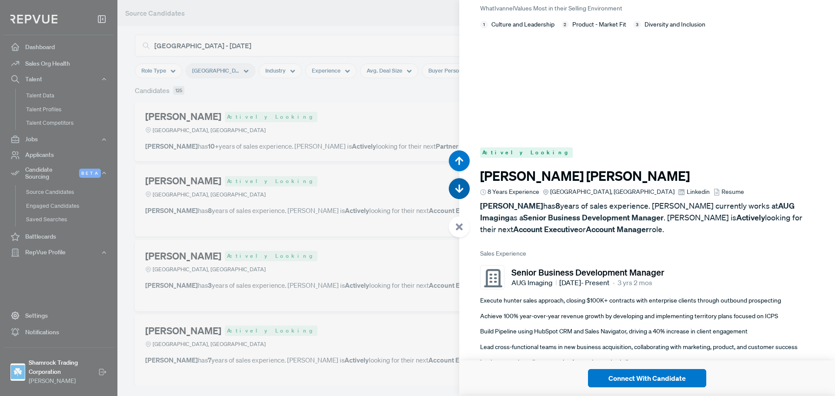
scroll to position [22992, 0]
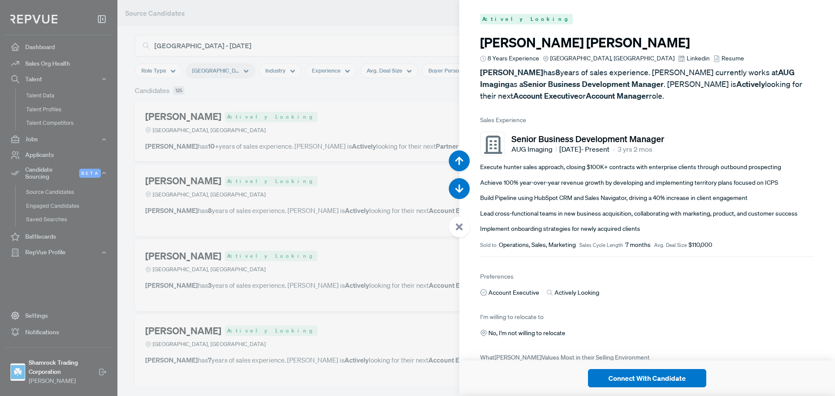
click at [722, 56] on span "Resume" at bounding box center [733, 58] width 23 height 9
click at [687, 60] on span "Linkedin" at bounding box center [698, 58] width 23 height 9
